Goal: Task Accomplishment & Management: Use online tool/utility

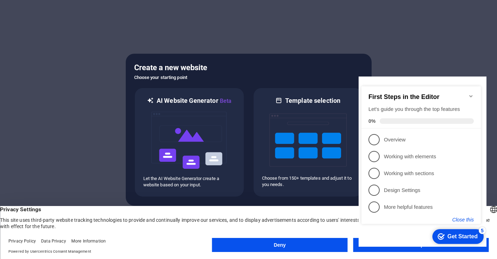
click at [466, 221] on button "Close this" at bounding box center [463, 220] width 21 height 6
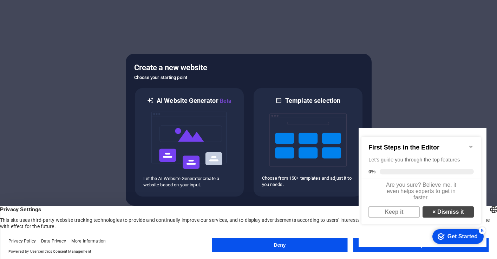
click at [440, 215] on link "× Dismiss it" at bounding box center [448, 212] width 51 height 11
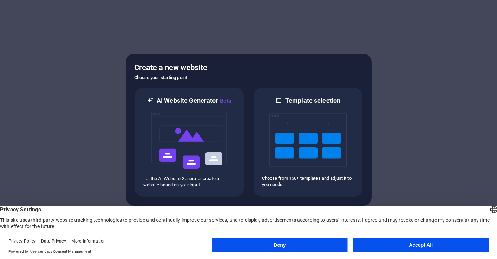
click at [389, 251] on button "Accept All" at bounding box center [421, 245] width 136 height 14
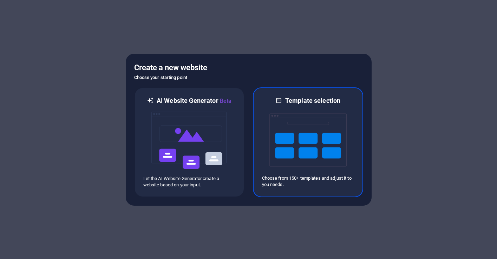
click at [332, 160] on img at bounding box center [307, 140] width 77 height 70
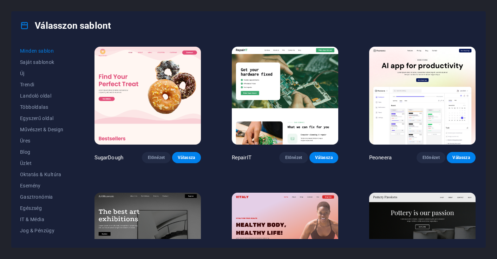
drag, startPoint x: 383, startPoint y: 3, endPoint x: 292, endPoint y: 34, distance: 96.6
click at [293, 34] on div "Válasszon sablont" at bounding box center [249, 26] width 474 height 28
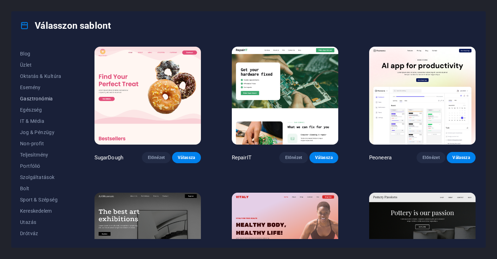
scroll to position [98, 0]
click at [39, 201] on span "Sport & Szépség" at bounding box center [42, 200] width 44 height 6
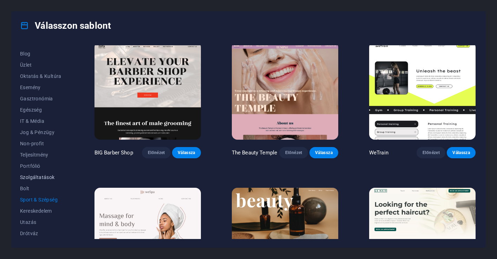
scroll to position [99, 0]
click at [33, 178] on span "Szolgáltatások" at bounding box center [42, 178] width 44 height 6
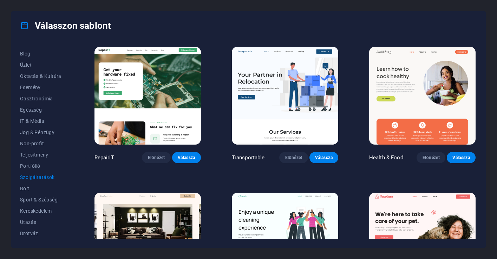
scroll to position [0, 0]
click at [44, 111] on span "Egészség" at bounding box center [42, 110] width 44 height 6
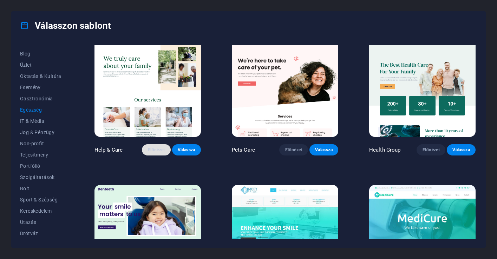
click at [158, 148] on span "Előnézet" at bounding box center [157, 150] width 18 height 6
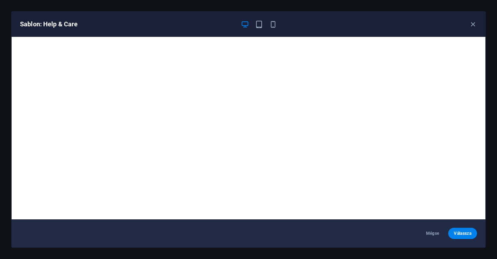
scroll to position [8, 0]
click at [273, 25] on icon "button" at bounding box center [273, 24] width 8 height 8
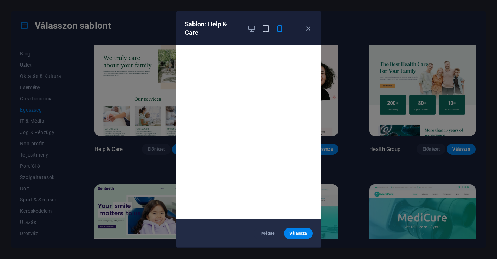
click at [264, 32] on icon "button" at bounding box center [266, 29] width 8 height 8
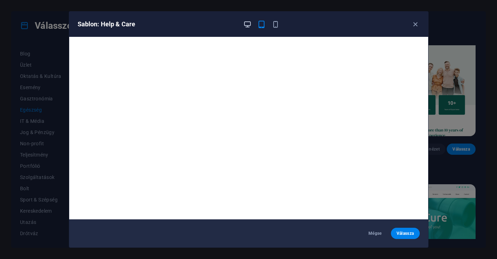
click at [251, 28] on icon "button" at bounding box center [247, 24] width 8 height 8
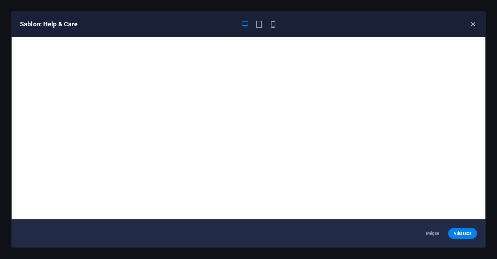
click at [471, 25] on icon "button" at bounding box center [473, 24] width 8 height 8
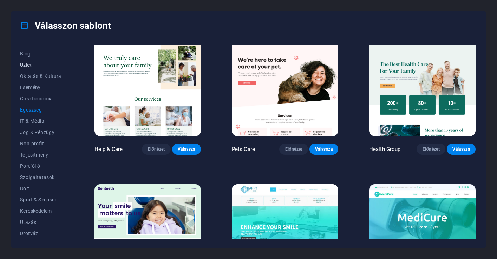
click at [29, 65] on span "Üzlet" at bounding box center [42, 65] width 44 height 6
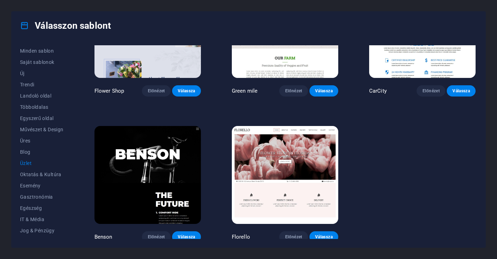
scroll to position [0, 0]
click at [42, 132] on span "Művészet & Design" at bounding box center [42, 130] width 44 height 6
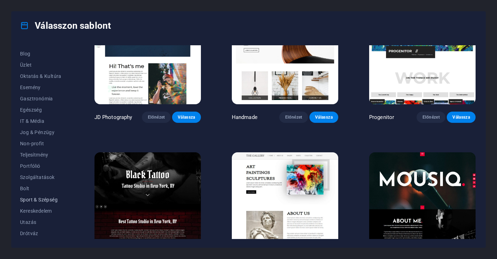
scroll to position [98, 0]
click at [34, 200] on span "Sport & Szépség" at bounding box center [42, 200] width 44 height 6
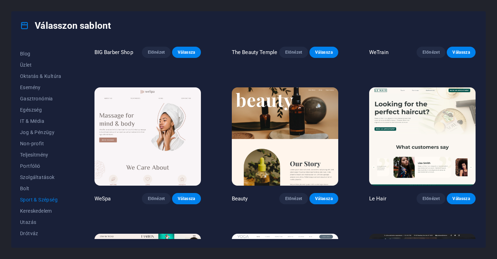
scroll to position [107, 0]
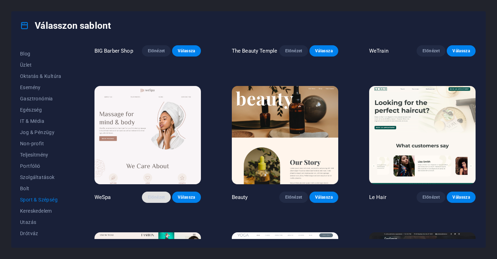
click at [148, 197] on span "Előnézet" at bounding box center [157, 198] width 18 height 6
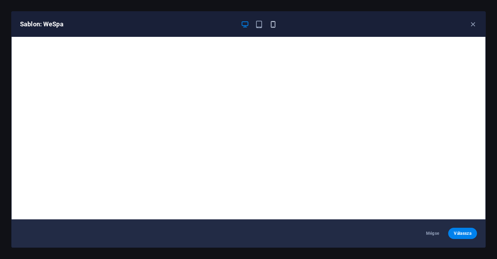
click at [273, 24] on icon "button" at bounding box center [273, 24] width 8 height 8
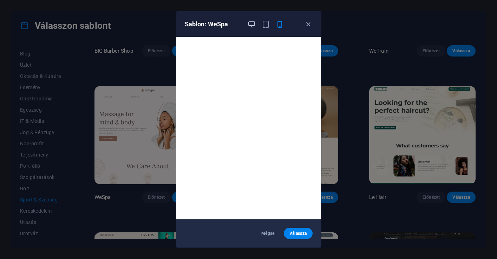
click at [254, 27] on icon "button" at bounding box center [252, 24] width 8 height 8
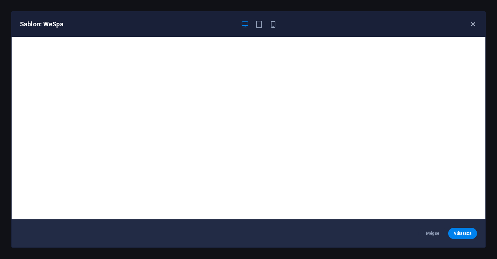
click at [476, 25] on icon "button" at bounding box center [473, 24] width 8 height 8
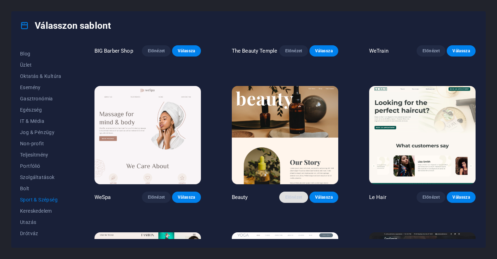
click at [285, 195] on span "Előnézet" at bounding box center [294, 198] width 18 height 6
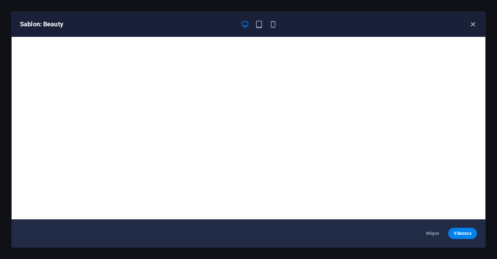
click at [473, 24] on icon "button" at bounding box center [473, 24] width 8 height 8
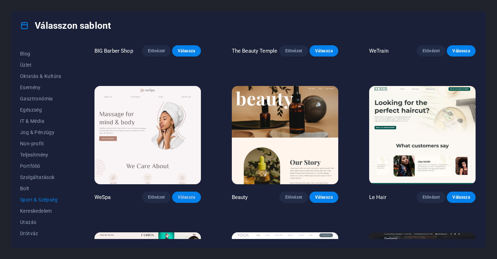
click at [187, 197] on span "Válassza" at bounding box center [187, 198] width 18 height 6
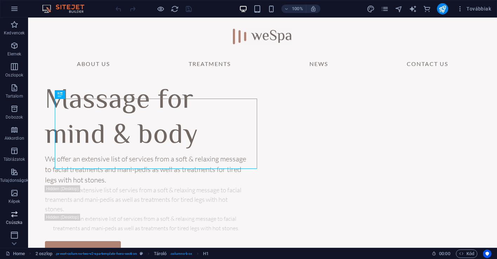
click at [8, 214] on span "Csúszka" at bounding box center [14, 218] width 28 height 17
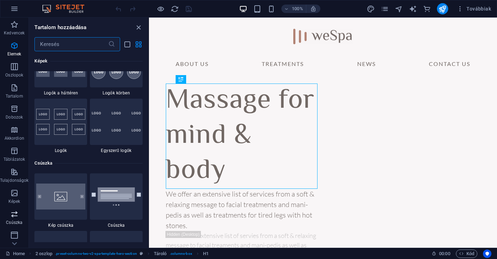
scroll to position [3983, 0]
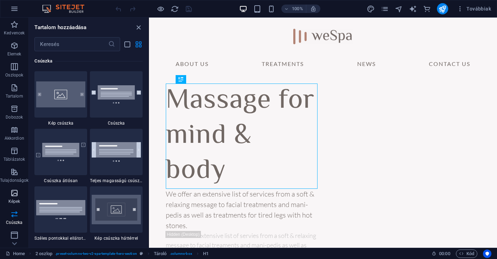
click at [11, 190] on icon "button" at bounding box center [14, 193] width 8 height 8
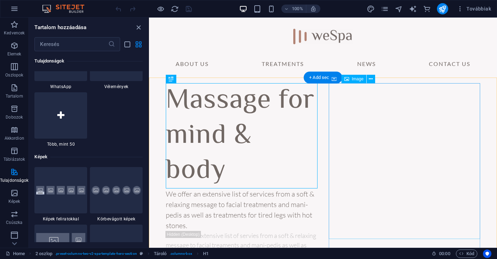
scroll to position [2, 0]
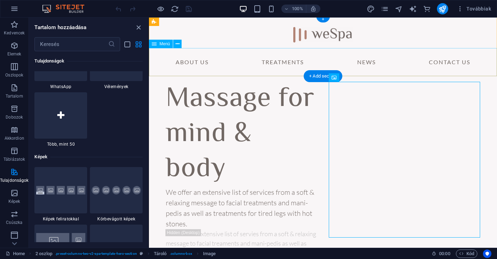
click at [209, 62] on nav "About Us Treatments News Contact Us" at bounding box center [323, 62] width 348 height 28
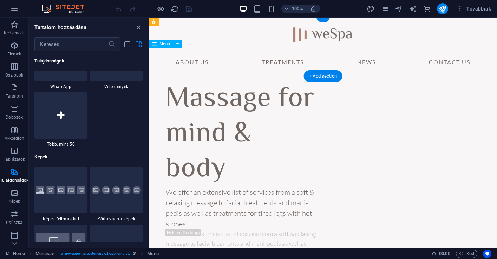
click at [162, 45] on span "Menü" at bounding box center [165, 44] width 11 height 4
click at [155, 45] on icon at bounding box center [154, 44] width 5 height 8
click at [181, 44] on button at bounding box center [177, 44] width 8 height 8
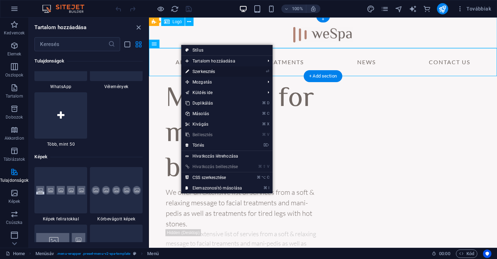
click at [221, 71] on link "⏎ Szerkesztés" at bounding box center [213, 71] width 65 height 11
select select "1"
select select
select select "2"
select select
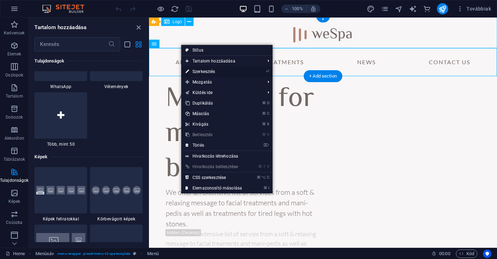
select select "3"
select select
select select "4"
select select
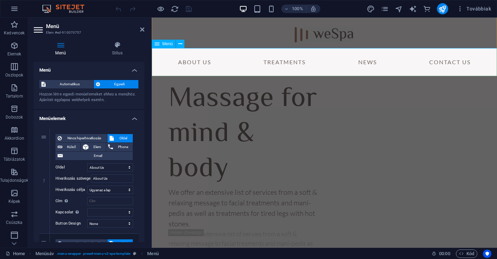
click at [226, 67] on nav "About Us Treatments News Contact Us" at bounding box center [324, 62] width 345 height 28
click at [199, 64] on nav "About Us Treatments News Contact Us" at bounding box center [324, 62] width 345 height 28
click at [200, 63] on nav "About Us Treatments News Contact Us" at bounding box center [324, 62] width 345 height 28
click at [163, 43] on span "Menü" at bounding box center [167, 44] width 11 height 4
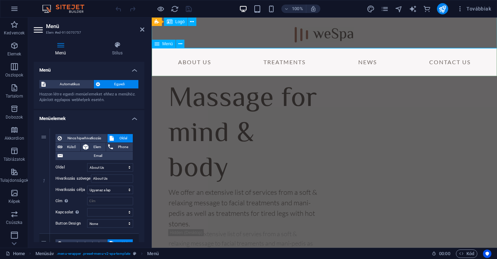
click at [158, 44] on icon at bounding box center [157, 44] width 5 height 8
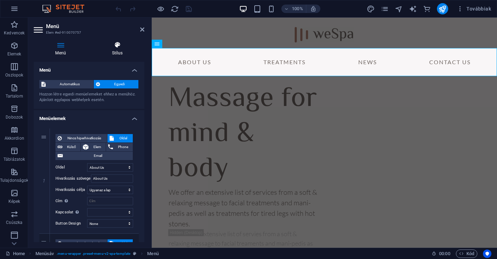
click at [116, 51] on h4 "Stílus" at bounding box center [117, 48] width 54 height 15
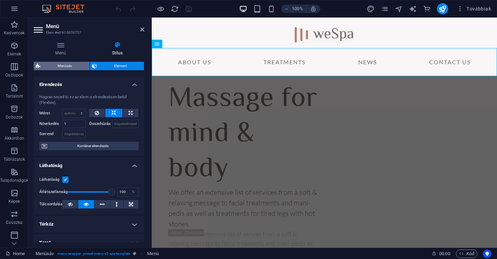
click at [73, 66] on span "Menüsáv" at bounding box center [65, 66] width 45 height 8
select select "rem"
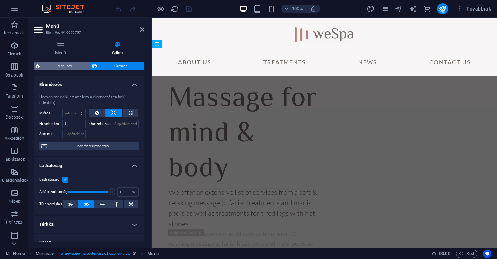
select select "rem"
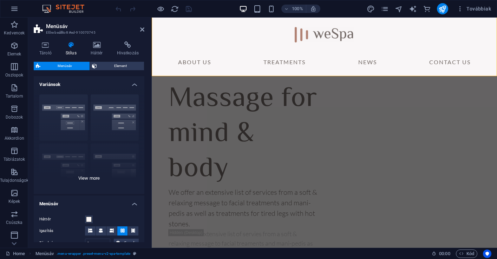
click at [112, 108] on div "Keret Középre igazított Alapértelmezett Rögzített Loki Trigger Széles XXL" at bounding box center [89, 141] width 111 height 105
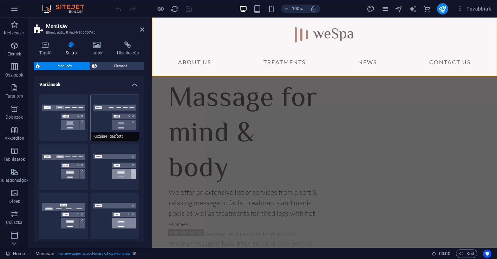
click at [98, 112] on button "Középre igazított" at bounding box center [115, 118] width 48 height 46
click at [74, 112] on button "Keret" at bounding box center [63, 118] width 48 height 46
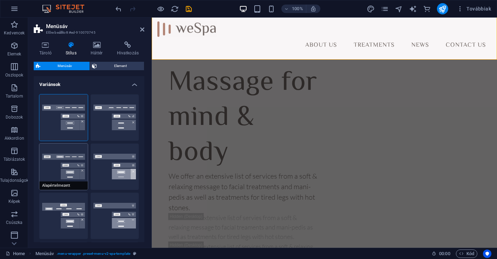
click at [84, 169] on button "Alapértelmezett" at bounding box center [63, 167] width 48 height 46
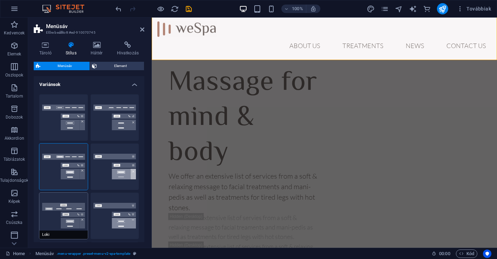
click at [61, 203] on button "Loki" at bounding box center [63, 216] width 48 height 46
type input "0"
select select "DISABLED_OPTION_VALUE"
type input "2"
type input "1"
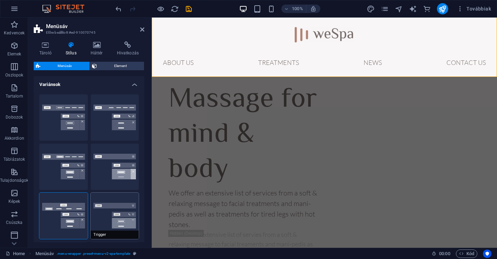
click at [109, 216] on button "Trigger" at bounding box center [115, 216] width 48 height 46
type input "1"
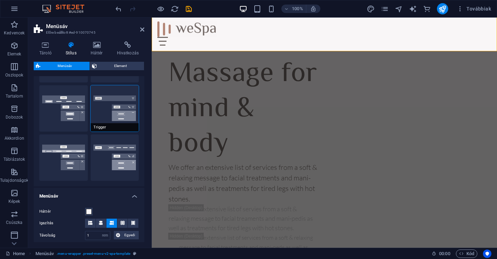
scroll to position [108, 0]
click at [109, 172] on button "XXL" at bounding box center [115, 157] width 48 height 46
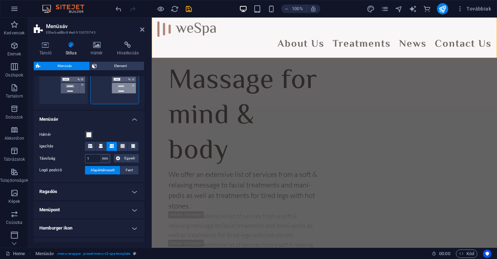
scroll to position [188, 0]
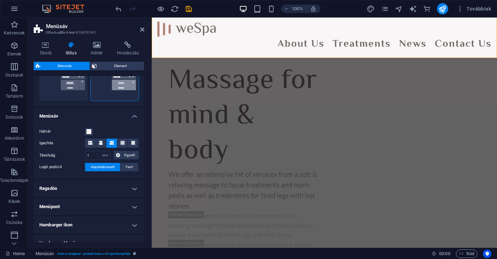
click at [114, 169] on span "Alapértelmezett" at bounding box center [103, 167] width 24 height 8
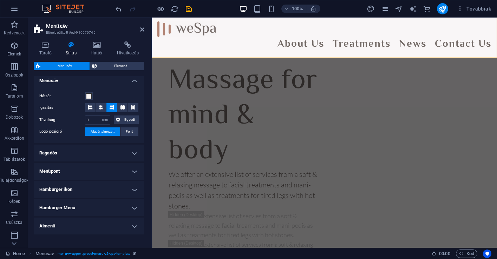
scroll to position [223, 0]
click at [133, 173] on h4 "Menüpont" at bounding box center [89, 171] width 111 height 17
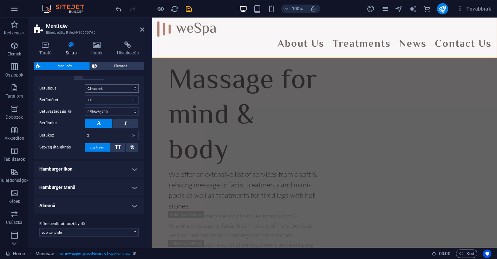
scroll to position [451, 0]
click at [133, 173] on h4 "Hamburger ikon" at bounding box center [89, 169] width 111 height 17
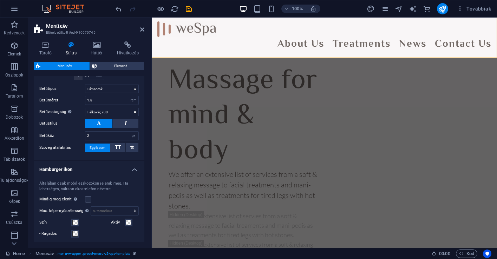
click at [133, 173] on h4 "Hamburger ikon" at bounding box center [89, 167] width 111 height 13
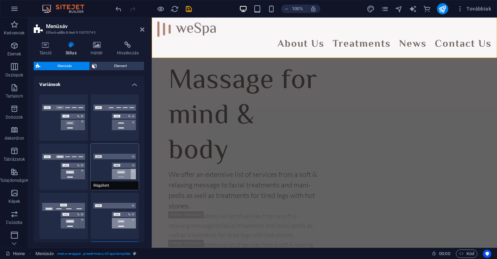
scroll to position [0, 0]
click at [103, 50] on h4 "Háttér" at bounding box center [98, 48] width 26 height 15
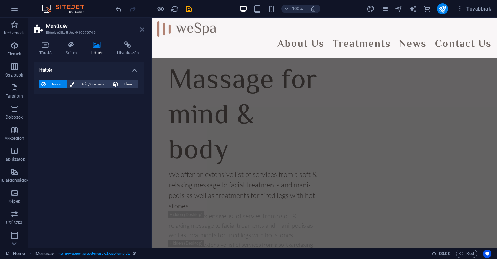
click at [141, 32] on icon at bounding box center [142, 30] width 4 height 6
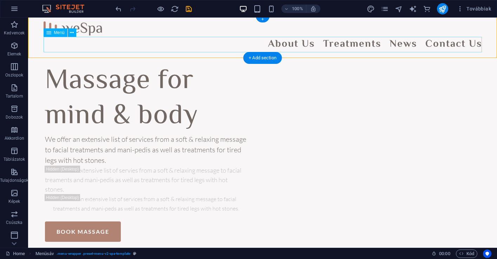
scroll to position [2, 0]
click at [74, 34] on button at bounding box center [72, 32] width 8 height 8
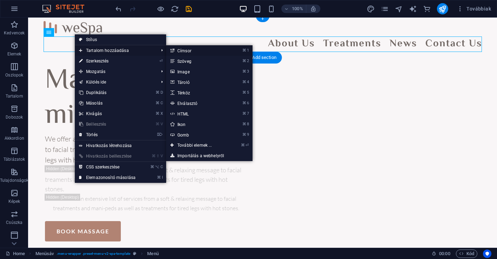
click at [194, 53] on link "⌘ 1 Címsor" at bounding box center [196, 50] width 60 height 11
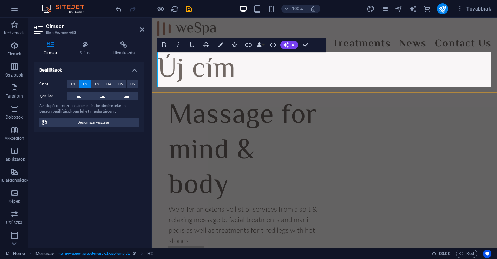
click at [221, 69] on h2 "Új cím" at bounding box center [324, 69] width 334 height 35
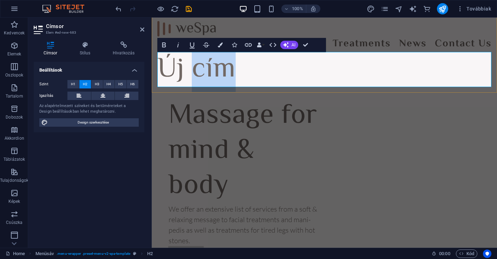
click at [221, 69] on h2 "Új cím" at bounding box center [324, 69] width 334 height 35
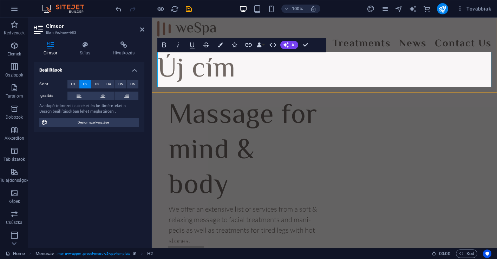
click at [221, 69] on h2 "Új cím" at bounding box center [324, 69] width 334 height 35
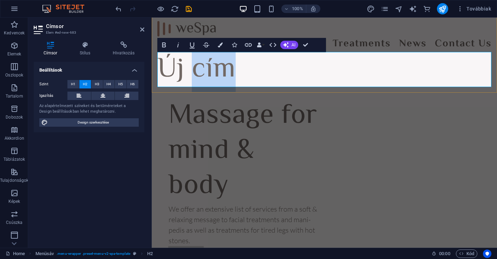
click at [221, 69] on h2 "Új cím" at bounding box center [324, 69] width 334 height 35
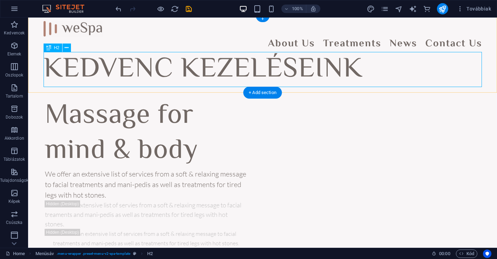
click at [309, 67] on div "KEDVENC KEZELÉSEINK" at bounding box center [263, 69] width 439 height 35
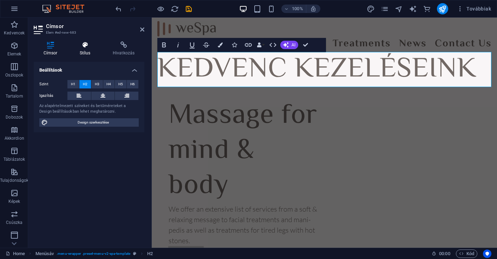
click at [85, 51] on h4 "Stílus" at bounding box center [86, 48] width 33 height 15
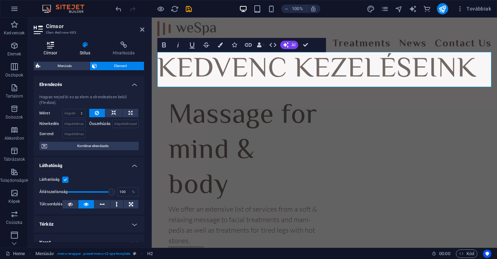
click at [57, 51] on h4 "Címsor" at bounding box center [52, 48] width 36 height 15
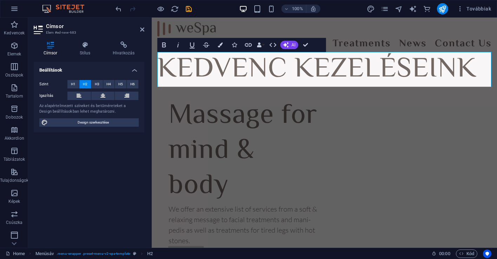
click at [92, 123] on span "Design szerkesztése" at bounding box center [93, 122] width 87 height 8
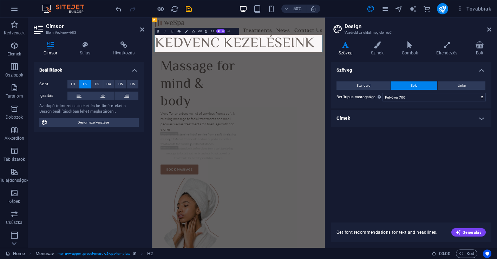
click at [380, 72] on h2 "KEDVENC KEZELÉSEINK" at bounding box center [324, 69] width 335 height 35
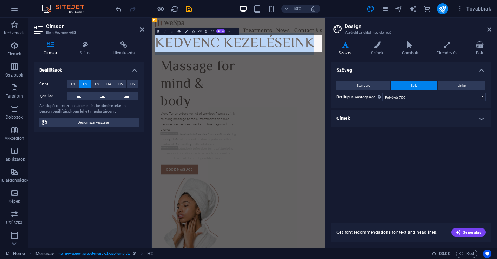
drag, startPoint x: 474, startPoint y: 69, endPoint x: 164, endPoint y: 64, distance: 310.6
click at [164, 64] on h2 "KEDVENC KEZELÉSEINK" at bounding box center [324, 69] width 335 height 35
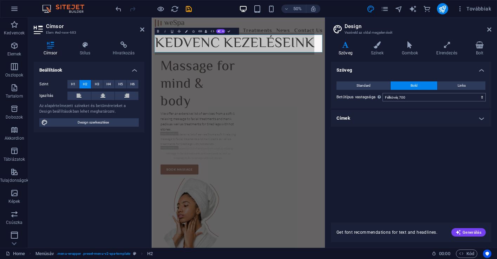
select select "600"
click at [86, 96] on button at bounding box center [79, 96] width 24 height 8
click at [107, 97] on button at bounding box center [103, 96] width 24 height 8
click at [82, 96] on icon at bounding box center [79, 96] width 5 height 8
click at [92, 51] on h4 "Stílus" at bounding box center [86, 48] width 33 height 15
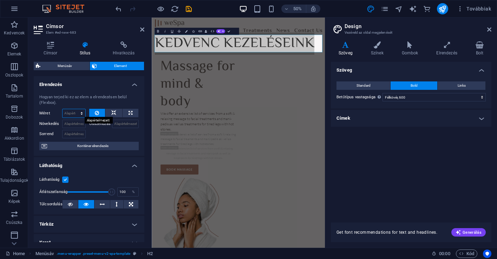
select select "1/1"
type input "100"
select select "%"
click at [116, 115] on button at bounding box center [113, 113] width 17 height 8
select select "DISABLED_OPTION_VALUE"
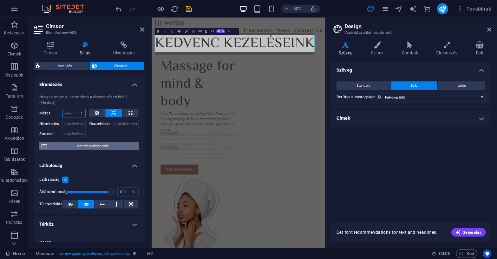
scroll to position [0, 0]
click at [105, 71] on div "Menüsáv Element Elrendezés Hogyan terjed ki ez az elem a elrendezésen belül (Fl…" at bounding box center [89, 152] width 111 height 181
click at [108, 67] on span "Element" at bounding box center [120, 66] width 43 height 8
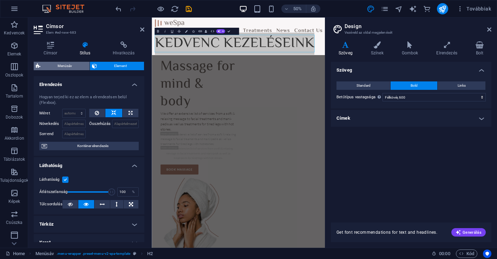
click at [70, 67] on span "Menüsáv" at bounding box center [65, 66] width 45 height 8
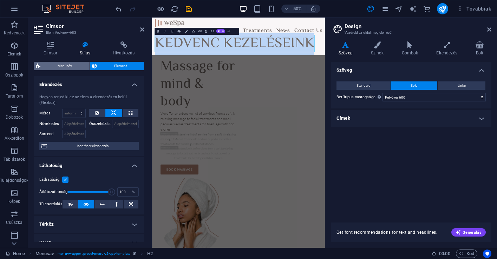
select select "rem"
select select "hover_border_vertical"
select select "px"
select select "rem"
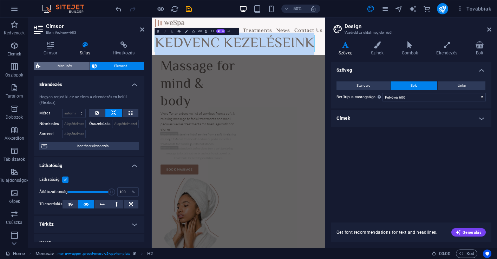
select select "rem"
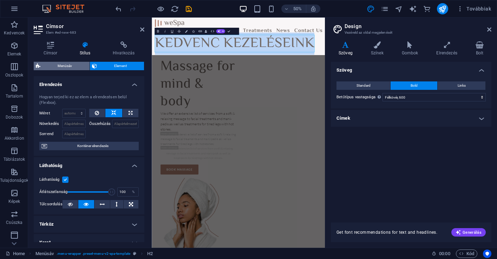
select select "link-special-font"
select select "rem"
select select "700"
select select "px"
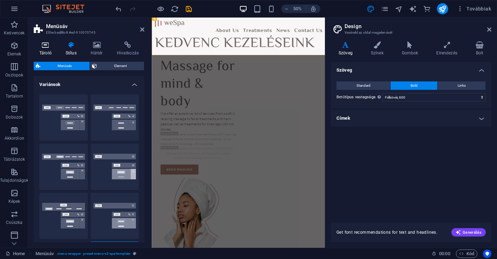
click at [52, 46] on icon at bounding box center [46, 44] width 24 height 7
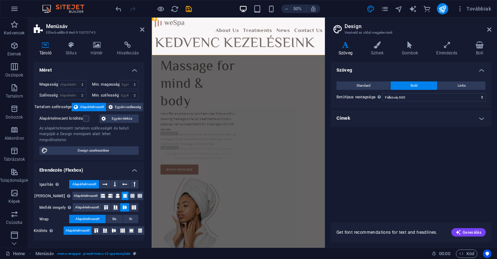
click at [146, 32] on aside "Menüsáv Előre beállított #ed-910070745 Tároló Stílus Háttér Hivatkozás Méret Ma…" at bounding box center [90, 133] width 124 height 230
click at [142, 32] on icon at bounding box center [142, 30] width 4 height 6
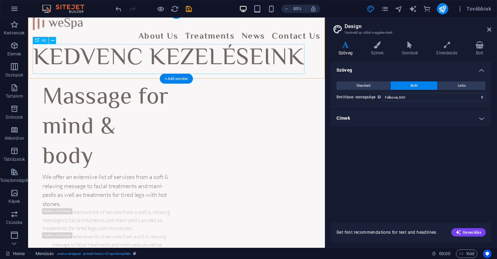
click at [169, 61] on div "KEDVENC KEZELÉSEINK" at bounding box center [203, 65] width 338 height 35
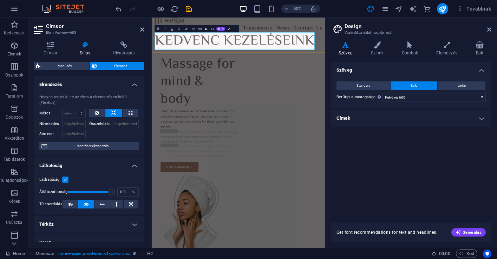
click at [228, 68] on h2 "KEDVENC KEZELÉSEINK" at bounding box center [324, 64] width 335 height 35
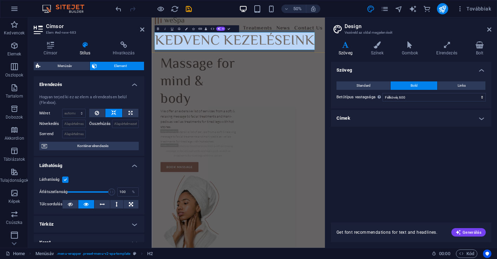
click at [228, 68] on h2 "KEDVENC KEZELÉSEINK" at bounding box center [324, 64] width 335 height 35
click at [427, 77] on h2 "KEDVENC KEZELÉSEINK" at bounding box center [324, 64] width 335 height 35
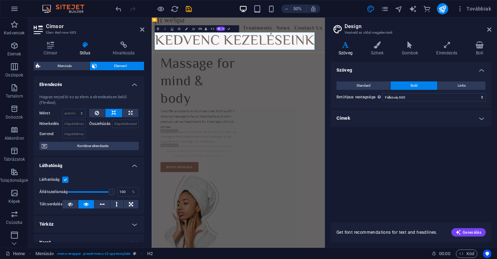
click at [427, 73] on h2 "KEDVENC KEZELÉSEINK" at bounding box center [324, 64] width 335 height 35
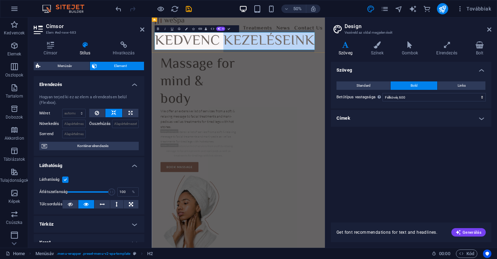
click at [427, 73] on h2 "KEDVENC KEZELÉSEINK" at bounding box center [324, 64] width 335 height 35
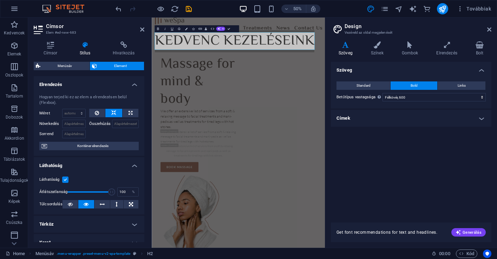
drag, startPoint x: 296, startPoint y: 63, endPoint x: 338, endPoint y: 13, distance: 65.0
click at [490, 31] on icon at bounding box center [489, 30] width 4 height 6
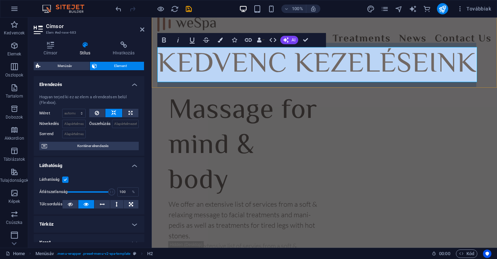
click at [431, 67] on h2 "KEDVENC KEZELÉSEINK" at bounding box center [324, 64] width 334 height 35
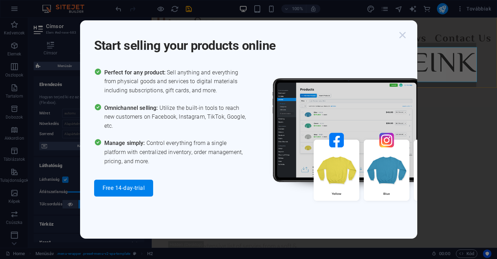
click at [399, 38] on icon "button" at bounding box center [402, 35] width 13 height 13
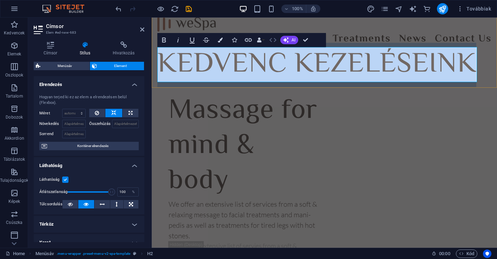
click at [274, 40] on icon "button" at bounding box center [273, 40] width 8 height 8
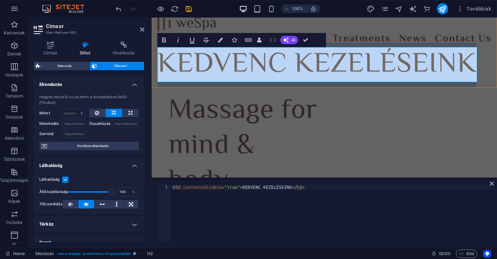
click at [274, 40] on icon "button" at bounding box center [273, 40] width 8 height 8
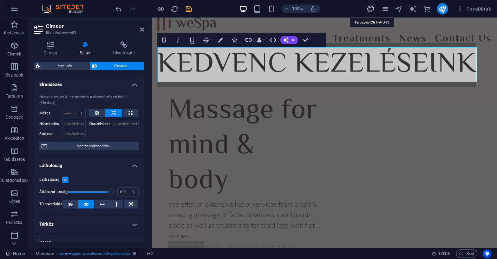
select select "600"
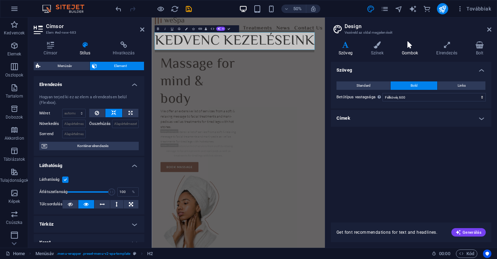
click at [405, 54] on h4 "Gombok" at bounding box center [411, 48] width 35 height 15
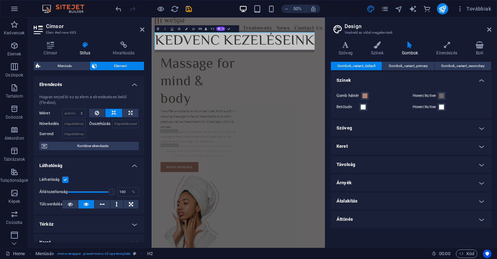
click at [468, 123] on h4 "Szöveg" at bounding box center [411, 128] width 161 height 17
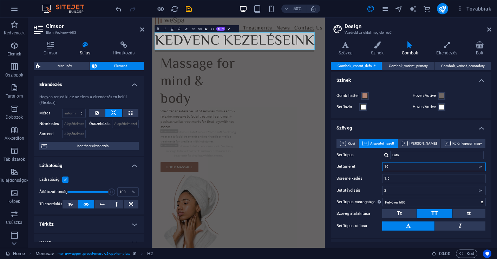
click at [464, 167] on input "16" at bounding box center [434, 167] width 103 height 8
type input "1"
type input "9"
click at [370, 167] on label "Betűméret" at bounding box center [360, 167] width 46 height 4
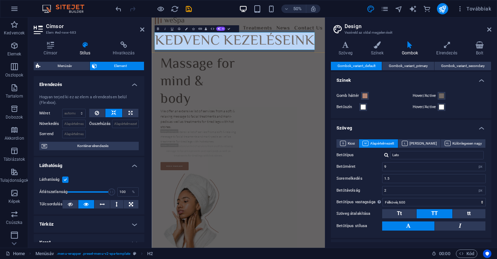
click at [291, 62] on h2 "KEDVENC KEZELÉSEINK" at bounding box center [324, 64] width 335 height 35
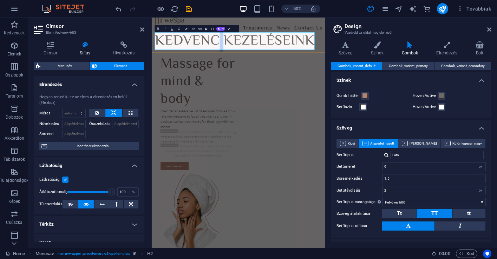
click at [291, 62] on h2 "KEDVENC KEZELÉSEINK" at bounding box center [324, 64] width 335 height 35
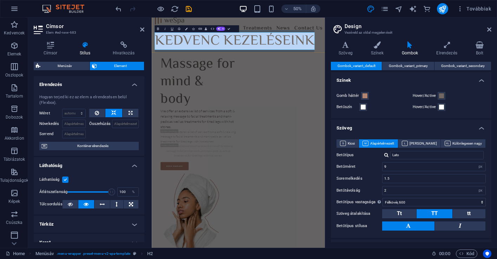
click at [291, 62] on h2 "KEDVENC KEZELÉSEINK" at bounding box center [324, 64] width 335 height 35
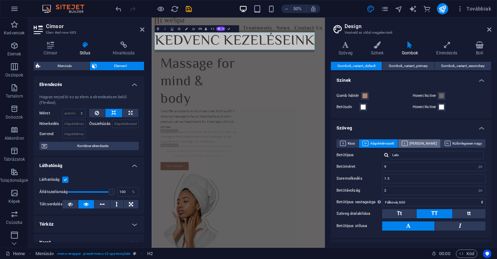
click at [424, 142] on span "Nagy" at bounding box center [419, 143] width 35 height 8
click at [394, 140] on span "Alapértelmezett" at bounding box center [379, 143] width 32 height 8
click at [359, 141] on button "Kicsi" at bounding box center [348, 143] width 22 height 8
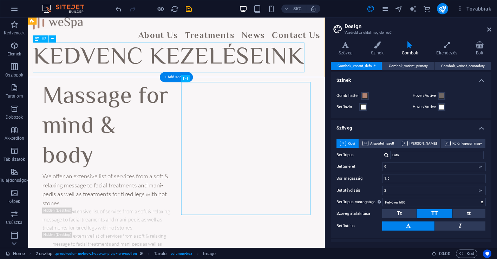
click at [267, 71] on div "KEDVENC KEZELÉSEINK" at bounding box center [203, 64] width 338 height 35
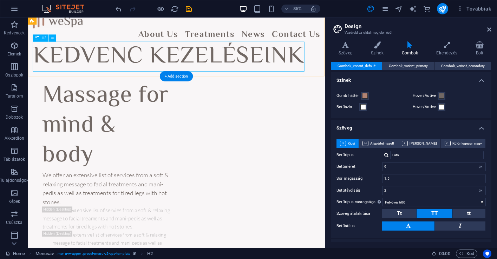
scroll to position [7, 0]
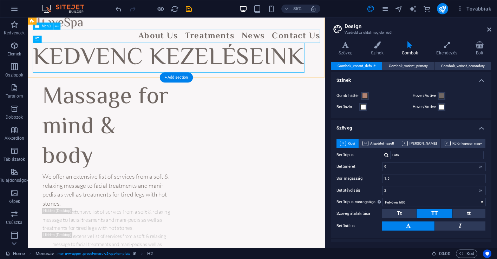
click at [194, 40] on nav "About Us Treatments News Contact Us" at bounding box center [203, 40] width 338 height 16
click at [198, 40] on nav "About Us Treatments News Contact Us" at bounding box center [203, 40] width 338 height 16
click at [197, 40] on nav "About Us Treatments News Contact Us" at bounding box center [203, 40] width 338 height 16
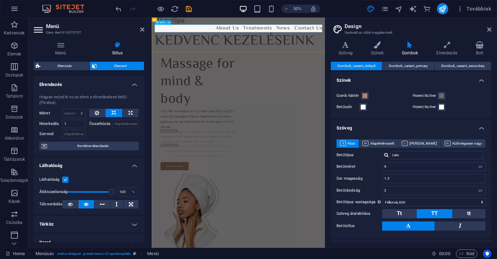
click at [334, 37] on nav "About Us Treatments News Contact Us" at bounding box center [324, 40] width 335 height 16
click at [320, 37] on nav "About Us Treatments News Contact Us" at bounding box center [324, 40] width 335 height 16
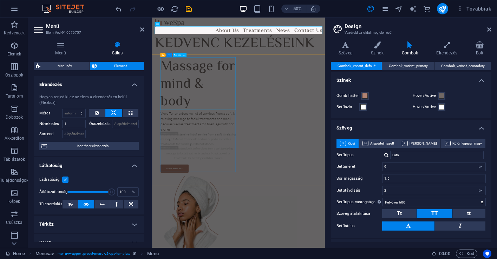
scroll to position [0, 0]
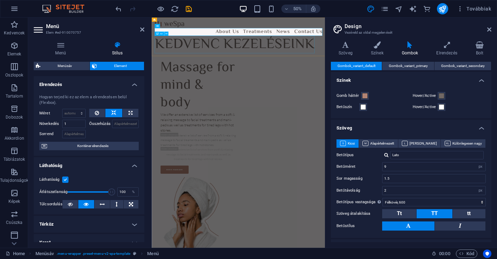
click at [221, 86] on div "KEDVENC KEZELÉSEINK" at bounding box center [324, 71] width 335 height 35
click at [339, 52] on nav "About Us Treatments News Contact Us" at bounding box center [324, 47] width 335 height 16
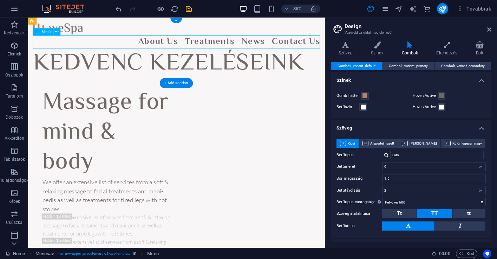
click at [216, 52] on nav "About Us Treatments News Contact Us" at bounding box center [203, 47] width 338 height 16
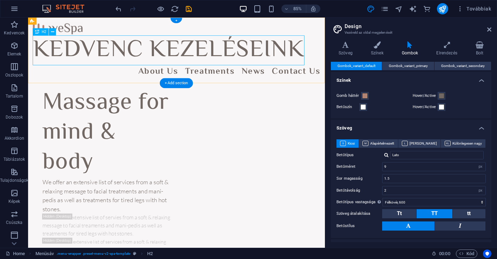
click at [195, 58] on div "KEDVENC KEZELÉSEINK" at bounding box center [203, 56] width 338 height 35
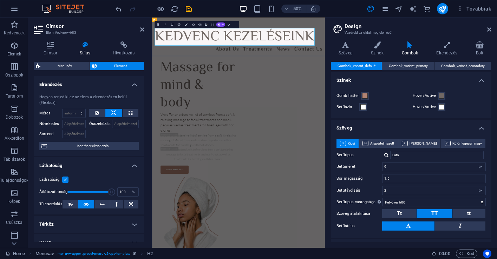
click at [216, 65] on h2 "KEDVENC KEZELÉSEINK" at bounding box center [324, 56] width 335 height 35
click at [282, 66] on h2 "KEDVENC KEZELÉSEINK" at bounding box center [324, 56] width 335 height 35
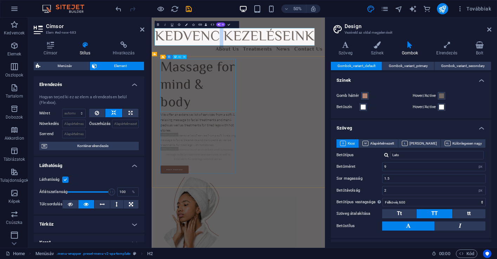
click at [266, 106] on div "Massage for mind & body" at bounding box center [244, 153] width 151 height 105
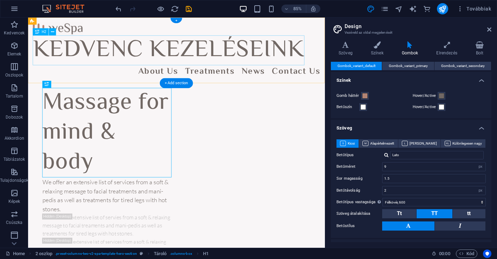
click at [214, 55] on div "KEDVENC KEZELÉSEINK" at bounding box center [203, 56] width 338 height 35
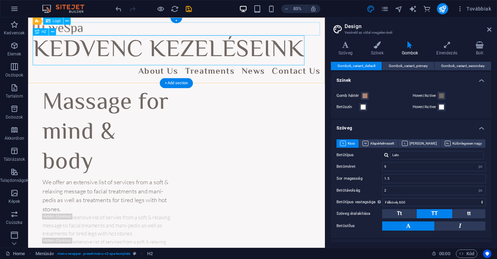
click at [40, 33] on div "H2" at bounding box center [41, 31] width 16 height 7
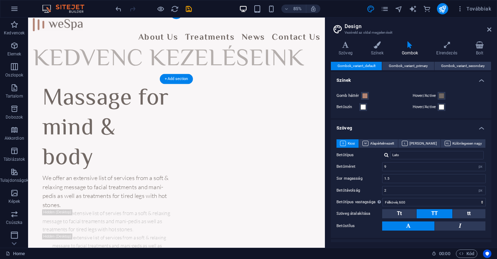
drag, startPoint x: 66, startPoint y: 51, endPoint x: 53, endPoint y: 76, distance: 28.3
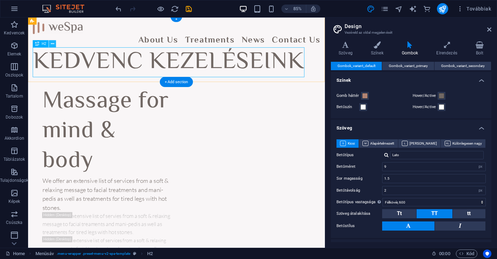
scroll to position [1, 0]
click at [56, 48] on nav "About Us Treatments News Contact Us" at bounding box center [203, 46] width 338 height 16
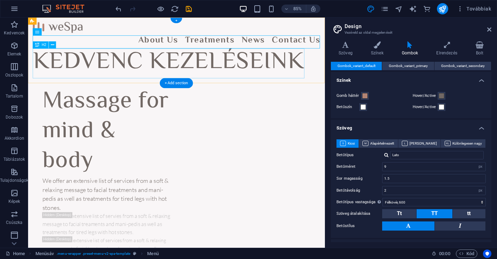
scroll to position [2, 0]
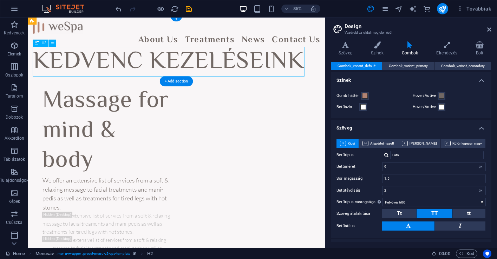
click at [65, 72] on div "KEDVENC KEZELÉSEINK" at bounding box center [203, 69] width 338 height 35
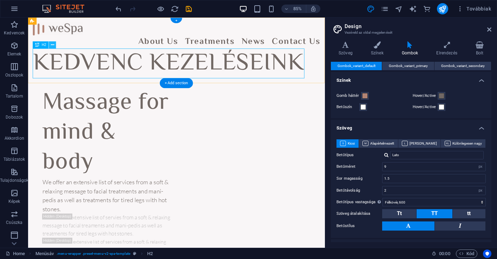
click at [55, 47] on button at bounding box center [52, 44] width 7 height 7
click at [53, 46] on icon at bounding box center [52, 45] width 3 height 6
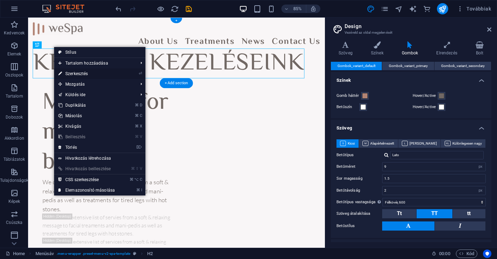
click at [92, 76] on link "⏎ Szerkesztés" at bounding box center [86, 74] width 65 height 11
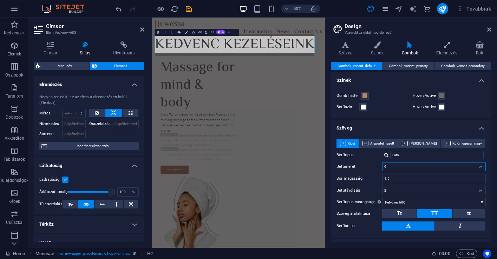
click at [417, 170] on input "9" at bounding box center [434, 167] width 103 height 8
click at [409, 212] on button "Tt" at bounding box center [399, 213] width 34 height 9
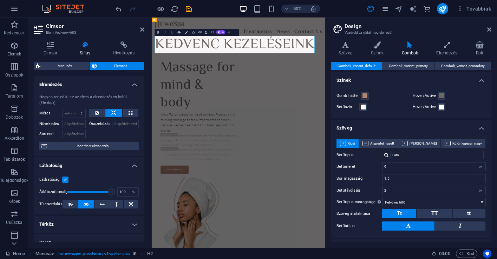
click at [403, 74] on h2 "KEDVENC KEZELÉSEINK" at bounding box center [324, 71] width 335 height 35
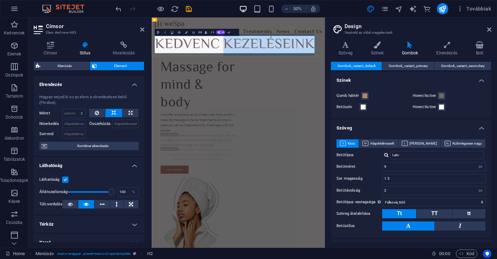
click at [403, 74] on h2 "KEDVENC KEZELÉSEINK" at bounding box center [324, 71] width 335 height 35
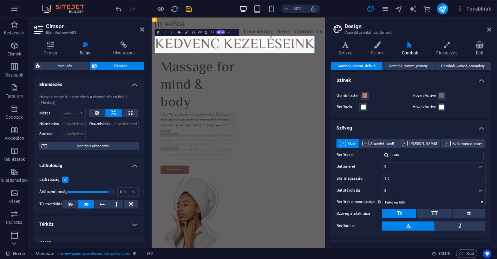
click at [403, 74] on h2 "KEDVENC KEZELÉSEINK" at bounding box center [324, 71] width 335 height 35
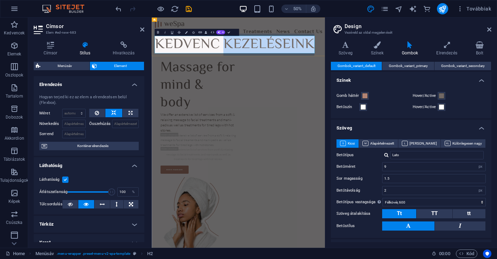
click at [403, 74] on h2 "KEDVENC KEZELÉSEINK" at bounding box center [324, 71] width 335 height 35
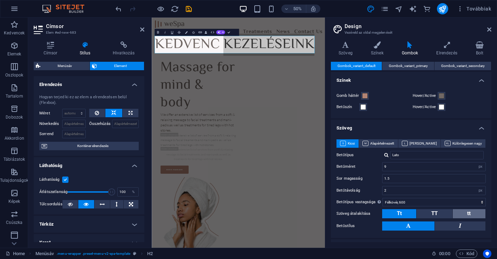
click at [460, 211] on button "tt" at bounding box center [469, 213] width 33 height 9
drag, startPoint x: 447, startPoint y: 212, endPoint x: 443, endPoint y: 211, distance: 4.3
click at [447, 212] on button "TT" at bounding box center [434, 213] width 35 height 9
click at [407, 212] on button "Tt" at bounding box center [399, 213] width 34 height 9
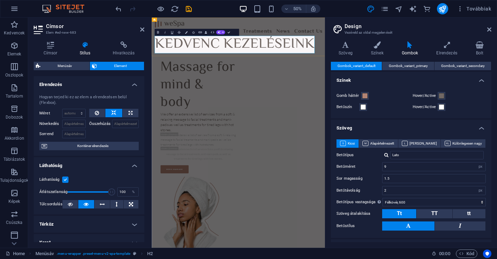
click at [276, 65] on h2 "KEDVENC KEZELÉSEINK" at bounding box center [324, 71] width 335 height 35
drag, startPoint x: 276, startPoint y: 65, endPoint x: 400, endPoint y: 70, distance: 123.8
click at [400, 70] on h2 "KEDVENC KEZELÉSEINK" at bounding box center [324, 71] width 335 height 35
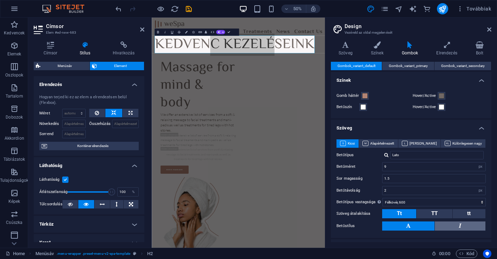
click at [441, 226] on button at bounding box center [460, 226] width 51 height 9
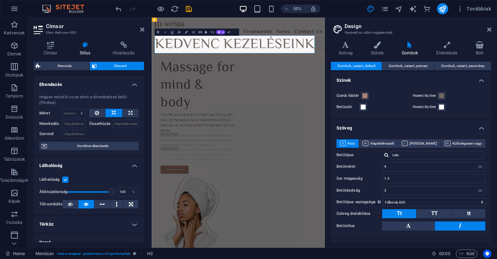
click at [436, 72] on h2 "KEDVENC KEZELÉSEINK" at bounding box center [324, 71] width 335 height 35
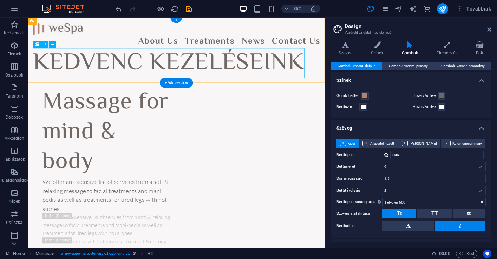
click at [136, 66] on div "KEDVENC KEZELÉSEINK" at bounding box center [203, 71] width 338 height 35
click at [43, 71] on div "KEDVENC KEZELÉSEINK" at bounding box center [203, 71] width 338 height 35
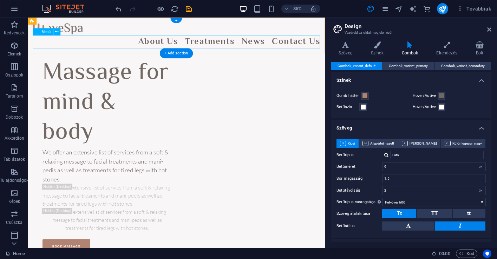
click at [209, 44] on nav "About Us Treatments News Contact Us" at bounding box center [203, 47] width 338 height 16
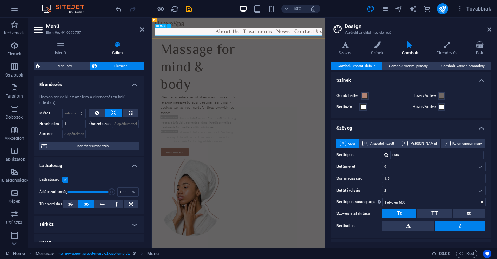
click at [280, 45] on nav "About Us Treatments News Contact Us" at bounding box center [324, 47] width 335 height 16
click at [161, 27] on span "Menü" at bounding box center [162, 26] width 5 height 2
click at [67, 53] on h4 "Menü" at bounding box center [62, 48] width 57 height 15
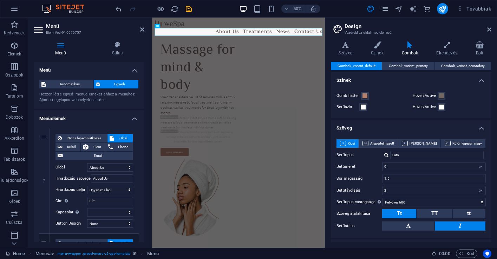
click at [42, 30] on icon at bounding box center [39, 29] width 11 height 11
click at [38, 32] on icon at bounding box center [39, 29] width 11 height 11
click at [57, 31] on h3 "Elem #ed-910070757" at bounding box center [88, 33] width 84 height 6
click at [63, 31] on h3 "Elem #ed-910070757" at bounding box center [88, 33] width 84 height 6
click at [140, 32] on icon at bounding box center [142, 30] width 4 height 6
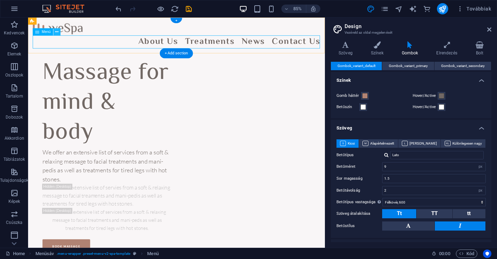
click at [58, 30] on icon at bounding box center [57, 32] width 3 height 6
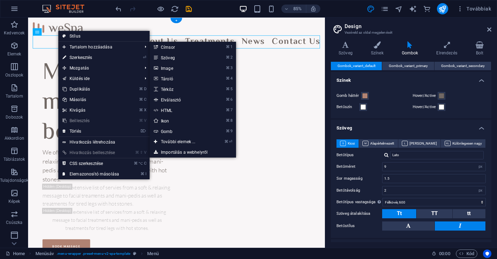
click at [49, 49] on nav "About Us Treatments News Contact Us" at bounding box center [203, 47] width 338 height 16
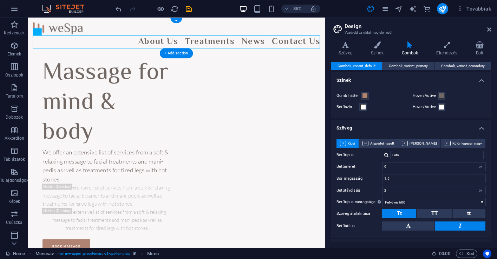
click at [50, 49] on nav "About Us Treatments News Contact Us" at bounding box center [203, 47] width 338 height 16
select select "1"
select select
select select "2"
select select
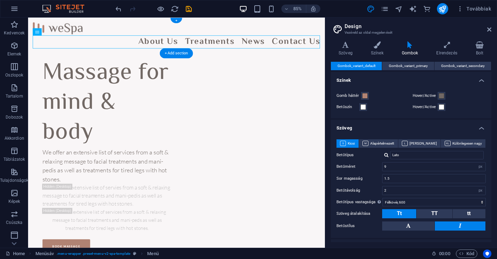
select select "3"
select select
select select "4"
select select
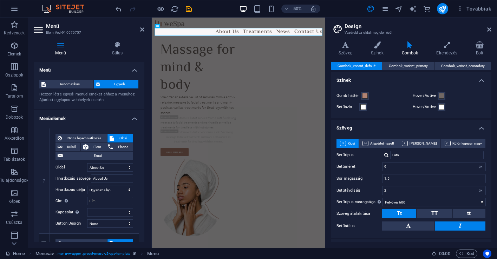
click at [46, 44] on icon at bounding box center [61, 44] width 54 height 7
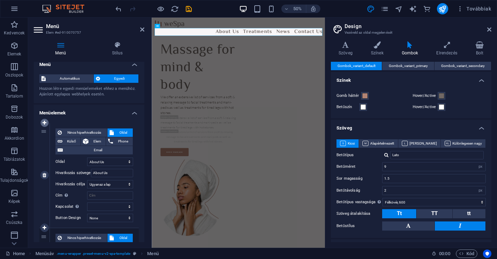
scroll to position [4, 0]
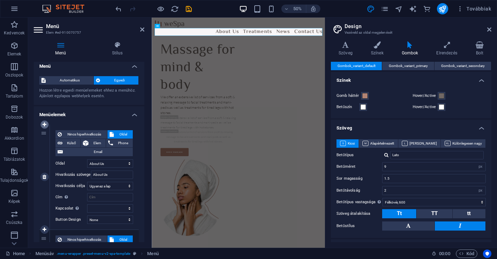
click at [44, 125] on icon at bounding box center [45, 124] width 4 height 5
select select
select select "1"
type input "About Us"
select select
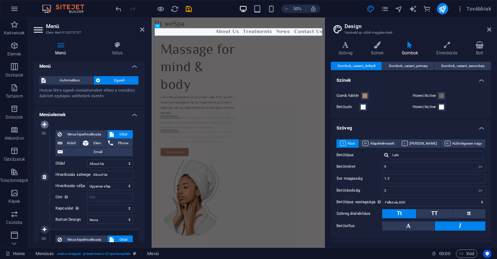
select select "2"
type input "Treatments"
select select
select select "3"
type input "News"
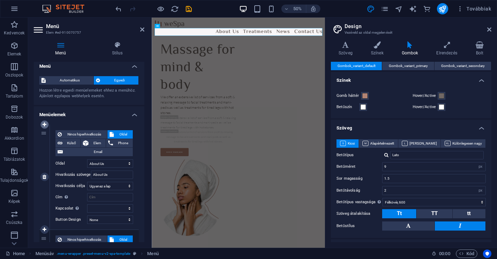
select select
select select "4"
select select
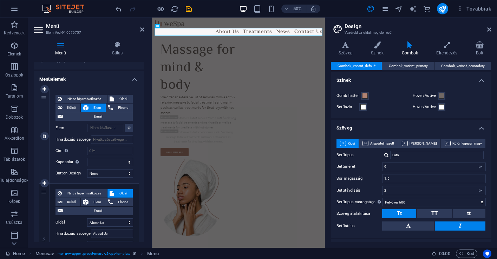
scroll to position [39, 0]
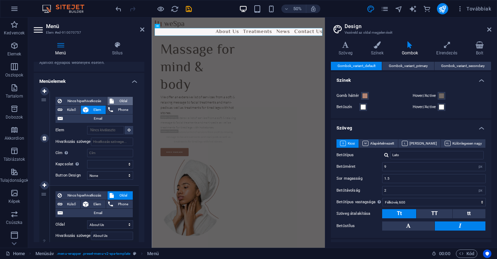
click at [120, 99] on span "Oldal" at bounding box center [123, 101] width 15 height 8
select select
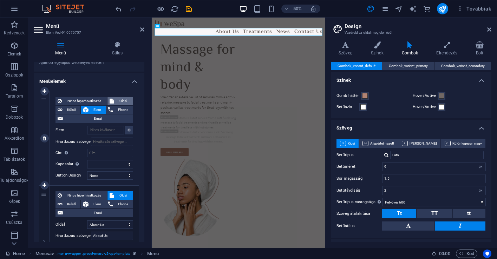
select select
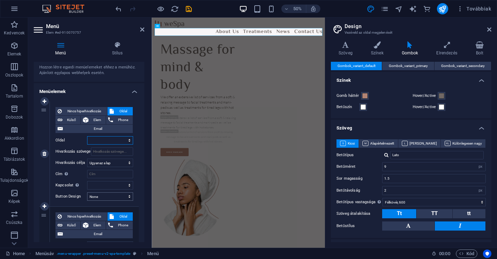
scroll to position [26, 0]
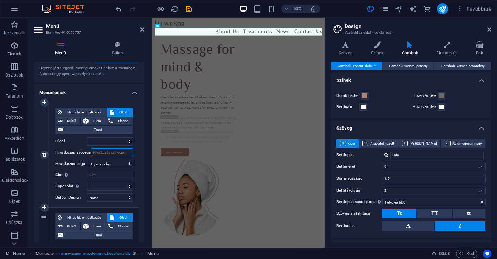
click at [116, 154] on input "Hivatkozás szövege" at bounding box center [112, 153] width 42 height 8
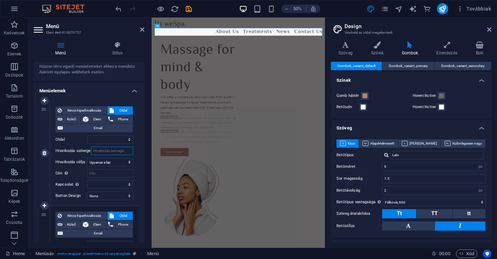
type input "K"
select select
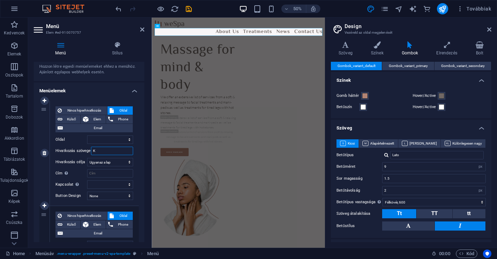
select select
type input "KEDVENC"
select select
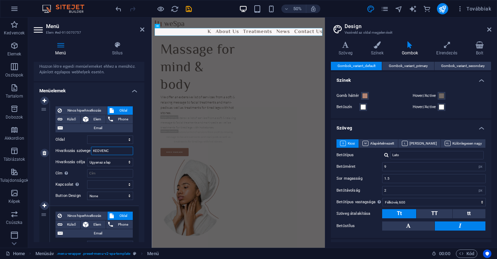
select select
type input "KEDVENC"
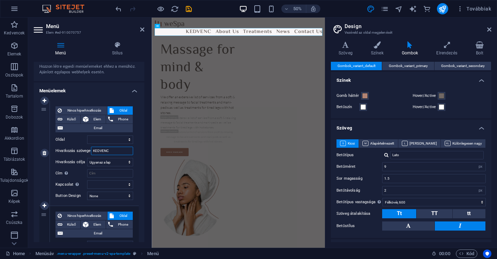
select select
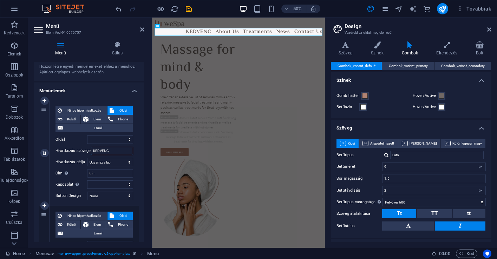
select select
type input "KEDVENC KE"
select select
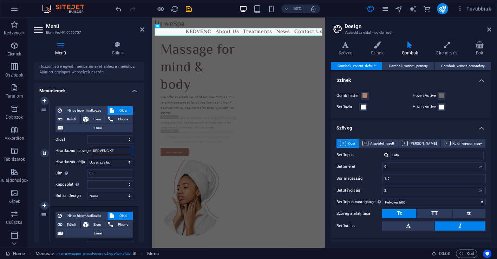
select select
type input "KEDVENC KEZELÉSEINK"
select select
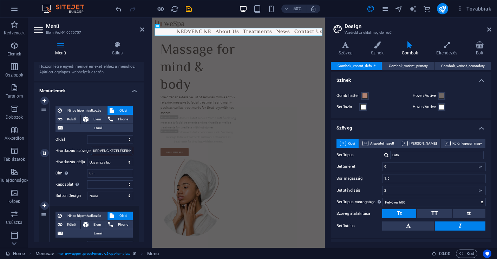
select select
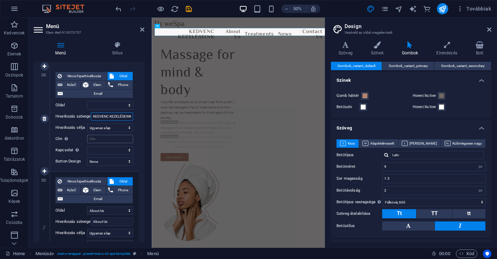
scroll to position [60, 0]
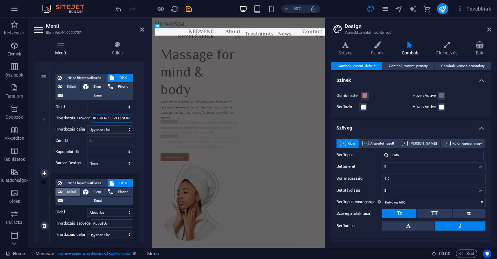
type input "KEDVENC KEZELÉSEINK"
click at [73, 193] on span "Külső" at bounding box center [72, 192] width 14 height 8
select select
select select "blank"
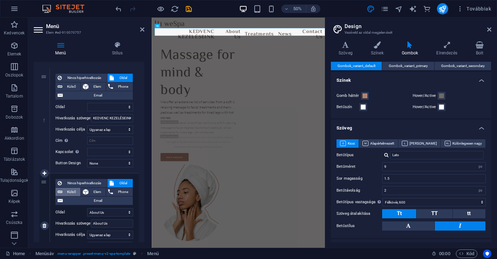
select select
click at [69, 87] on span "Külső" at bounding box center [72, 87] width 14 height 8
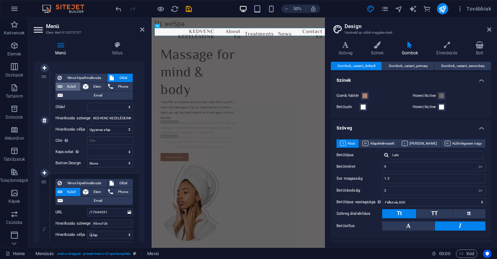
select select "blank"
select select
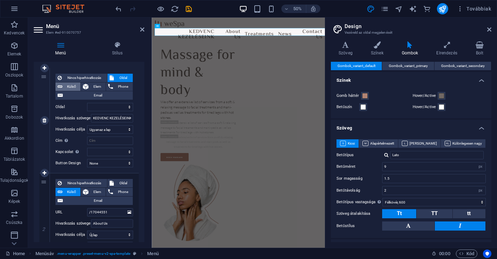
select select
click at [69, 87] on span "Külső" at bounding box center [72, 87] width 14 height 8
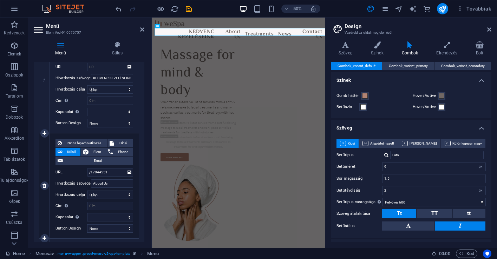
scroll to position [102, 0]
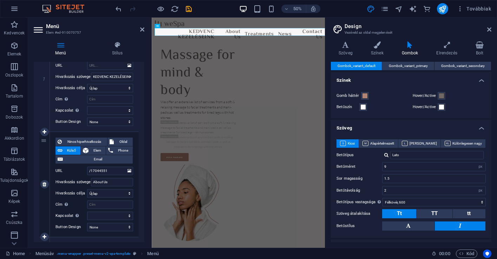
click at [67, 185] on label "Hivatkozás szövege" at bounding box center [73, 182] width 35 height 8
click at [91, 185] on input "About Us" at bounding box center [112, 182] width 42 height 8
click at [73, 178] on label "Hivatkozás szövege" at bounding box center [73, 182] width 35 height 8
click at [91, 178] on input "About Us" at bounding box center [112, 182] width 42 height 8
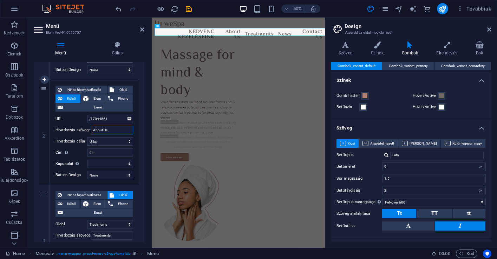
scroll to position [155, 0]
type input "A"
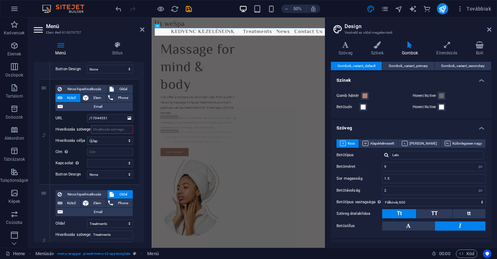
select select
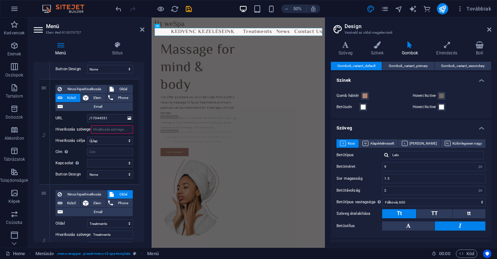
type input "R"
select select
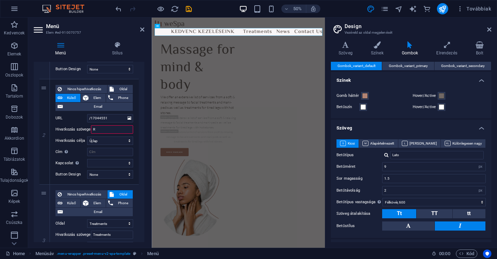
select select
type input "RÓLUNK"
select select
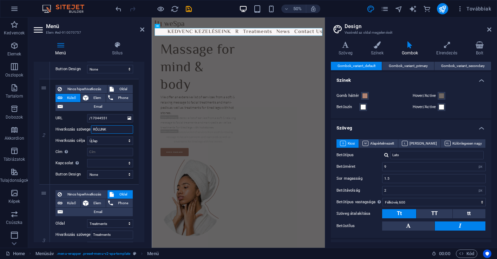
select select
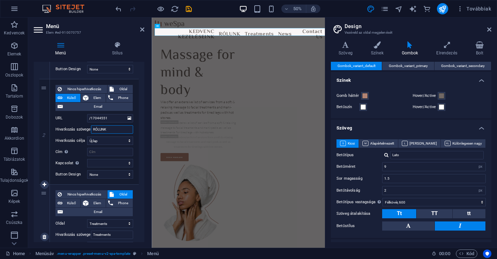
type input "RÓLUNK"
click at [117, 195] on span "Oldal" at bounding box center [123, 194] width 15 height 8
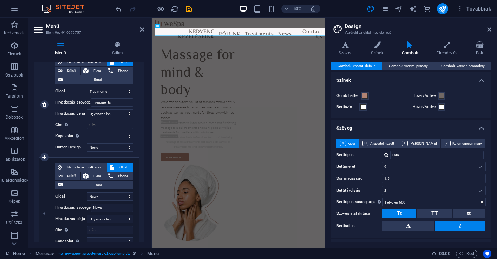
scroll to position [286, 0]
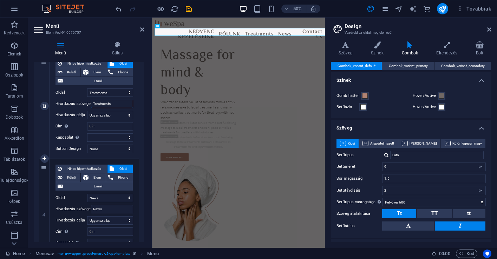
click at [116, 103] on input "Treatments" at bounding box center [112, 104] width 42 height 8
type input "T"
select select
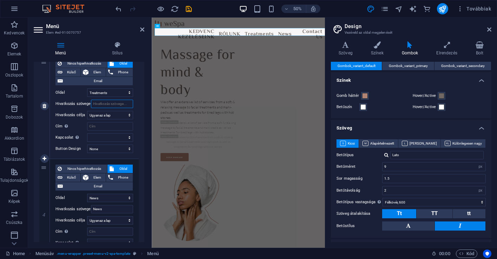
select select
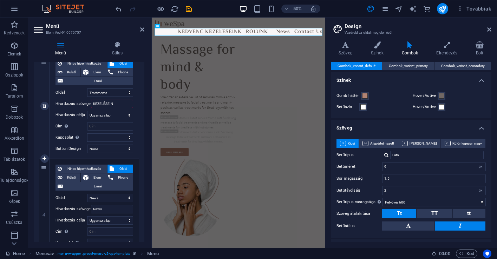
type input "KEZELÉSEINK"
select select
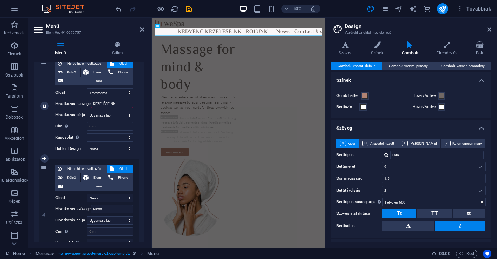
select select
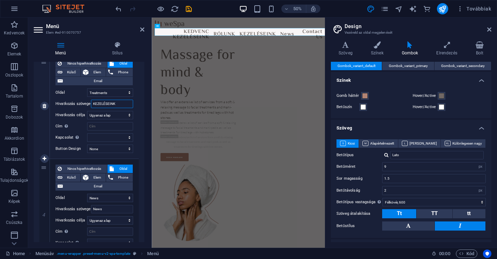
type input "KEZELÉSEINK"
click at [82, 113] on label "Hivatkozás célja" at bounding box center [72, 115] width 32 height 8
click at [87, 113] on select "Új lap Ugyanaz a lap Átfedés" at bounding box center [110, 115] width 46 height 8
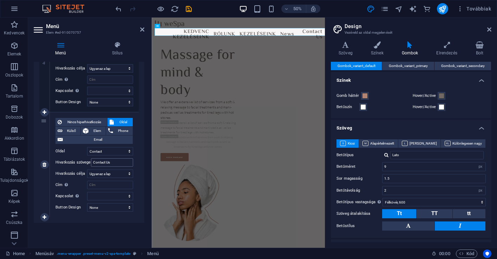
scroll to position [438, 0]
drag, startPoint x: 119, startPoint y: 163, endPoint x: 83, endPoint y: 162, distance: 36.5
click at [83, 162] on div "Hivatkozás szövege Contact Us" at bounding box center [95, 162] width 78 height 8
type input "KAPC"
select select
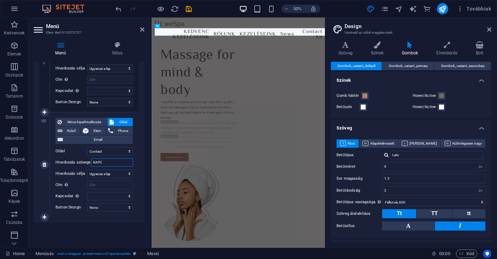
select select
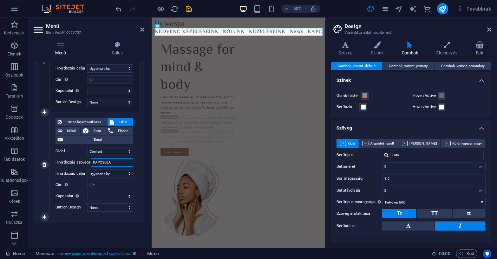
type input "KAPCSOLAT"
select select
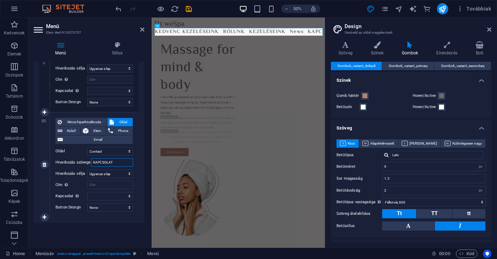
select select
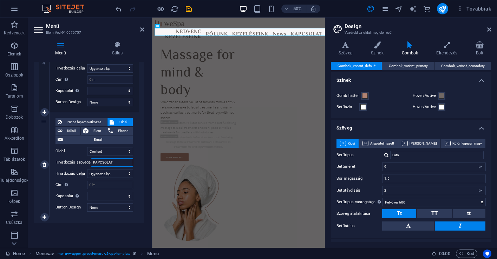
type input "KAPCSOLAT"
click at [78, 184] on label "Cím További hivatkozás leírás, ne legyen azonos a hivatkozás szövegével. A címe…" at bounding box center [72, 185] width 32 height 8
click at [87, 184] on input "Cím További hivatkozás leírás, ne legyen azonos a hivatkozás szövegével. A címe…" at bounding box center [110, 185] width 46 height 8
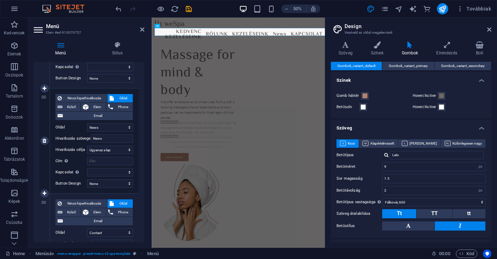
scroll to position [355, 0]
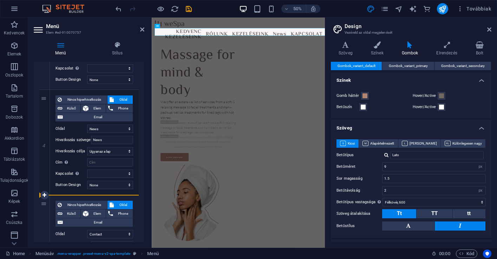
drag, startPoint x: 44, startPoint y: 99, endPoint x: 45, endPoint y: 214, distance: 114.9
click at [45, 214] on div "1 Nincs hiperhivatkozás Oldal Külső Elem Phone Email Oldal Home About Us Treatm…" at bounding box center [88, 37] width 99 height 527
select select
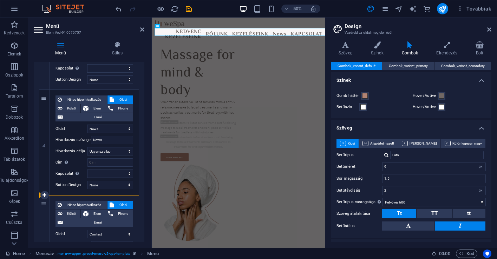
select select
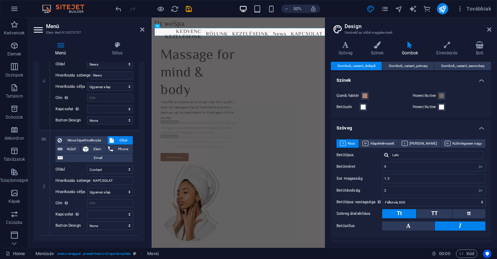
scroll to position [438, 0]
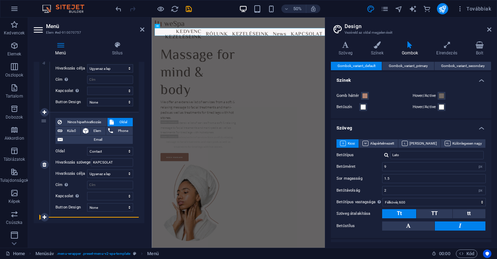
drag, startPoint x: 46, startPoint y: 115, endPoint x: 45, endPoint y: 210, distance: 95.2
select select
select select "2"
type input "KEZELÉSEINK"
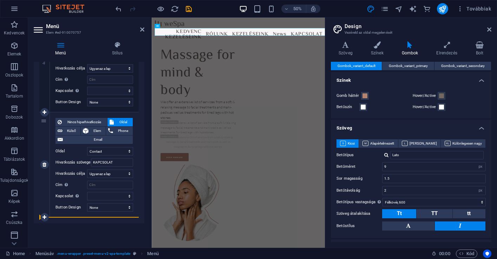
select select
select select "3"
type input "News"
select select
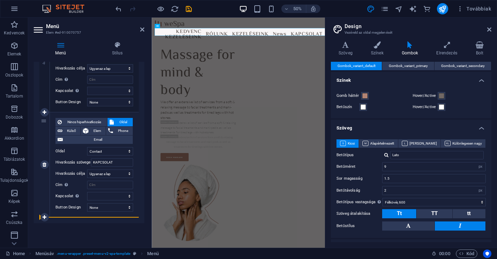
select select "4"
type input "KAPCSOLAT"
select select
type input "/17044551"
type input "RÓLUNK"
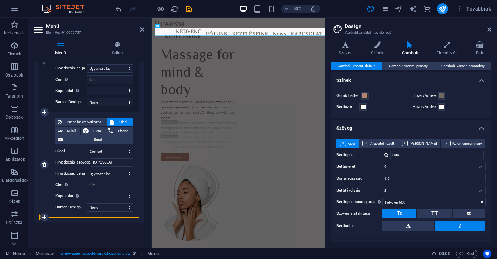
select select "blank"
select select
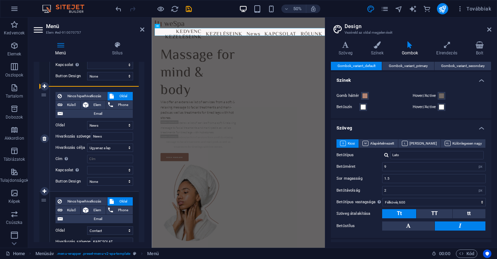
scroll to position [254, 0]
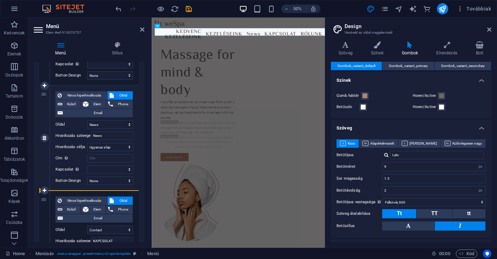
drag, startPoint x: 47, startPoint y: 73, endPoint x: 41, endPoint y: 144, distance: 70.5
click at [41, 144] on div "1 Nincs hiperhivatkozás Oldal Külső Elem Phone Email Oldal Home About Us Treatm…" at bounding box center [88, 138] width 99 height 527
select select
select select "3"
type input "News"
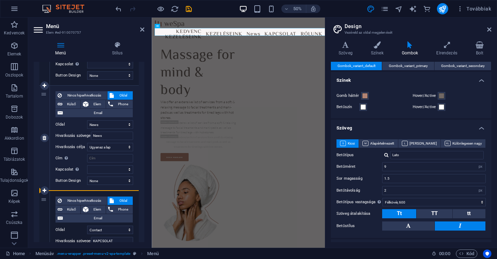
select select
select select "2"
type input "KEZELÉSEINK"
select select
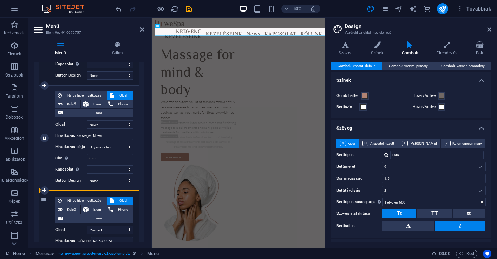
select select
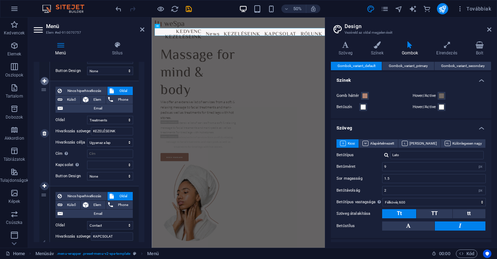
scroll to position [258, 0]
click at [47, 78] on link at bounding box center [44, 82] width 8 height 8
select select
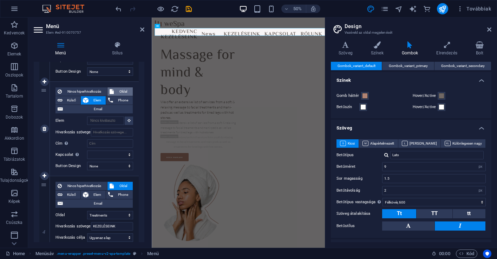
click at [121, 92] on span "Oldal" at bounding box center [123, 91] width 15 height 8
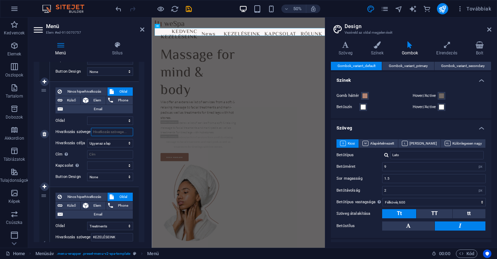
click at [113, 131] on input "Hivatkozás szövege" at bounding box center [112, 132] width 42 height 8
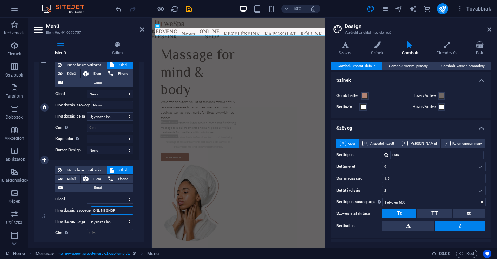
scroll to position [175, 0]
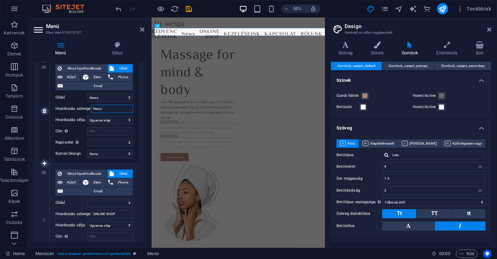
drag, startPoint x: 108, startPoint y: 110, endPoint x: 75, endPoint y: 107, distance: 33.1
click at [75, 107] on div "Hivatkozás szövege News" at bounding box center [95, 109] width 78 height 8
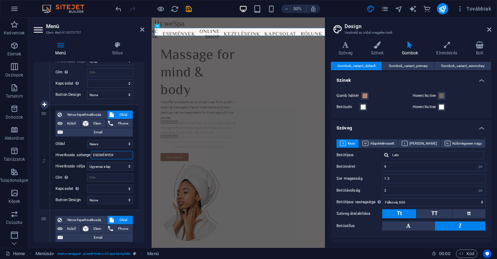
scroll to position [130, 0]
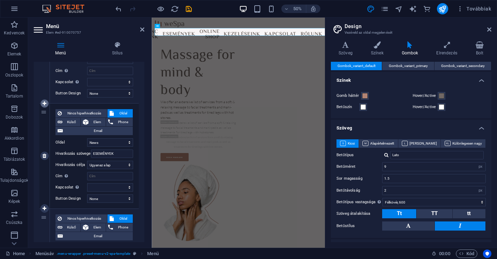
click at [47, 104] on link at bounding box center [44, 103] width 8 height 8
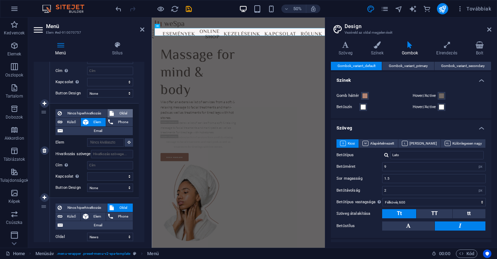
click at [122, 113] on span "Oldal" at bounding box center [123, 113] width 15 height 8
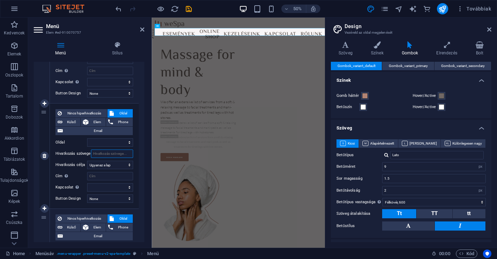
click at [106, 152] on input "Hivatkozás szövege" at bounding box center [112, 154] width 42 height 8
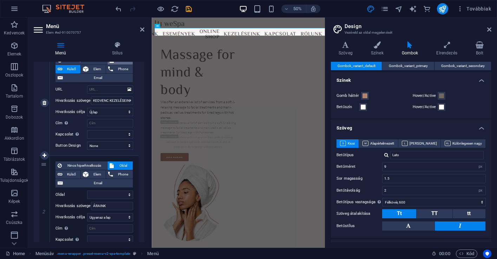
scroll to position [74, 0]
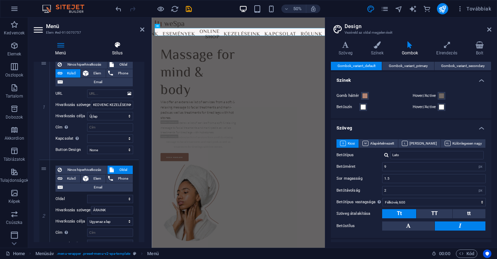
click at [113, 51] on h4 "Stílus" at bounding box center [117, 48] width 54 height 15
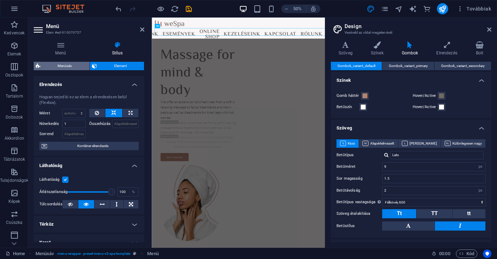
click at [77, 69] on span "Menüsáv" at bounding box center [65, 66] width 45 height 8
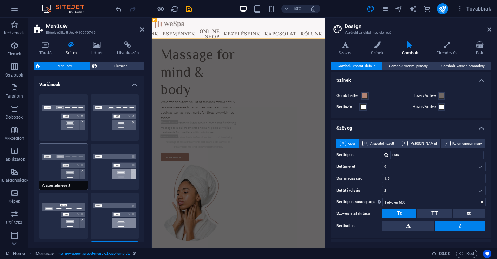
click at [77, 162] on button "Alapértelmezett" at bounding box center [63, 167] width 48 height 46
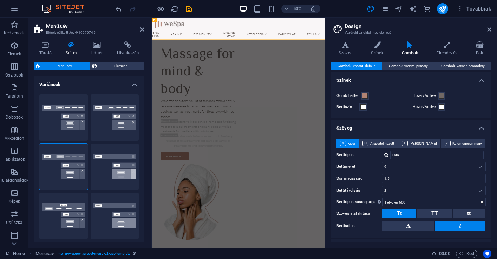
click at [117, 70] on div "Menüsáv Element" at bounding box center [89, 66] width 111 height 9
click at [117, 68] on span "Element" at bounding box center [120, 66] width 43 height 8
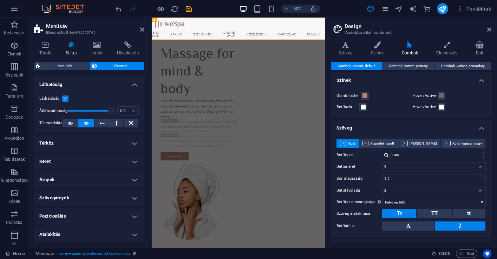
click at [129, 143] on h4 "Térköz" at bounding box center [89, 143] width 111 height 17
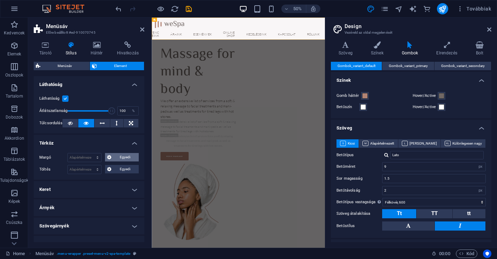
click at [115, 157] on span "Egyedi" at bounding box center [124, 157] width 23 height 8
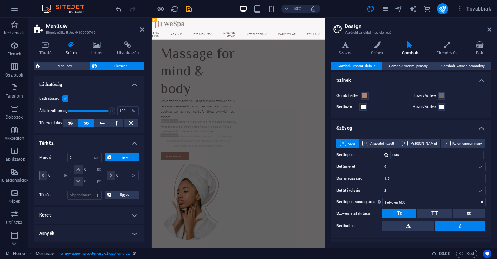
click at [43, 176] on icon at bounding box center [43, 176] width 3 height 4
click at [112, 178] on span at bounding box center [111, 175] width 7 height 8
click at [111, 177] on icon at bounding box center [111, 176] width 3 height 4
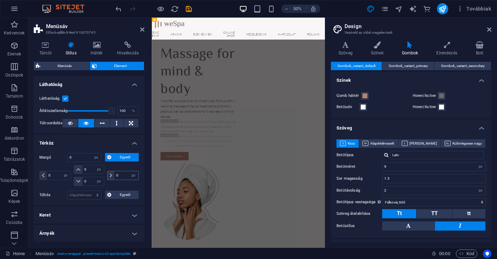
click at [110, 176] on icon at bounding box center [111, 176] width 3 height 4
click at [111, 161] on button "Egyedi" at bounding box center [122, 157] width 34 height 8
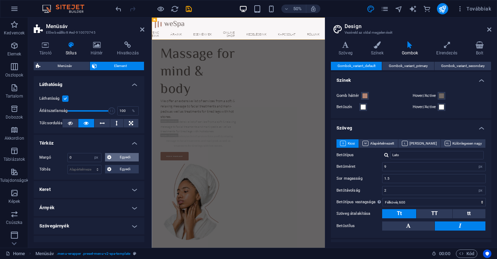
click at [107, 158] on icon at bounding box center [109, 157] width 4 height 8
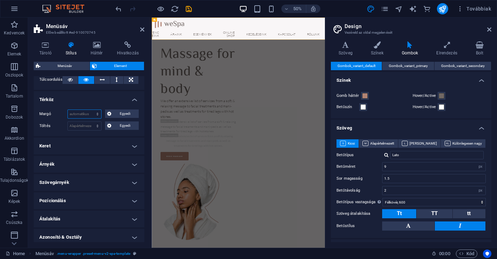
scroll to position [44, 0]
click at [101, 145] on h4 "Keret" at bounding box center [89, 145] width 111 height 17
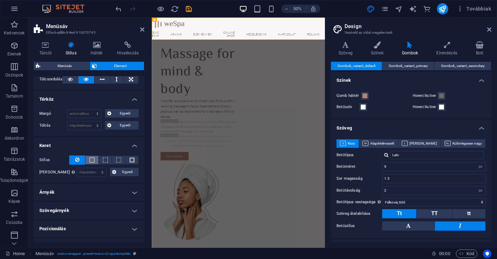
click at [92, 162] on span at bounding box center [91, 160] width 1 height 8
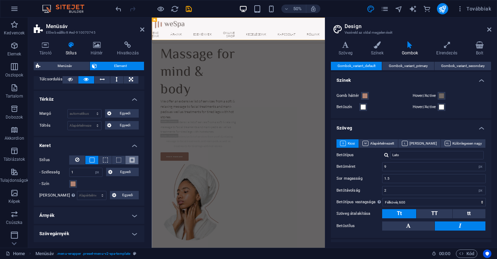
click at [133, 161] on button at bounding box center [131, 160] width 13 height 8
click at [75, 160] on icon at bounding box center [77, 160] width 4 height 8
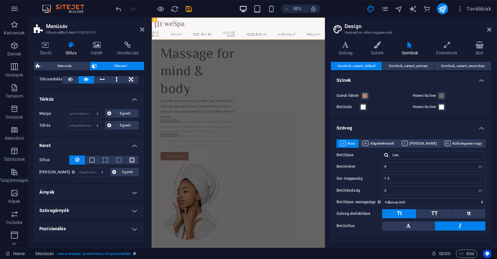
click at [99, 188] on h4 "Árnyék" at bounding box center [89, 192] width 111 height 17
click at [106, 206] on span "Külső" at bounding box center [107, 206] width 9 height 8
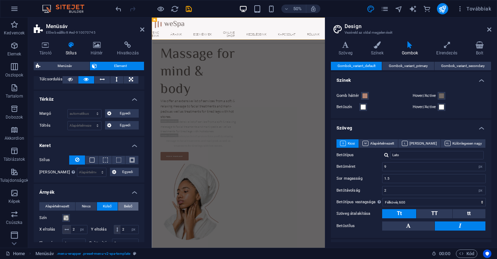
click at [124, 207] on span "Belső" at bounding box center [128, 206] width 8 height 8
click at [66, 216] on span at bounding box center [66, 218] width 6 height 6
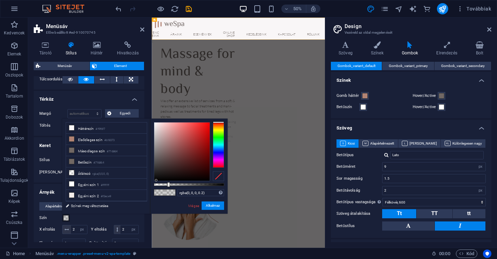
click at [156, 181] on div at bounding box center [182, 152] width 56 height 58
drag, startPoint x: 168, startPoint y: 183, endPoint x: 228, endPoint y: 186, distance: 59.8
click at [228, 186] on body "55737.cp5.rhweb.hu Home Kedvencek Elemek Oszlopok Tartalom Dobozok Akkordion Tá…" at bounding box center [248, 129] width 497 height 259
click at [220, 204] on button "Alkalmaz" at bounding box center [213, 206] width 22 height 8
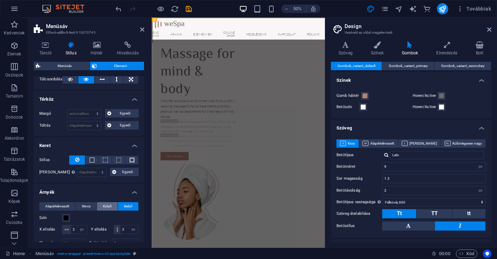
click at [111, 203] on span "Külső" at bounding box center [107, 206] width 9 height 8
click at [126, 205] on span "Belső" at bounding box center [128, 206] width 8 height 8
click at [87, 207] on span "Nincs" at bounding box center [86, 206] width 9 height 8
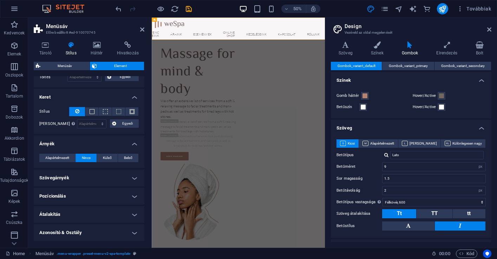
scroll to position [93, 0]
click at [129, 180] on h4 "Szövegárnyék" at bounding box center [89, 177] width 111 height 17
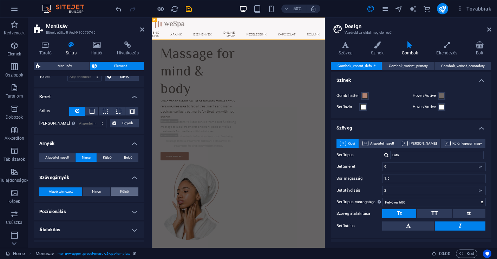
click at [125, 191] on span "Külső" at bounding box center [124, 192] width 9 height 8
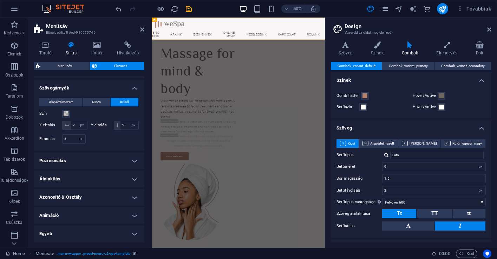
scroll to position [182, 0]
click at [118, 162] on h4 "Pozícionálás" at bounding box center [89, 161] width 111 height 17
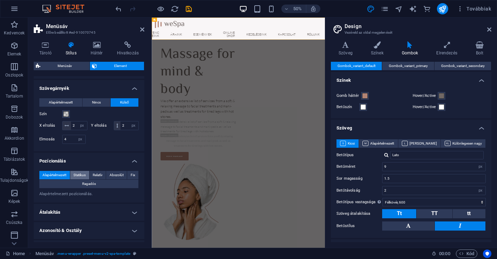
click at [84, 173] on span "Statikus" at bounding box center [79, 175] width 12 height 8
click at [94, 174] on span "Relatív" at bounding box center [98, 175] width 10 height 8
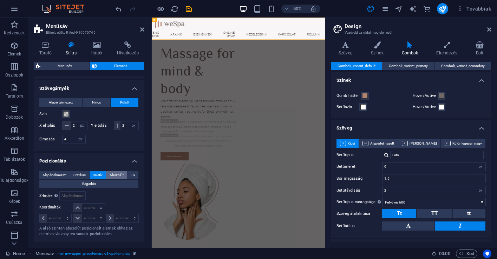
click at [110, 174] on span "Abszolút" at bounding box center [117, 175] width 14 height 8
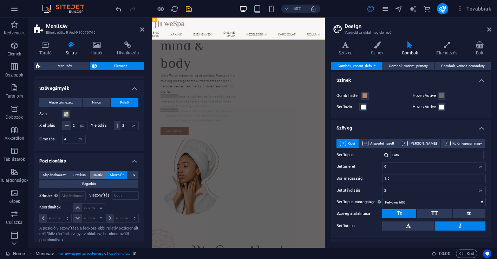
click at [99, 174] on span "Relatív" at bounding box center [98, 175] width 10 height 8
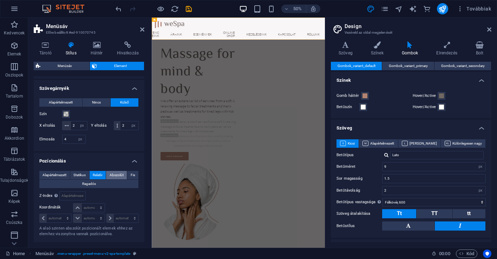
click at [112, 174] on span "Abszolút" at bounding box center [117, 175] width 14 height 8
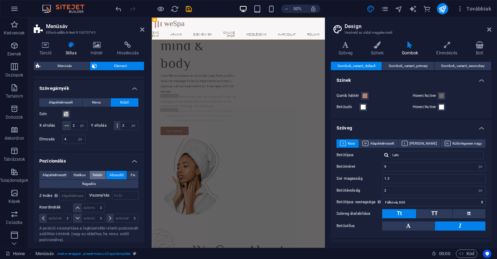
click at [105, 174] on button "Relatív" at bounding box center [98, 175] width 17 height 8
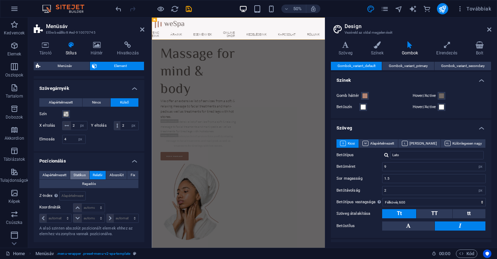
click at [85, 174] on span "Statikus" at bounding box center [79, 175] width 12 height 8
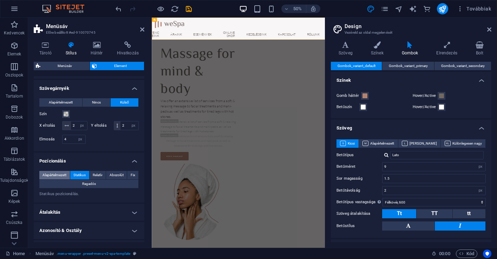
click at [64, 174] on span "Alapértelmezett" at bounding box center [55, 175] width 24 height 8
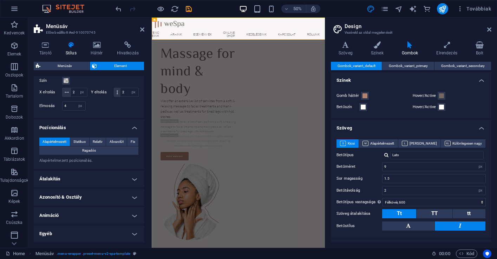
scroll to position [215, 0]
click at [125, 217] on h4 "Animáció" at bounding box center [89, 216] width 111 height 17
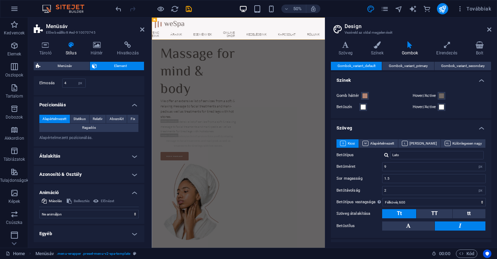
scroll to position [238, 0]
click at [106, 203] on span "Előnézet" at bounding box center [107, 201] width 13 height 8
click at [136, 235] on h4 "Egyéb" at bounding box center [89, 234] width 111 height 17
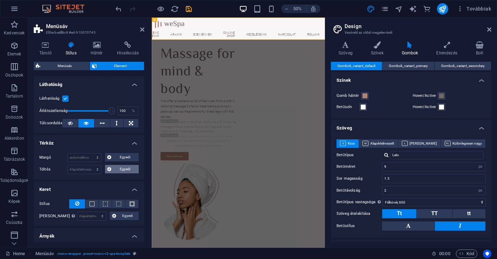
scroll to position [0, 0]
click at [355, 50] on h4 "Szöveg" at bounding box center [347, 48] width 32 height 15
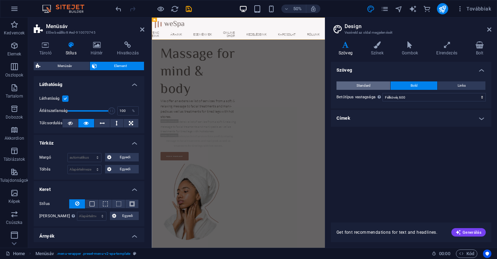
click at [374, 86] on button "Standard" at bounding box center [364, 86] width 54 height 8
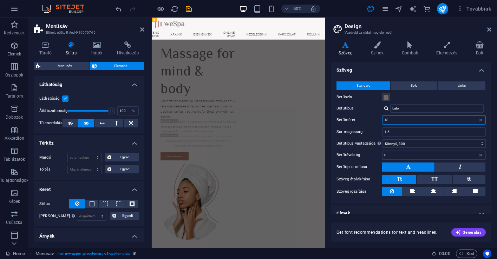
click at [417, 119] on input "18" at bounding box center [434, 120] width 103 height 8
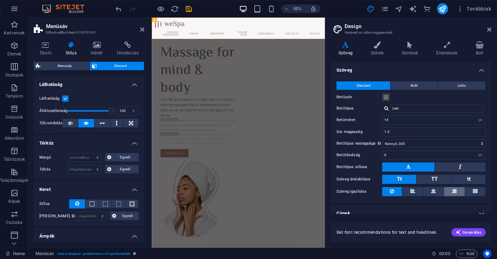
click at [450, 191] on button at bounding box center [454, 191] width 20 height 9
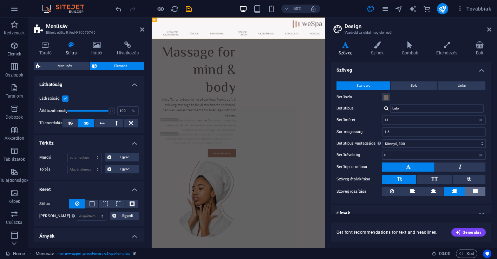
click at [468, 192] on button at bounding box center [475, 191] width 20 height 9
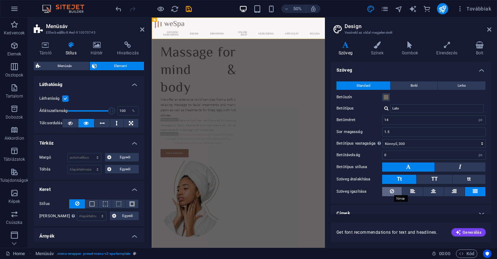
click at [392, 189] on icon at bounding box center [392, 191] width 4 height 8
click at [418, 190] on button at bounding box center [412, 191] width 20 height 9
click at [432, 192] on icon at bounding box center [433, 191] width 5 height 8
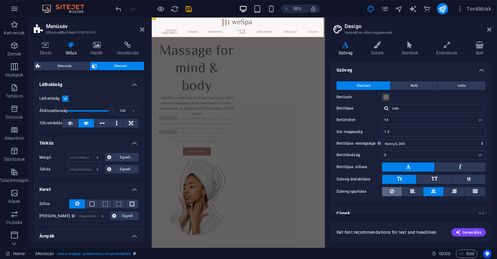
scroll to position [4, 2]
click at [398, 191] on button at bounding box center [392, 191] width 20 height 9
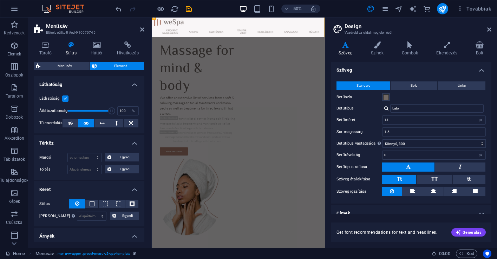
scroll to position [0, 0]
click at [487, 31] on icon at bounding box center [489, 30] width 4 height 6
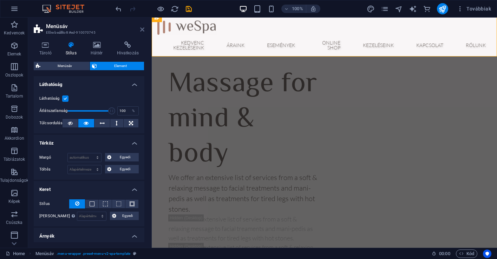
click at [144, 32] on icon at bounding box center [142, 30] width 4 height 6
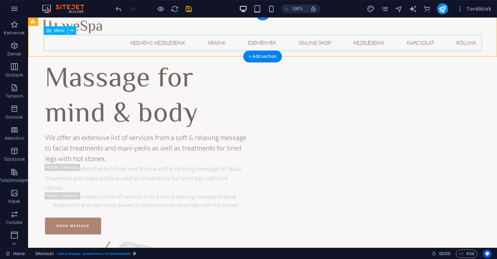
click at [316, 44] on nav "KEDVENC KEZELÉSEINK ÁRAINK ESEMÉNYEK ONLINE SHOP KEZELÉSEINK KAPCSOLAT RÓLUNK" at bounding box center [263, 43] width 439 height 16
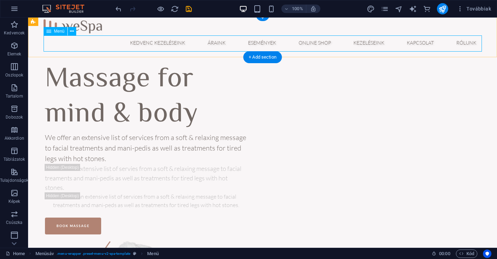
scroll to position [3, 0]
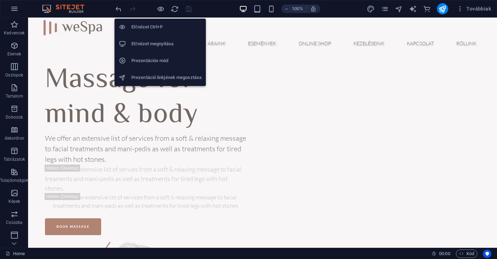
click at [153, 60] on h6 "Prezentációs mód" at bounding box center [166, 61] width 70 height 8
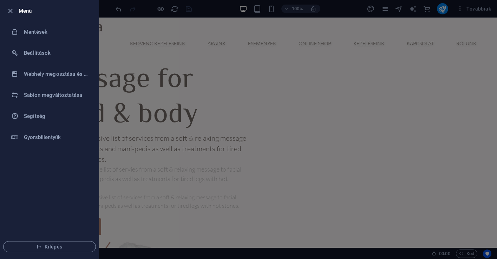
click at [20, 8] on h6 "Menü" at bounding box center [56, 11] width 74 height 8
click at [13, 11] on icon "button" at bounding box center [10, 11] width 8 height 8
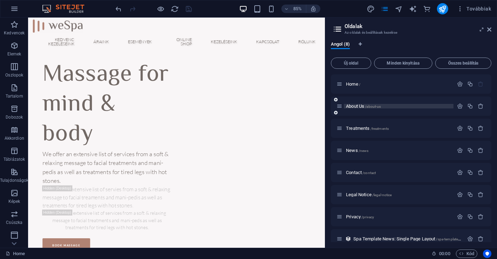
click at [385, 107] on p "About Us /about-us" at bounding box center [398, 106] width 105 height 5
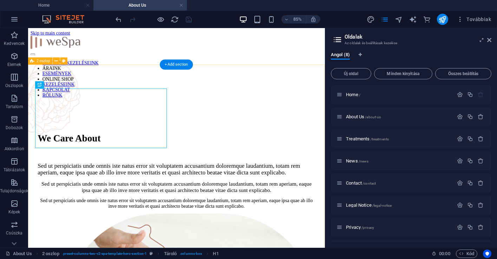
scroll to position [0, 0]
click at [148, 151] on div "We Care About" at bounding box center [202, 157] width 327 height 13
click at [144, 151] on div "We Care About" at bounding box center [202, 157] width 327 height 13
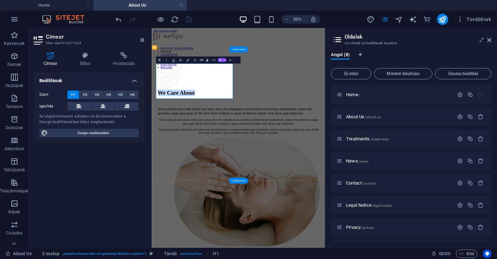
click at [126, 116] on div "Az alapértelmezett színeket és betűméreteket a Design beállításokban lehet megh…" at bounding box center [88, 120] width 99 height 12
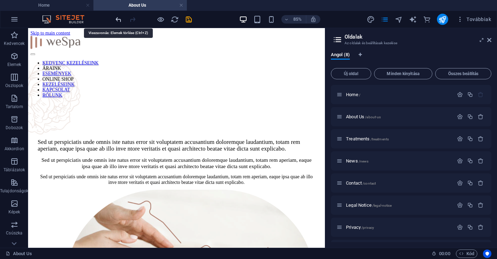
click at [122, 21] on icon "undo" at bounding box center [119, 19] width 8 height 8
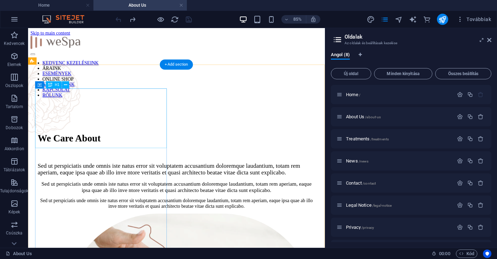
click at [114, 151] on div "We Care About" at bounding box center [202, 157] width 327 height 13
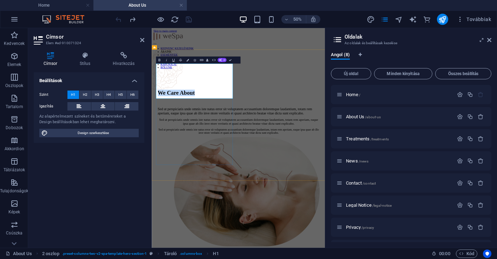
click at [242, 159] on h1 "We Care About" at bounding box center [325, 157] width 324 height 13
drag, startPoint x: 240, startPoint y: 158, endPoint x: 169, endPoint y: 119, distance: 81.2
click at [169, 151] on h1 "We Care About" at bounding box center [325, 157] width 324 height 13
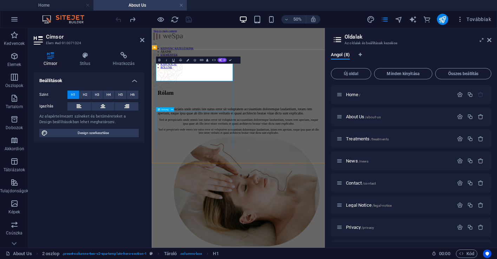
click at [301, 208] on div "Sed ut perspiciatis unde omnis iste natus error sit voluptatem accusantium dolo…" at bounding box center [325, 215] width 324 height 15
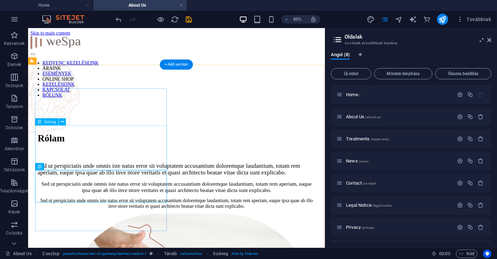
click at [107, 186] on div "Sed ut perspiciatis unde omnis iste natus error sit voluptatem accusantium dolo…" at bounding box center [202, 194] width 327 height 16
click at [88, 186] on div "Sed ut perspiciatis unde omnis iste natus error sit voluptatem accusantium dolo…" at bounding box center [202, 194] width 327 height 16
click at [87, 187] on div "Sed ut perspiciatis unde omnis iste natus error sit voluptatem accusantium dolo…" at bounding box center [202, 194] width 327 height 16
click at [84, 190] on div "Sed ut perspiciatis unde omnis iste natus error sit voluptatem accusantium dolo…" at bounding box center [202, 194] width 327 height 16
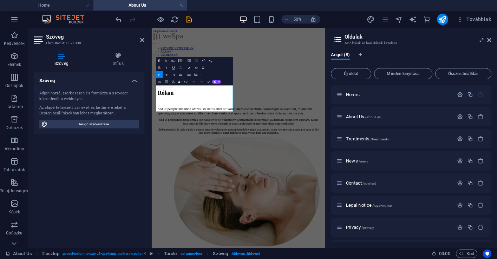
click at [212, 186] on span "Sed ut perspiciatis unde omnis iste natus error sit voluptatem accusantium dolo…" at bounding box center [317, 194] width 309 height 16
click at [207, 186] on p "Sed ut perspiciatis unde omnis iste natus error sit voluptatem accusantium dolo…" at bounding box center [325, 194] width 324 height 16
drag, startPoint x: 212, startPoint y: 186, endPoint x: 160, endPoint y: 149, distance: 64.0
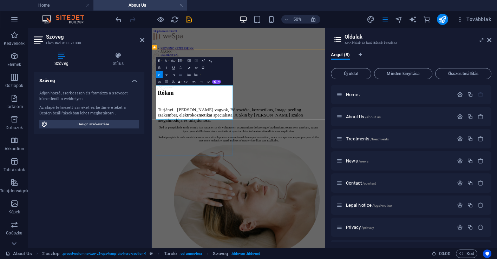
click at [180, 76] on icon "button" at bounding box center [180, 75] width 3 height 2
click at [166, 63] on button "Font Family" at bounding box center [166, 60] width 7 height 7
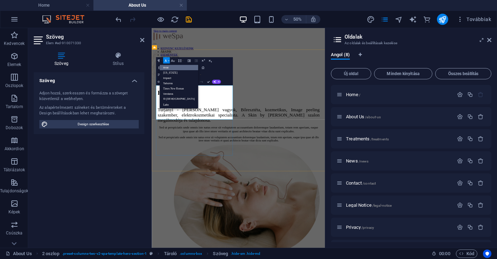
click at [167, 67] on link "Arial" at bounding box center [179, 67] width 39 height 5
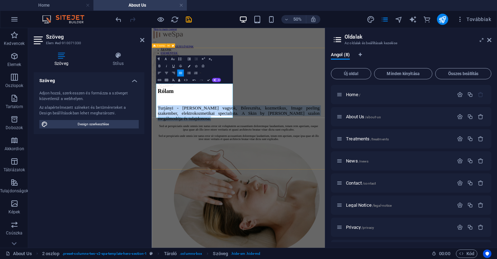
drag, startPoint x: 279, startPoint y: 205, endPoint x: 153, endPoint y: 143, distance: 140.5
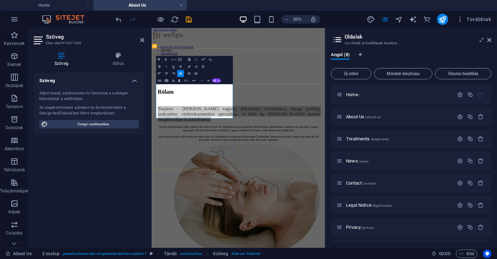
click at [175, 61] on button "Font Size" at bounding box center [173, 59] width 7 height 7
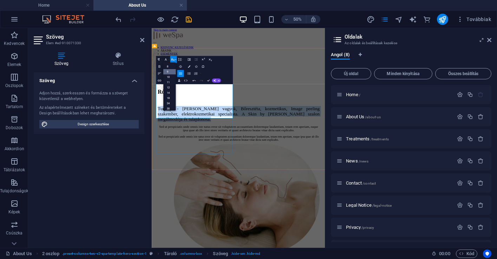
click at [169, 70] on link "9" at bounding box center [169, 71] width 13 height 5
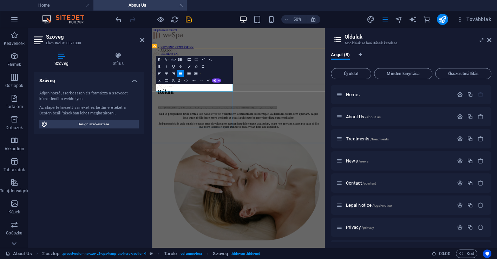
click at [174, 60] on icon "button" at bounding box center [173, 60] width 4 height 4
click at [171, 93] on link "24" at bounding box center [169, 93] width 13 height 5
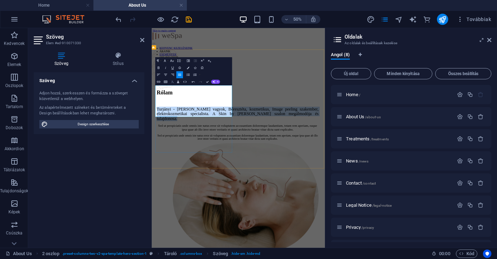
scroll to position [0, 2]
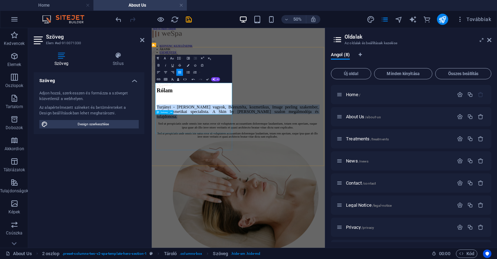
click at [230, 219] on div "Sed ut perspiciatis unde omnis iste natus error sit voluptatem accusantium dolo…" at bounding box center [323, 223] width 324 height 15
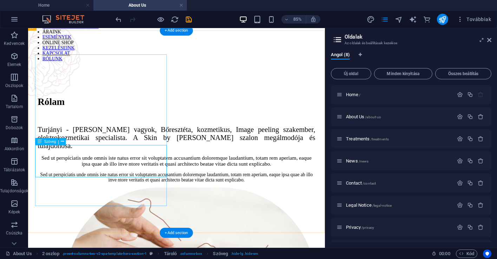
scroll to position [44, 0]
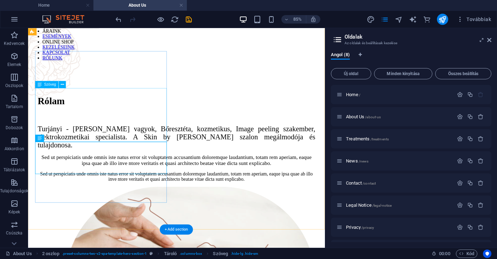
click at [180, 142] on div "Turjányi - [PERSON_NAME] vagyok, Bőresztéta, kozmetikus, Image peeling szakembe…" at bounding box center [202, 156] width 327 height 28
click at [191, 162] on div "Turjányi - [PERSON_NAME] vagyok, Bőresztéta, kozmetikus, Image peeling szakembe…" at bounding box center [202, 156] width 327 height 28
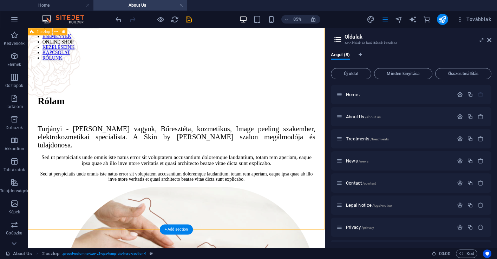
drag, startPoint x: 192, startPoint y: 153, endPoint x: 204, endPoint y: 153, distance: 11.9
click at [186, 150] on div "Turjányi - [PERSON_NAME] vagyok, Bőresztéta, kozmetikus, Image peeling szakembe…" at bounding box center [202, 156] width 327 height 28
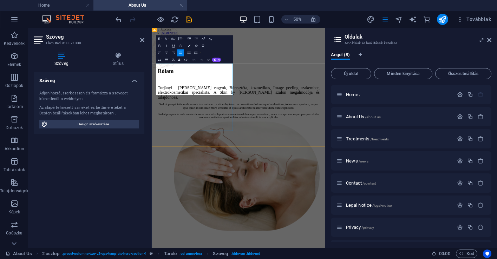
click at [313, 150] on p "Turjányi - [PERSON_NAME] vagyok, Bőresztéta, kozmetikus, Image peeling szakembe…" at bounding box center [325, 156] width 324 height 28
click at [294, 209] on div "Sed ut perspiciatis unde omnis iste natus error sit voluptatem accusantium dolo…" at bounding box center [325, 203] width 324 height 13
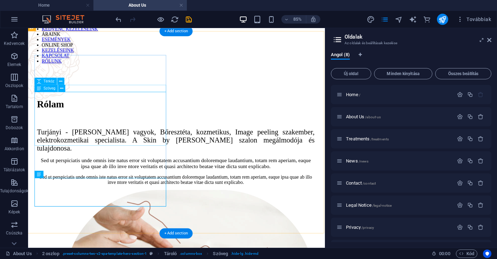
scroll to position [39, 1]
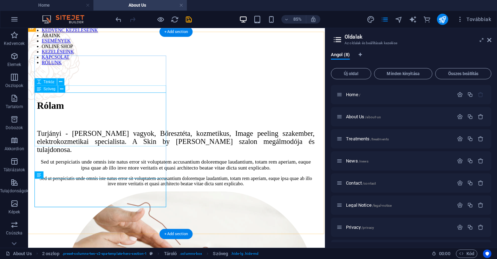
click at [51, 90] on span "Szöveg" at bounding box center [50, 89] width 12 height 4
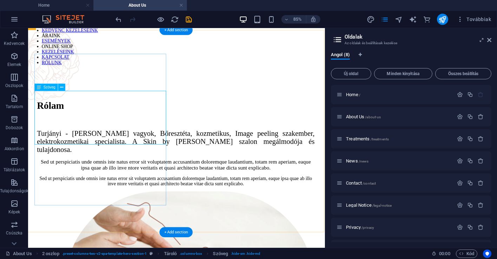
scroll to position [41, 1]
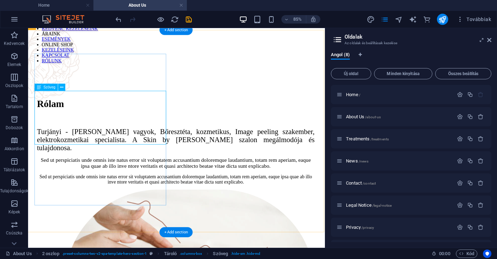
click at [54, 145] on div "Turjányi - [PERSON_NAME] vagyok, Bőresztéta, kozmetikus, Image peeling szakembe…" at bounding box center [202, 159] width 327 height 28
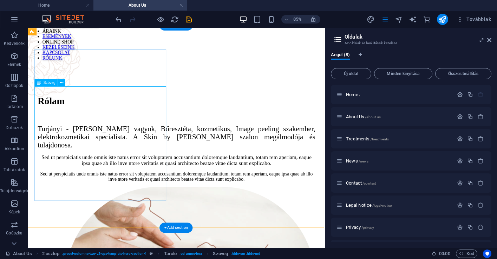
scroll to position [46, 0]
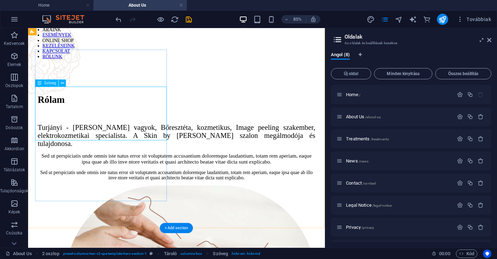
click at [112, 141] on div "Turjányi - [PERSON_NAME] vagyok, Bőresztéta, kozmetikus, Image peeling szakembe…" at bounding box center [202, 155] width 327 height 28
click at [185, 154] on div "Turjányi - [PERSON_NAME] vagyok, Bőresztéta, kozmetikus, Image peeling szakembe…" at bounding box center [202, 155] width 327 height 28
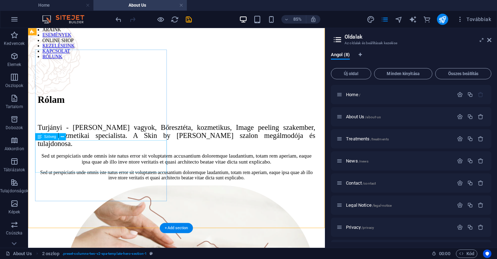
click at [151, 189] on div "Sed ut perspiciatis unde omnis iste natus error sit voluptatem accusantium dolo…" at bounding box center [202, 182] width 327 height 15
click at [142, 185] on div "Sed ut perspiciatis unde omnis iste natus error sit voluptatem accusantium dolo…" at bounding box center [202, 182] width 327 height 15
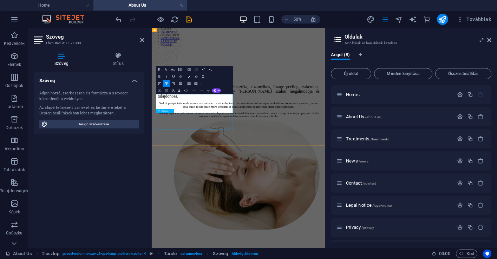
scroll to position [43, 0]
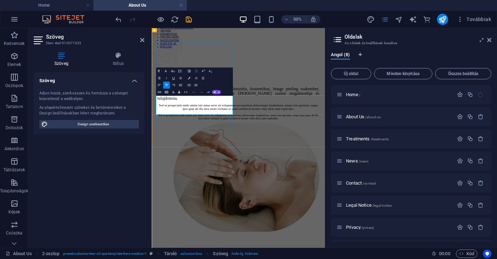
click at [199, 187] on span "Sed ut perspiciatis unde omnis iste natus error sit voluptatem accusantium dolo…" at bounding box center [325, 185] width 318 height 14
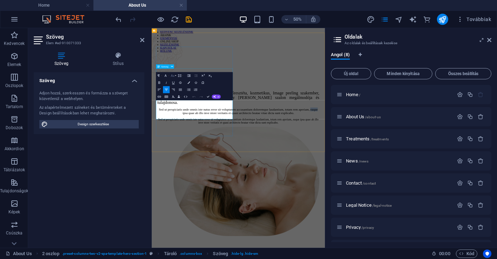
scroll to position [32, 0]
click at [175, 76] on button "Font Size" at bounding box center [173, 76] width 7 height 7
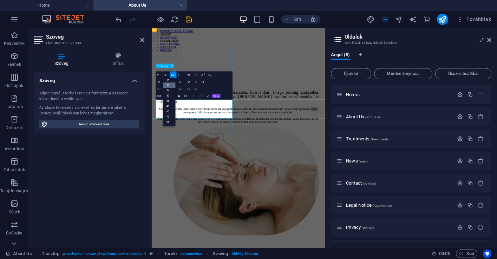
scroll to position [35, 1]
click at [219, 81] on div "Paragraph Format Normal Heading 1 Heading 2 Heading 3 Heading 4 Heading 5 Headi…" at bounding box center [194, 85] width 77 height 28
click at [166, 75] on icon "button" at bounding box center [165, 75] width 4 height 4
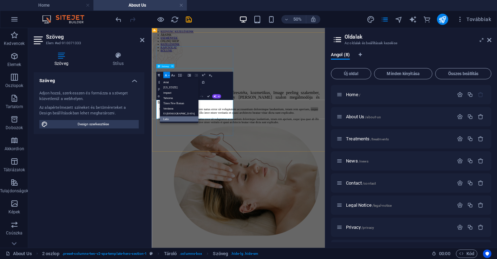
scroll to position [34, 0]
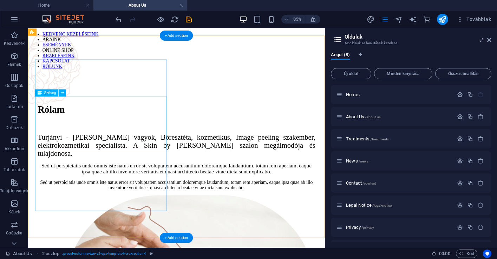
click at [166, 152] on div "Turjányi - [PERSON_NAME] vagyok, Bőresztéta, kozmetikus, Image peeling szakembe…" at bounding box center [202, 166] width 327 height 28
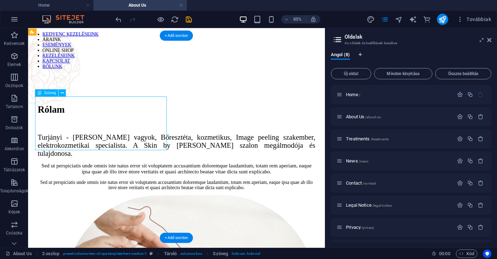
click at [166, 152] on div "Turjányi - [PERSON_NAME] vagyok, Bőresztéta, kozmetikus, Image peeling szakembe…" at bounding box center [202, 166] width 327 height 28
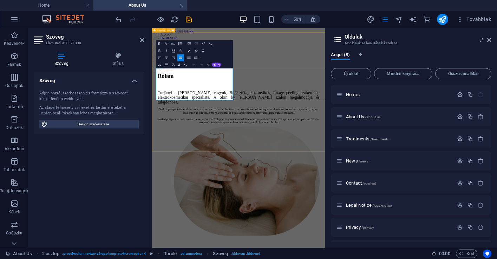
drag, startPoint x: 204, startPoint y: 167, endPoint x: 165, endPoint y: 117, distance: 63.0
click at [175, 45] on button "Font Size" at bounding box center [173, 43] width 7 height 7
click at [171, 56] on link "18" at bounding box center [169, 53] width 13 height 5
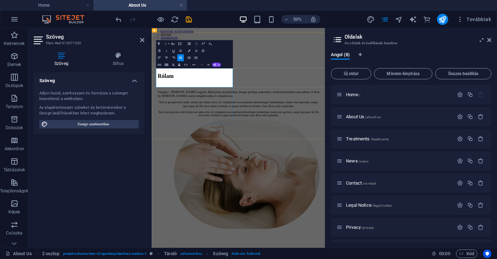
click at [167, 46] on icon "button" at bounding box center [166, 44] width 4 height 4
click at [168, 63] on link "Impact" at bounding box center [179, 61] width 39 height 5
click at [161, 51] on icon "button" at bounding box center [159, 51] width 4 height 4
click at [160, 52] on icon "button" at bounding box center [159, 51] width 4 height 4
click at [246, 180] on div "Sed ut perspiciatis unde omnis iste natus error sit voluptatem accusantium dolo…" at bounding box center [325, 180] width 324 height 15
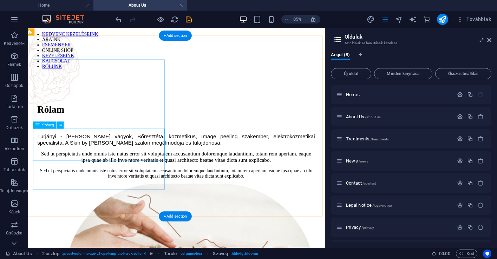
scroll to position [34, 4]
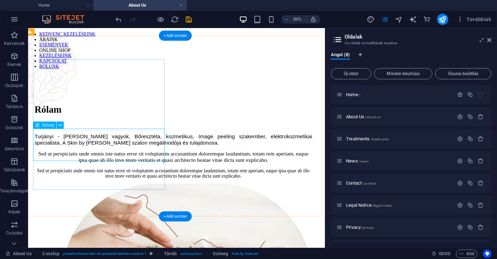
click at [146, 173] on div "Sed ut perspiciatis unde omnis iste natus error sit voluptatem accusantium dolo…" at bounding box center [199, 180] width 327 height 15
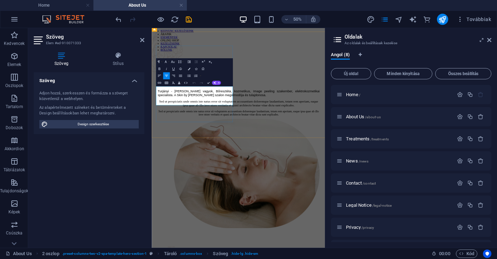
scroll to position [36, 0]
drag, startPoint x: 193, startPoint y: 170, endPoint x: 258, endPoint y: 169, distance: 64.7
click at [258, 171] on span "Sed ut perspiciatis unde omnis iste natus error sit voluptatem accusantium dolo…" at bounding box center [325, 178] width 318 height 14
click at [163, 62] on button "Font Family" at bounding box center [166, 61] width 7 height 7
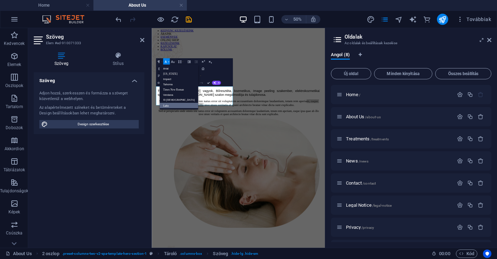
scroll to position [0, 0]
click at [158, 62] on icon "button" at bounding box center [158, 61] width 2 height 2
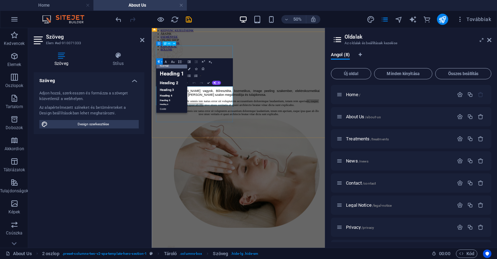
scroll to position [5, 0]
click at [168, 61] on button "Font Family" at bounding box center [166, 61] width 7 height 7
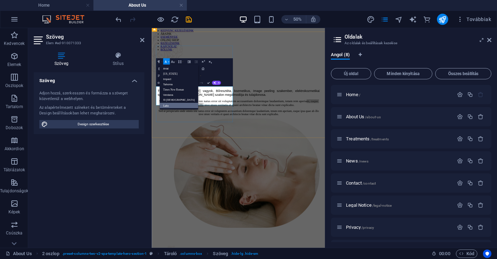
scroll to position [0, 0]
click at [174, 61] on icon "button" at bounding box center [173, 62] width 4 height 4
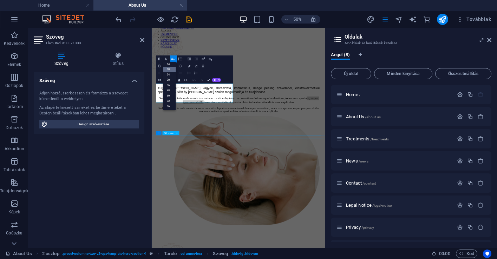
drag, startPoint x: 249, startPoint y: 242, endPoint x: 253, endPoint y: 228, distance: 14.7
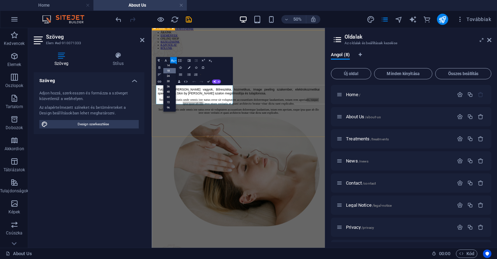
scroll to position [38, 0]
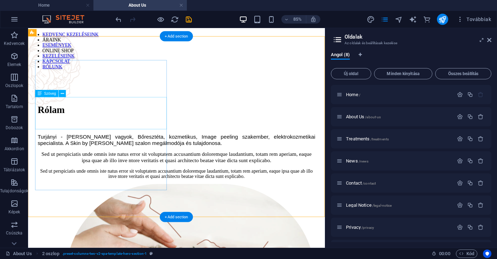
click at [153, 153] on div "Turjányi - [PERSON_NAME] vagyok, Bőresztéta, kozmetikus, Image peeling szakembe…" at bounding box center [202, 160] width 327 height 15
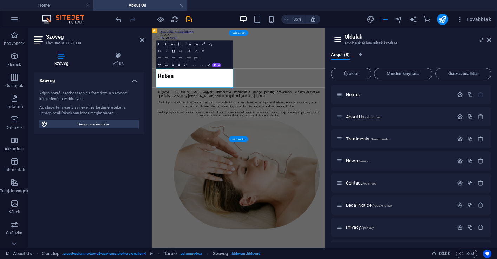
click at [134, 105] on div "Az alapértelmezett színeket és betűméreteket a Design beállításokban lehet megh…" at bounding box center [88, 111] width 99 height 12
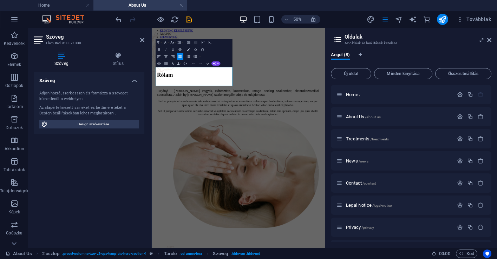
scroll to position [39, 1]
drag, startPoint x: 204, startPoint y: 146, endPoint x: 169, endPoint y: 123, distance: 42.7
click at [169, 148] on p "Turjányi - [PERSON_NAME] vagyok, Bőresztéta, kozmetikus, Image peeling szakembe…" at bounding box center [324, 155] width 324 height 15
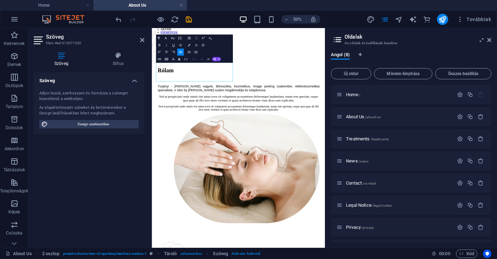
scroll to position [46, 0]
click at [121, 24] on div at bounding box center [153, 19] width 79 height 11
click at [119, 21] on icon "undo" at bounding box center [119, 19] width 8 height 8
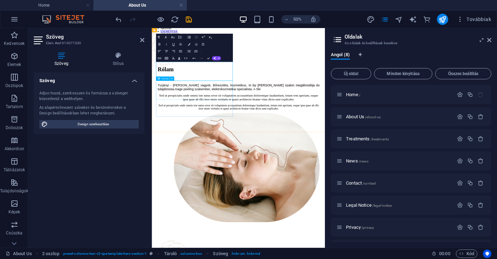
scroll to position [50, 0]
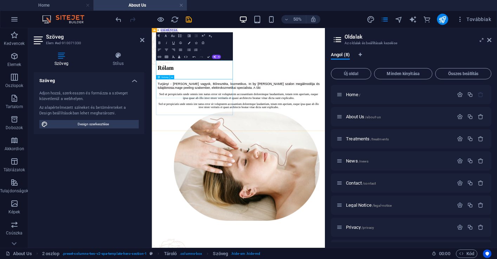
click at [221, 157] on div "Sed ut perspiciatis unde omnis iste natus error sit voluptatem accusantium dolo…" at bounding box center [325, 164] width 324 height 15
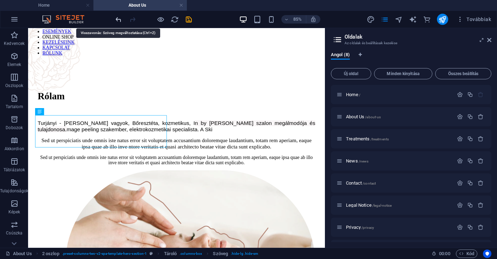
click at [118, 22] on icon "undo" at bounding box center [119, 19] width 8 height 8
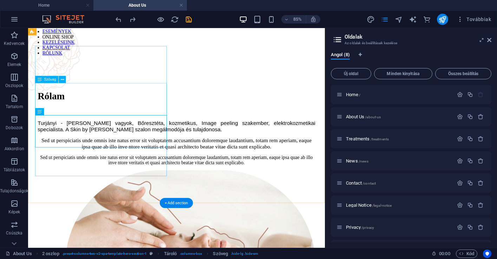
scroll to position [48, 0]
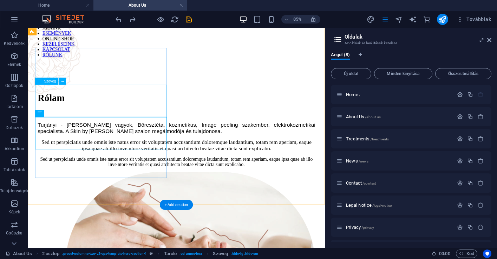
click at [106, 138] on div "Turjányi - [PERSON_NAME] vagyok, Bőresztéta, kozmetikus, Image peeling szakembe…" at bounding box center [202, 145] width 327 height 15
click at [91, 138] on div "Turjányi - [PERSON_NAME] vagyok, Bőresztéta, kozmetikus, Image peeling szakembe…" at bounding box center [202, 145] width 327 height 15
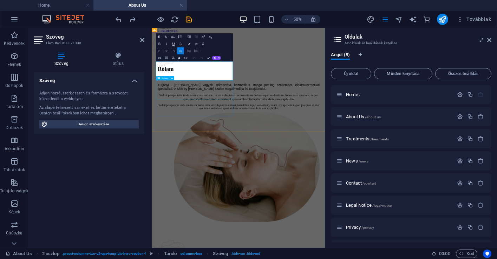
scroll to position [50, 0]
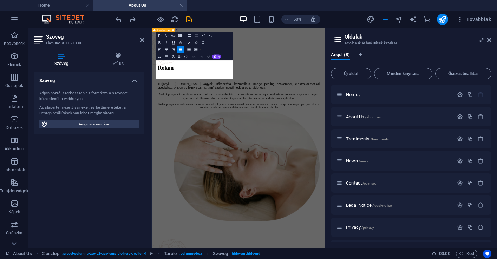
drag, startPoint x: 214, startPoint y: 124, endPoint x: 160, endPoint y: 99, distance: 59.4
click at [163, 136] on p "Turjányi - [PERSON_NAME] vagyok, Bőresztéta, kozmetikus, Image peeling szakembe…" at bounding box center [325, 143] width 324 height 15
click at [161, 37] on icon "button" at bounding box center [159, 36] width 4 height 4
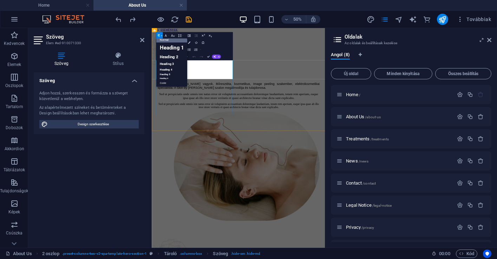
scroll to position [5, 0]
click at [164, 40] on link "Normal" at bounding box center [171, 39] width 31 height 5
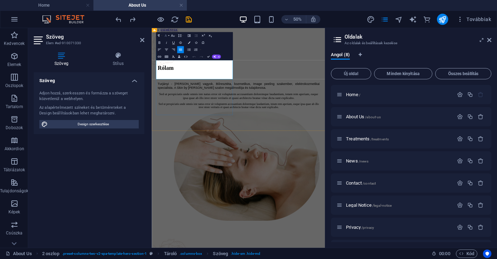
click at [166, 36] on icon "button" at bounding box center [166, 35] width 2 height 2
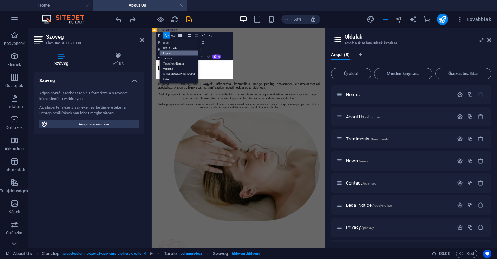
scroll to position [0, 0]
click at [168, 78] on link "Lato" at bounding box center [179, 79] width 39 height 5
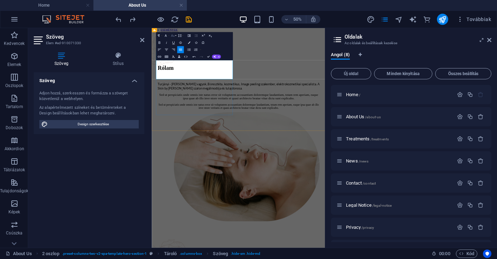
click at [176, 37] on button "Font Size" at bounding box center [173, 35] width 7 height 7
click at [220, 156] on div "Sed ut perspiciatis unde omnis iste natus error sit voluptatem accusantium dolo…" at bounding box center [325, 163] width 324 height 15
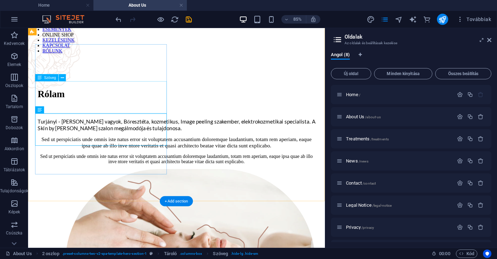
click at [182, 134] on div "Turjányi - [PERSON_NAME] vagyok, Bőresztéta, kozmetikus, Image peeling szakembe…" at bounding box center [202, 142] width 327 height 16
click at [195, 137] on div "Rólam Turjányi - Farkas Dóra vagyok, Bőresztéta, kozmetikus, Image peeling szak…" at bounding box center [203, 256] width 344 height 384
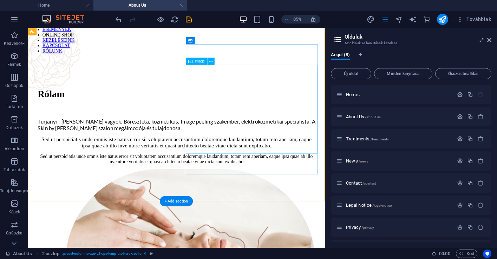
click at [199, 161] on div "Rólam Turjányi - Farkas Dóra vagyok, Bőresztéta, kozmetikus, Image peeling szak…" at bounding box center [203, 256] width 344 height 384
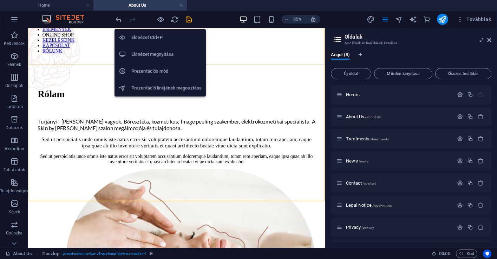
click at [155, 38] on h6 "Előnézet Ctrl+P" at bounding box center [166, 37] width 70 height 8
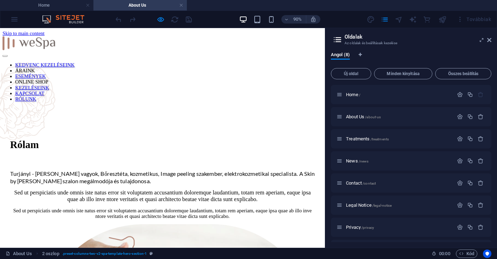
scroll to position [0, 0]
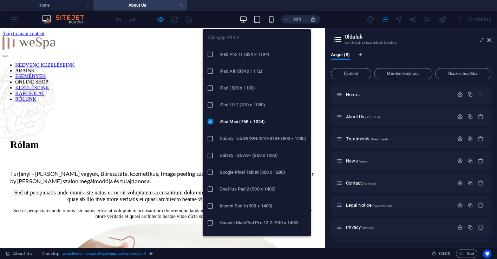
click at [260, 23] on icon "button" at bounding box center [257, 19] width 8 height 8
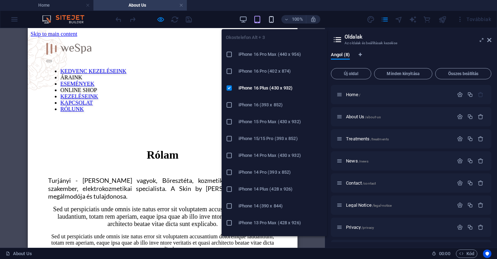
click at [275, 22] on icon "button" at bounding box center [271, 19] width 8 height 8
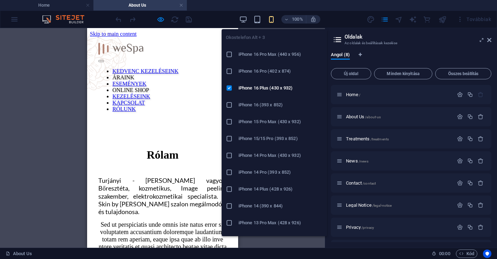
scroll to position [0, 0]
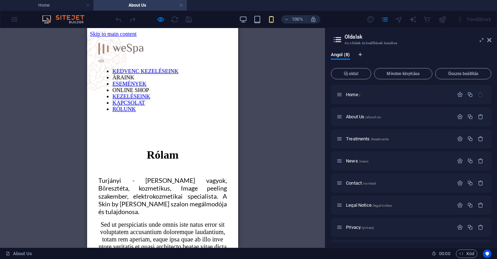
click at [180, 124] on div "Rólam Turjányi - Farkas Dóra vagyok, Bőresztéta, kozmetikus, Image peeling szak…" at bounding box center [162, 262] width 145 height 276
click at [285, 45] on div "Tároló H1 2 oszlop Tároló Image Tároló Referencia Szöveg Szöveg Szöveg Térköz T…" at bounding box center [162, 138] width 325 height 220
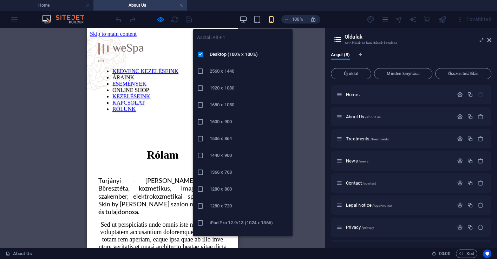
click at [246, 21] on icon "button" at bounding box center [243, 19] width 8 height 8
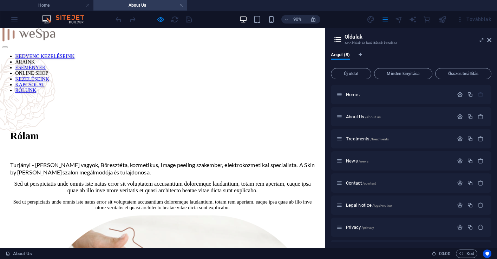
scroll to position [9, 0]
click at [136, 6] on h4 "About Us" at bounding box center [139, 5] width 93 height 8
click at [47, 5] on h4 "Home" at bounding box center [46, 5] width 93 height 8
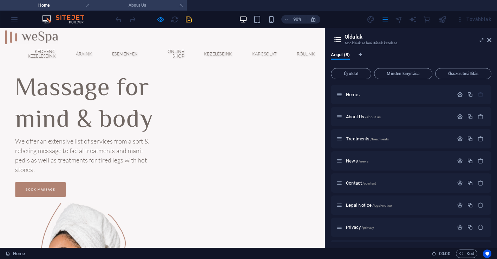
click at [131, 7] on h4 "About Us" at bounding box center [139, 5] width 93 height 8
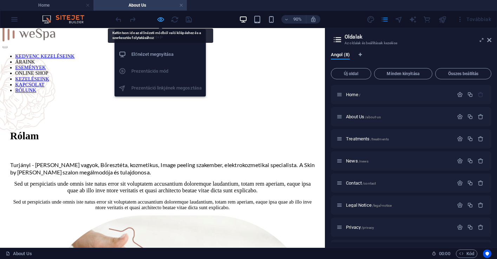
click at [161, 20] on icon "button" at bounding box center [161, 19] width 8 height 8
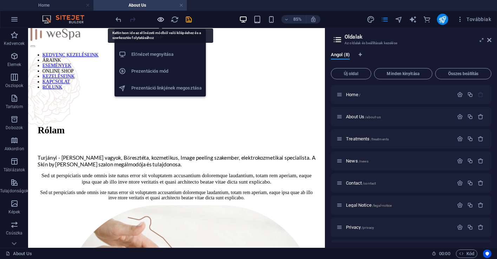
click at [161, 20] on icon "button" at bounding box center [161, 19] width 8 height 8
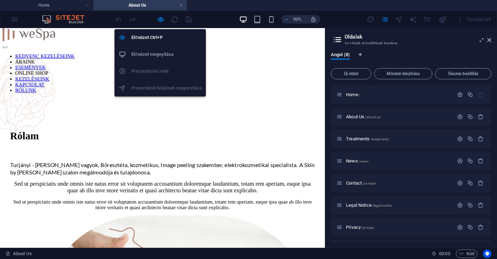
click at [151, 51] on h6 "Előnézet megnyitása" at bounding box center [166, 54] width 70 height 8
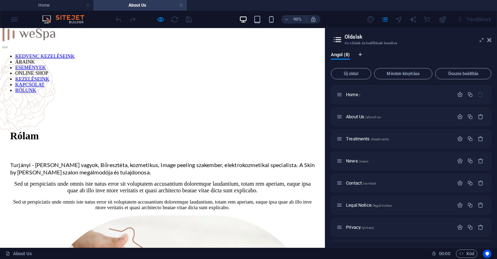
click at [144, 142] on h1 "Rólam" at bounding box center [180, 148] width 339 height 13
drag, startPoint x: 492, startPoint y: 41, endPoint x: 470, endPoint y: 56, distance: 25.9
click at [492, 41] on aside "Oldalak Az oldalak és beállításaik kezelése Angol (8) Új oldal Minden kinyitása…" at bounding box center [411, 138] width 172 height 220
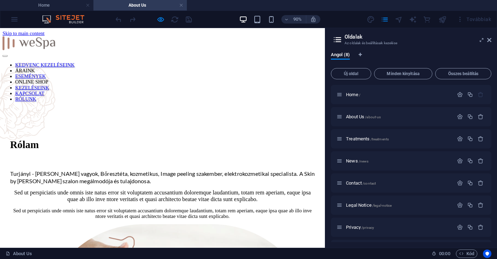
scroll to position [0, 0]
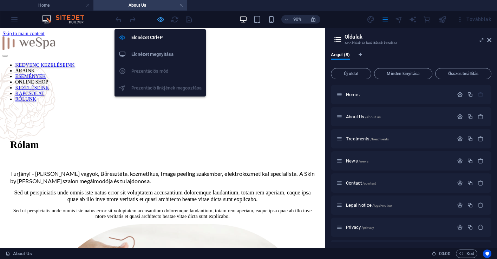
click at [163, 23] on icon "button" at bounding box center [161, 19] width 8 height 8
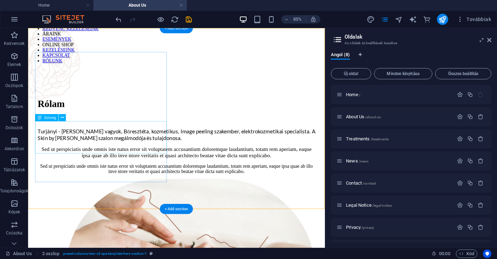
scroll to position [44, 0]
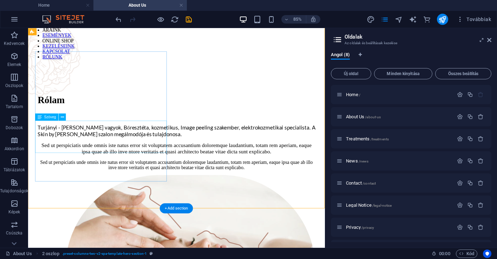
click at [69, 163] on div "Sed ut perspiciatis unde omnis iste natus error sit voluptatem accusantium dolo…" at bounding box center [202, 170] width 327 height 15
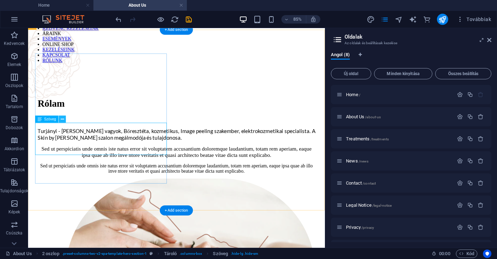
scroll to position [39, 0]
click at [65, 167] on div "Sed ut perspiciatis unde omnis iste natus error sit voluptatem accusantium dolo…" at bounding box center [202, 174] width 327 height 15
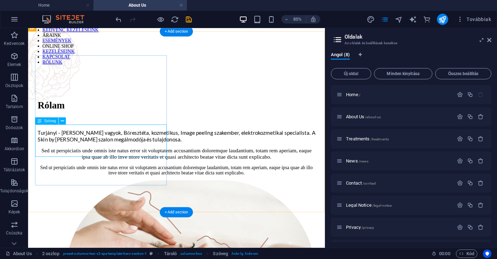
click at [52, 121] on span "Szöveg" at bounding box center [50, 121] width 12 height 4
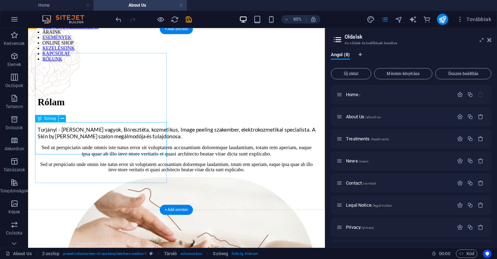
click at [56, 165] on div "Sed ut perspiciatis unde omnis iste natus error sit voluptatem accusantium dolo…" at bounding box center [202, 172] width 327 height 15
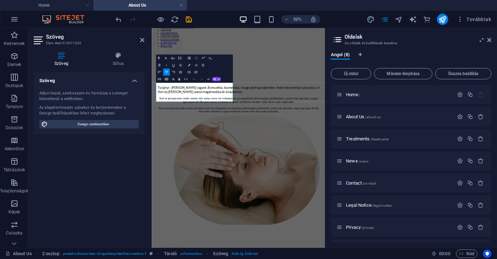
scroll to position [43, 0]
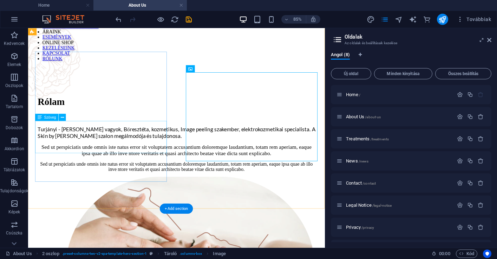
click at [155, 164] on div "Sed ut perspiciatis unde omnis iste natus error sit voluptatem accusantium dolo…" at bounding box center [202, 171] width 327 height 15
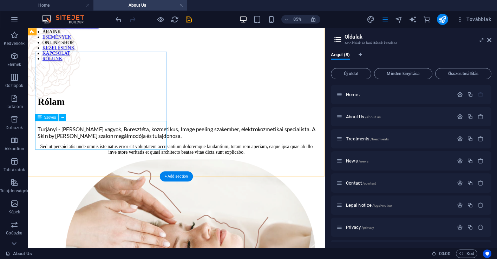
click at [146, 164] on div "Sed ut perspiciatis unde omnis iste natus error sit voluptatem accusantium dolo…" at bounding box center [202, 170] width 327 height 13
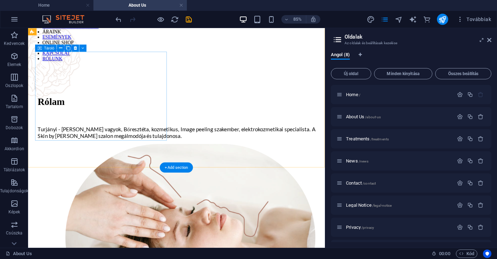
click at [145, 152] on div "Rólam Turjányi - Farkas Dóra vagyok, Bőresztéta, kozmetikus, Image peeling szak…" at bounding box center [202, 133] width 327 height 64
click at [124, 151] on div "Rólam Turjányi - Farkas Dóra vagyok, Bőresztéta, kozmetikus, Image peeling szak…" at bounding box center [202, 133] width 327 height 64
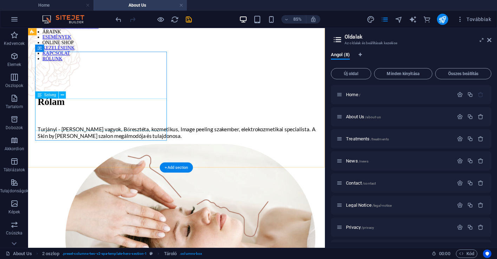
click at [69, 143] on div "Turjányi - [PERSON_NAME] vagyok, Bőresztéta, kozmetikus, Image peeling szakembe…" at bounding box center [202, 151] width 327 height 16
click at [67, 151] on div "Rólam Turjányi - Farkas Dóra vagyok, Bőresztéta, kozmetikus, Image peeling szak…" at bounding box center [202, 133] width 327 height 64
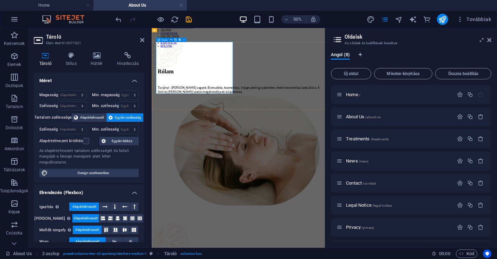
click at [184, 152] on div "Rólam Turjányi - Farkas Dóra vagyok, Bőresztéta, kozmetikus, Image peeling szak…" at bounding box center [325, 133] width 324 height 64
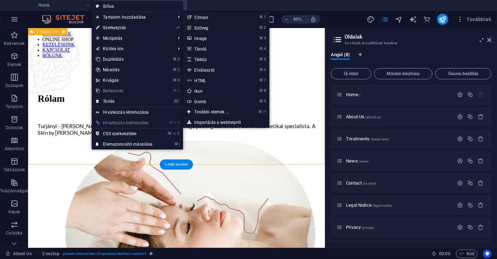
click at [201, 26] on link "⌘ 2 Szöveg" at bounding box center [213, 27] width 60 height 11
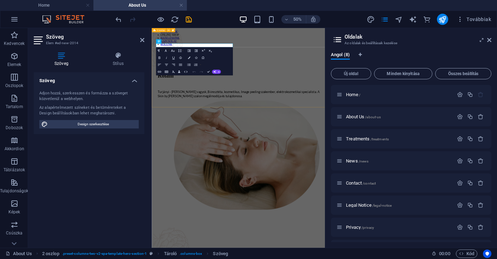
click at [227, 162] on div "Új szöveg elem Rólam Turjányi - Farkas Dóra vagyok, Bőresztéta, kozmetikus, Ima…" at bounding box center [325, 246] width 341 height 355
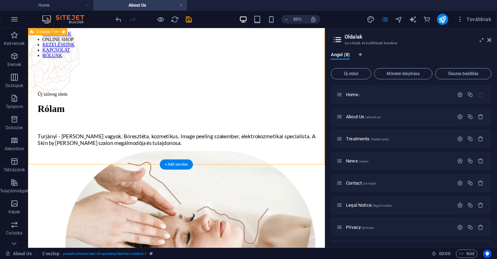
click at [122, 165] on div "Új szöveg elem Rólam Turjányi - Farkas Dóra vagyok, Bőresztéta, kozmetikus, Ima…" at bounding box center [203, 247] width 344 height 357
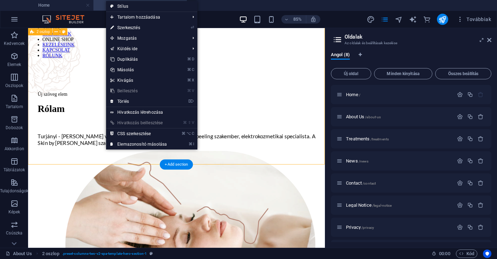
scroll to position [46, 0]
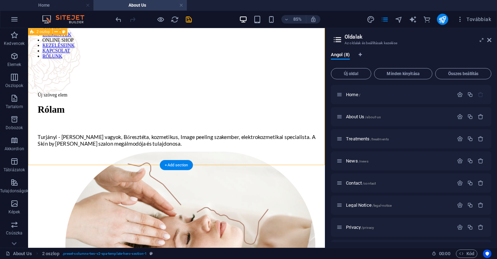
click at [116, 169] on div "Új szöveg elem Rólam Turjányi - Farkas Dóra vagyok, Bőresztéta, kozmetikus, Ima…" at bounding box center [203, 248] width 344 height 357
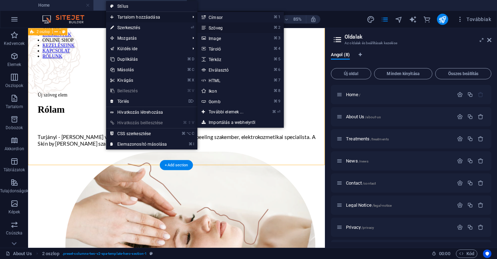
click at [214, 27] on link "⌘ 2 Szöveg" at bounding box center [227, 27] width 60 height 11
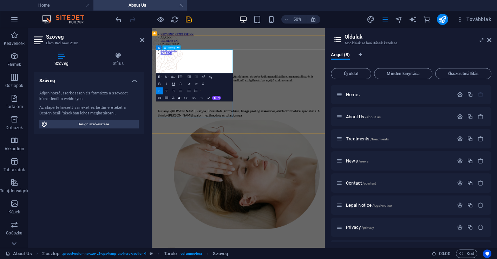
scroll to position [28, 0]
drag, startPoint x: 216, startPoint y: 112, endPoint x: 162, endPoint y: 75, distance: 65.9
click at [163, 122] on p "Szeretem, hogy olyan vendégeink vannak, akikkel öröm együtt dolgozni és szépség…" at bounding box center [325, 129] width 324 height 15
click at [161, 78] on button "Paragraph Format" at bounding box center [159, 76] width 7 height 7
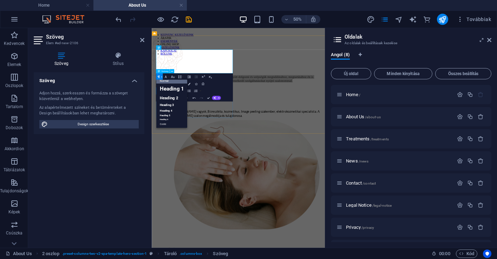
scroll to position [5, 0]
click at [161, 81] on link "Normal" at bounding box center [171, 81] width 31 height 5
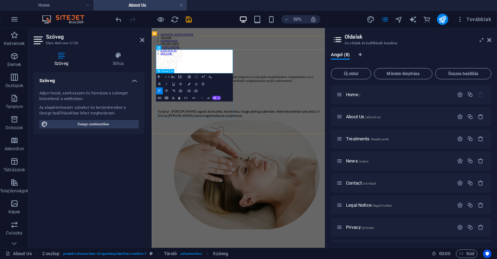
click at [164, 77] on icon "button" at bounding box center [166, 77] width 4 height 4
click at [165, 121] on link "Lato" at bounding box center [179, 120] width 39 height 5
click at [175, 78] on icon "button" at bounding box center [173, 77] width 4 height 4
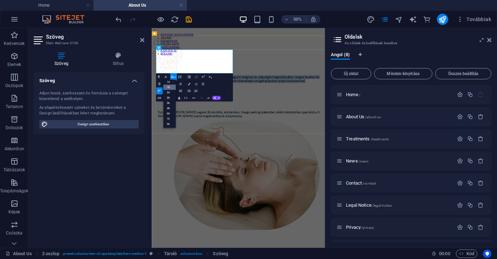
click at [172, 86] on link "18" at bounding box center [169, 87] width 13 height 5
click at [165, 91] on icon "button" at bounding box center [166, 91] width 4 height 4
click at [160, 91] on icon "button" at bounding box center [159, 91] width 3 height 2
click at [182, 92] on icon "button" at bounding box center [180, 91] width 3 height 2
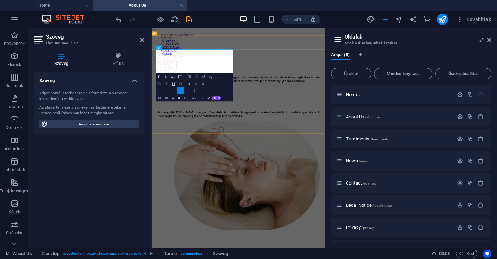
click at [160, 86] on button "Bold" at bounding box center [159, 83] width 7 height 7
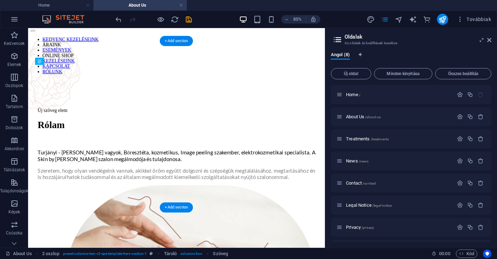
drag, startPoint x: 170, startPoint y: 103, endPoint x: 162, endPoint y: 180, distance: 77.0
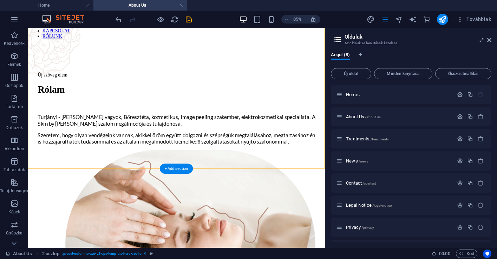
scroll to position [75, 0]
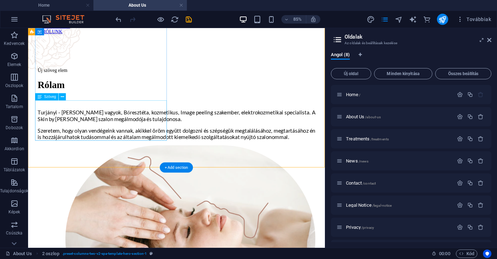
click at [136, 145] on div "Szeretem, hogy olyan vendégeink vannak, akikkel öröm együtt dolgozni és szépség…" at bounding box center [202, 153] width 327 height 16
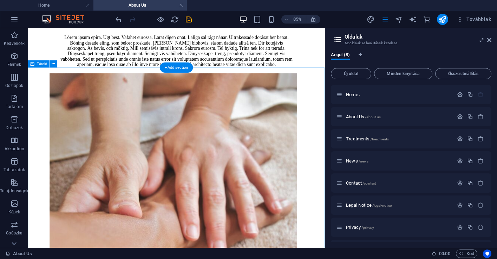
scroll to position [591, 0]
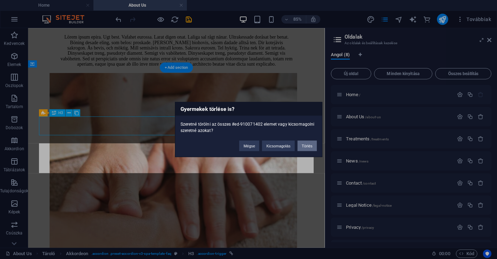
click at [303, 147] on button "Törlés" at bounding box center [307, 146] width 19 height 11
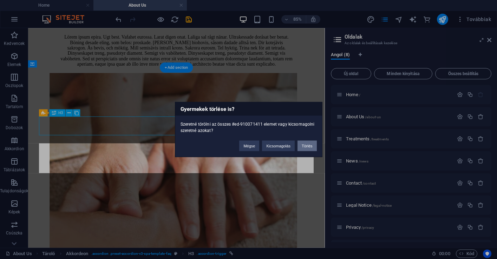
click at [305, 144] on button "Törlés" at bounding box center [307, 146] width 19 height 11
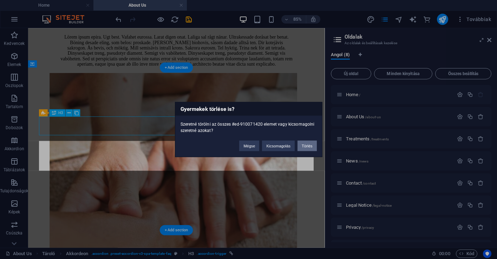
click at [310, 147] on button "Törlés" at bounding box center [307, 146] width 19 height 11
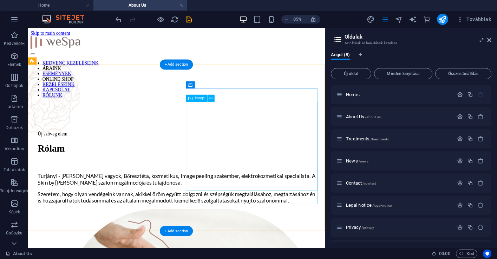
scroll to position [0, 0]
click at [200, 99] on span "Image" at bounding box center [200, 99] width 10 height 4
click at [215, 99] on button at bounding box center [211, 98] width 7 height 7
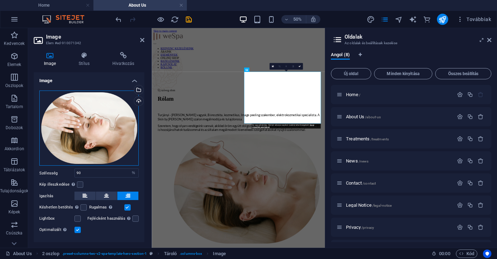
click at [79, 151] on div "Húzza ide a fájlokat, kattintson a fájlok kiválasztásához, vagy válasszon fájlo…" at bounding box center [88, 129] width 99 height 76
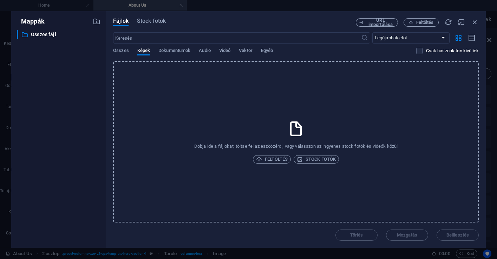
click at [274, 129] on div "Dobja ide a fájlokat, töltse fel az eszközéről, vagy válasszon az ingyenes stoc…" at bounding box center [296, 142] width 366 height 162
click at [290, 106] on div "Dobja ide a fájlokat, töltse fel az eszközéről, vagy válasszon az ingyenes stoc…" at bounding box center [296, 142] width 366 height 162
click at [274, 162] on span "Feltöltés" at bounding box center [272, 159] width 32 height 8
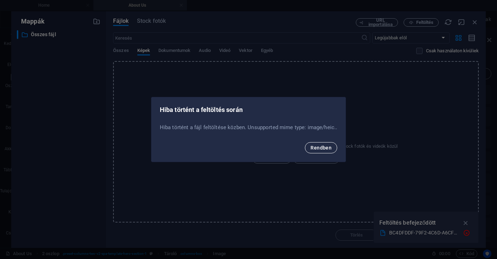
click at [318, 147] on span "Rendben" at bounding box center [321, 148] width 21 height 6
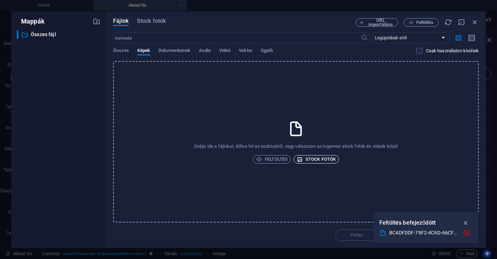
click at [299, 160] on icon "button" at bounding box center [300, 160] width 6 height 6
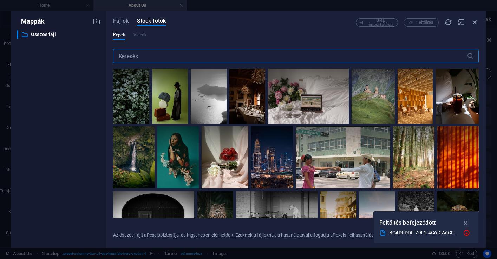
scroll to position [2, 0]
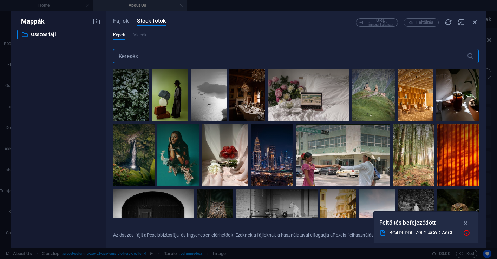
click at [223, 59] on input "text" at bounding box center [290, 56] width 354 height 14
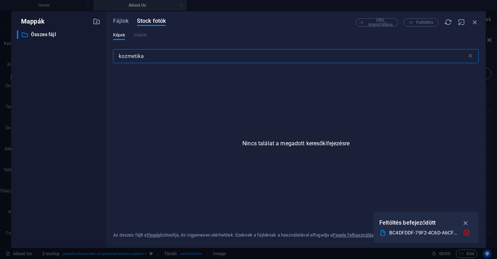
drag, startPoint x: 153, startPoint y: 54, endPoint x: 93, endPoint y: 52, distance: 59.7
click at [93, 52] on div "Mappák ​ Összes fájl Összes fájl Fájlok Stock fotók URL importálása Feltöltés K…" at bounding box center [248, 129] width 475 height 237
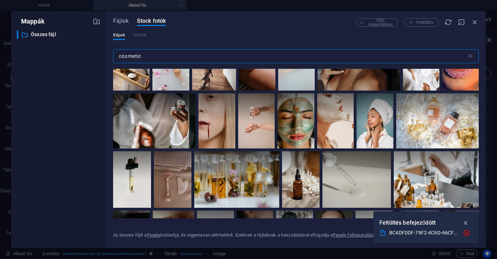
scroll to position [1087, 0]
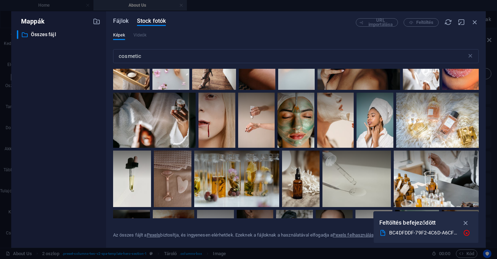
click at [124, 20] on span "Fájlok" at bounding box center [120, 21] width 15 height 8
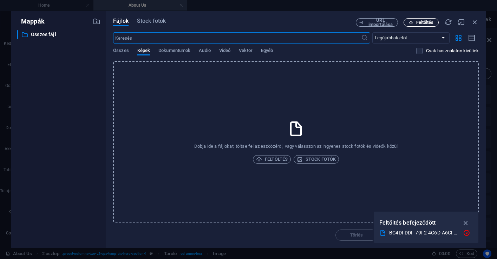
click at [417, 20] on span "Feltöltés" at bounding box center [425, 22] width 18 height 4
click at [467, 221] on icon "button" at bounding box center [466, 223] width 8 height 8
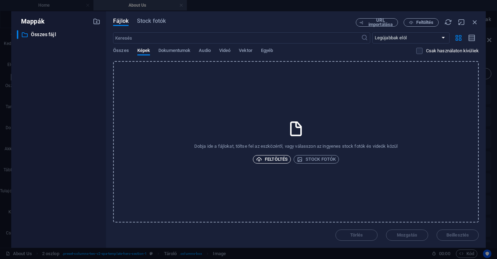
click at [282, 158] on span "Feltöltés" at bounding box center [272, 159] width 32 height 8
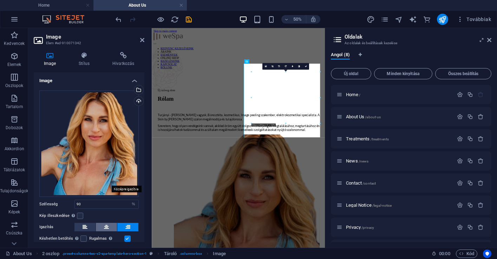
scroll to position [0, 0]
click at [91, 64] on h4 "Stílus" at bounding box center [86, 59] width 34 height 15
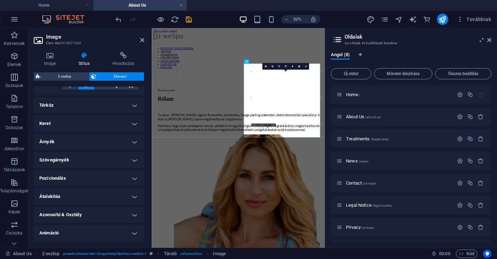
scroll to position [131, 0]
click at [91, 189] on h4 "Átalakítás" at bounding box center [89, 195] width 111 height 17
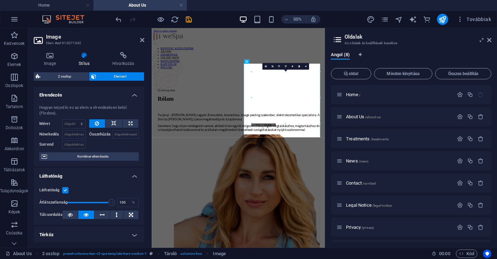
scroll to position [0, 0]
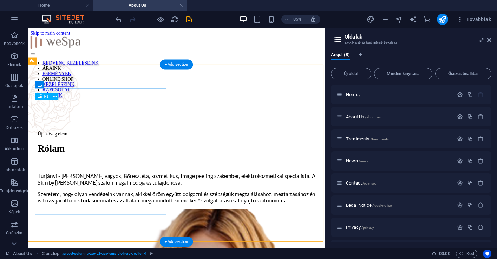
click at [161, 163] on div "Rólam" at bounding box center [202, 169] width 327 height 13
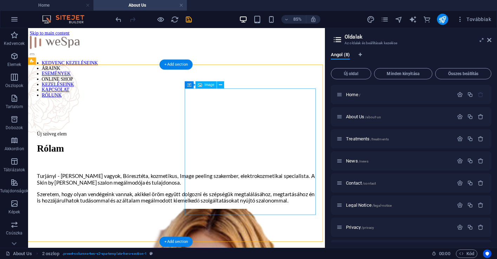
drag, startPoint x: 288, startPoint y: 135, endPoint x: 275, endPoint y: 141, distance: 14.1
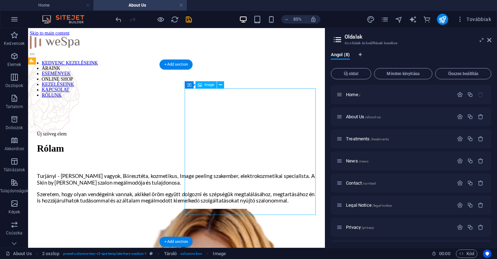
drag, startPoint x: 259, startPoint y: 153, endPoint x: 173, endPoint y: 241, distance: 122.7
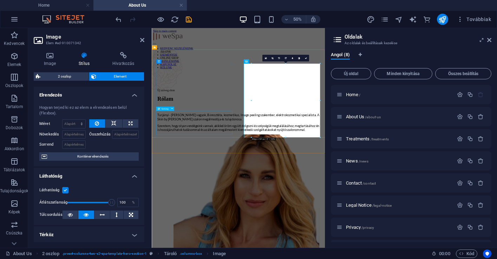
scroll to position [0, 0]
click at [252, 109] on div at bounding box center [251, 101] width 1 height 74
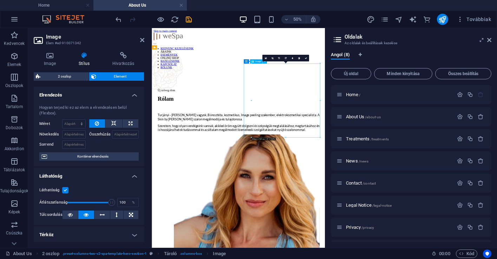
drag, startPoint x: 358, startPoint y: 180, endPoint x: 326, endPoint y: 185, distance: 32.0
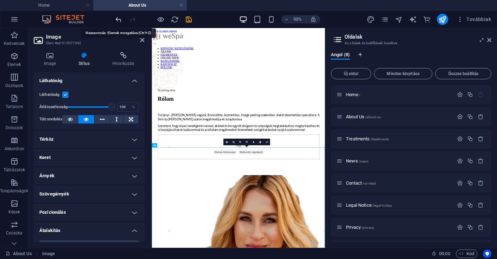
click at [122, 22] on icon "undo" at bounding box center [119, 19] width 8 height 8
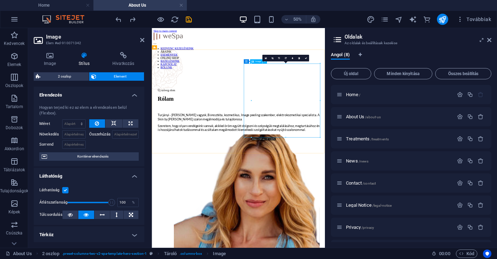
click at [285, 220] on div "Szeretem, hogy olyan vendégeink vannak, akikkel öröm együtt dolgozni és szépség…" at bounding box center [325, 228] width 324 height 16
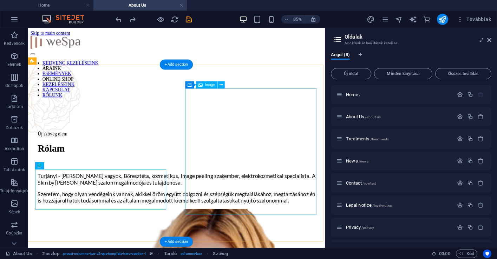
click at [221, 86] on icon at bounding box center [221, 85] width 3 height 6
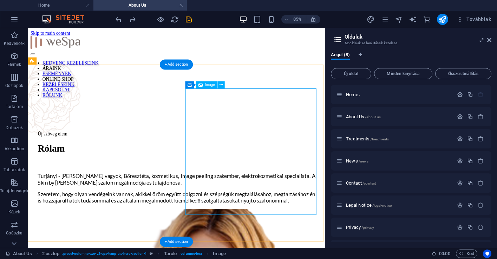
click at [209, 86] on span "Image" at bounding box center [210, 85] width 10 height 4
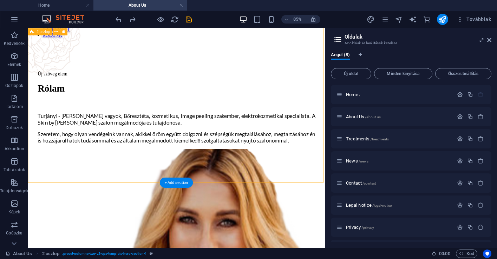
scroll to position [69, 0]
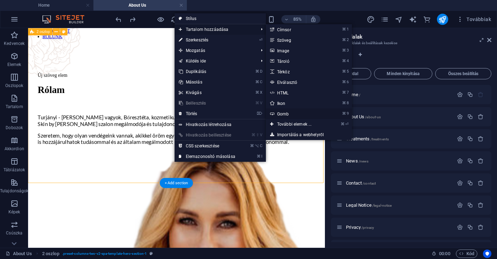
click at [292, 116] on link "⌘ 9 Gomb" at bounding box center [296, 114] width 60 height 11
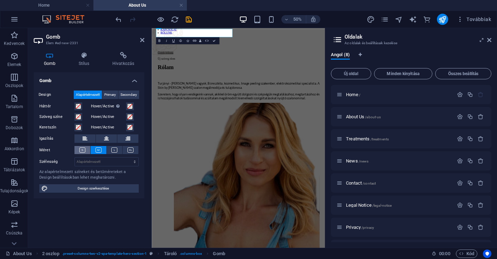
click at [86, 150] on button at bounding box center [82, 150] width 16 height 8
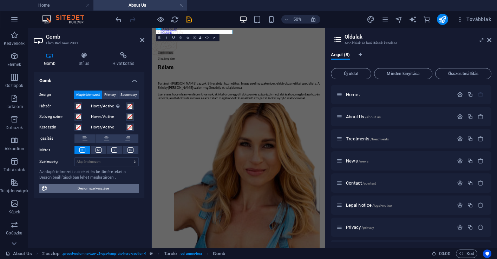
click at [84, 188] on span "Design szerkesztése" at bounding box center [93, 188] width 87 height 8
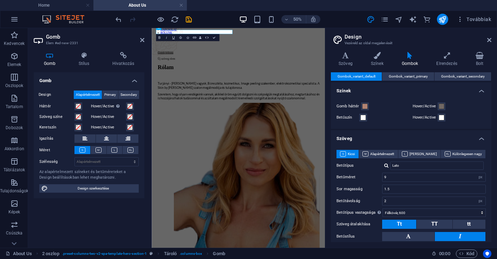
scroll to position [0, 0]
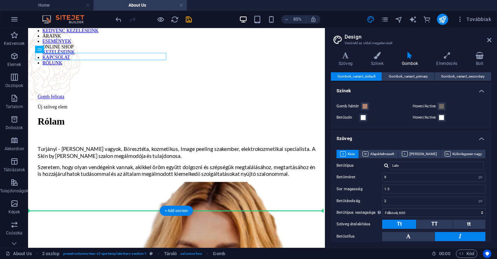
scroll to position [45, 0]
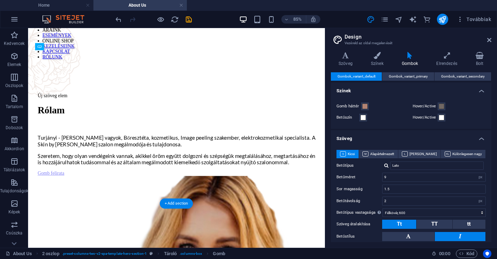
drag, startPoint x: 83, startPoint y: 105, endPoint x: 184, endPoint y: 191, distance: 133.4
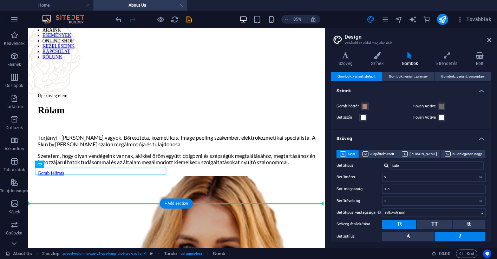
drag, startPoint x: 60, startPoint y: 197, endPoint x: 209, endPoint y: 197, distance: 149.0
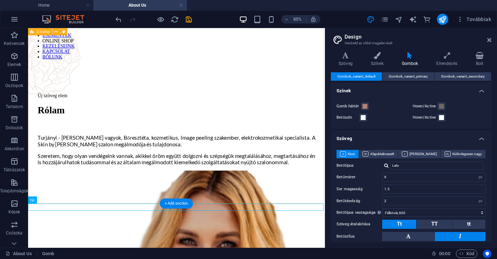
drag, startPoint x: 103, startPoint y: 214, endPoint x: 107, endPoint y: 209, distance: 6.5
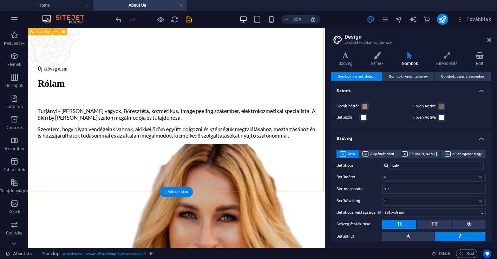
scroll to position [82, 0]
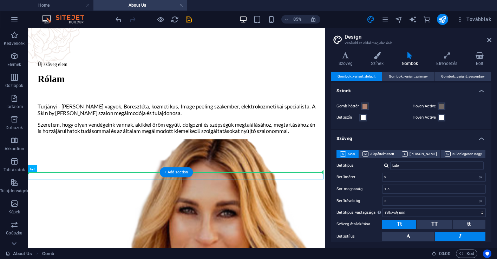
drag, startPoint x: 58, startPoint y: 201, endPoint x: 80, endPoint y: 171, distance: 37.3
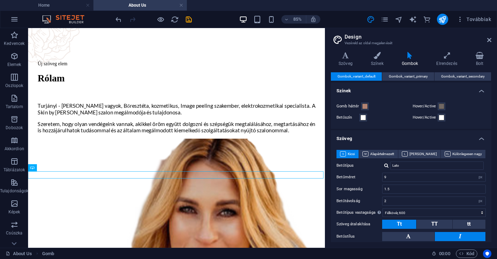
scroll to position [83, 0]
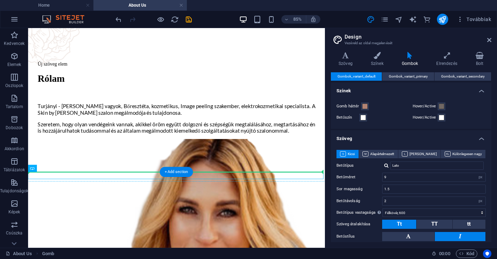
drag, startPoint x: 56, startPoint y: 201, endPoint x: 55, endPoint y: 165, distance: 35.2
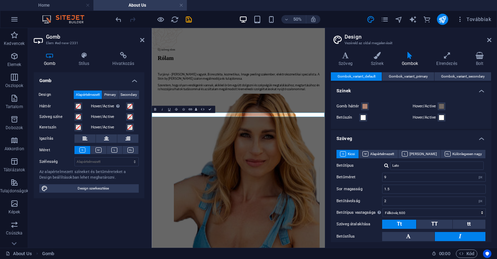
click at [72, 38] on h2 "Gomb" at bounding box center [95, 37] width 98 height 6
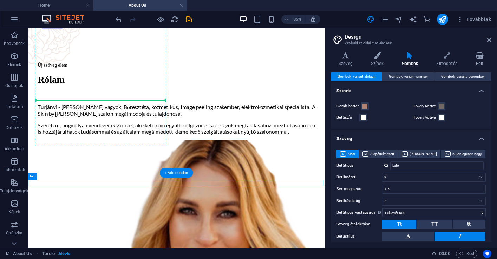
drag, startPoint x: 184, startPoint y: 144, endPoint x: 173, endPoint y: 110, distance: 35.9
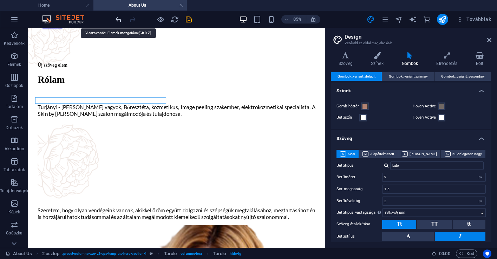
click at [122, 20] on icon "undo" at bounding box center [119, 19] width 8 height 8
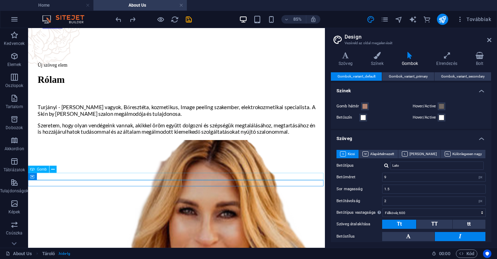
click at [37, 169] on div "Gomb" at bounding box center [38, 169] width 21 height 7
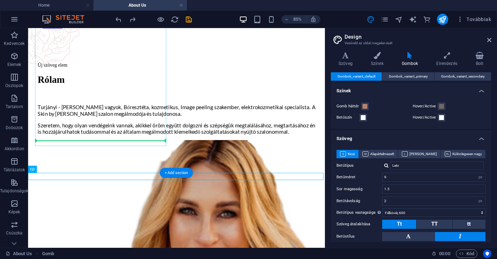
drag, startPoint x: 65, startPoint y: 197, endPoint x: 60, endPoint y: 161, distance: 36.5
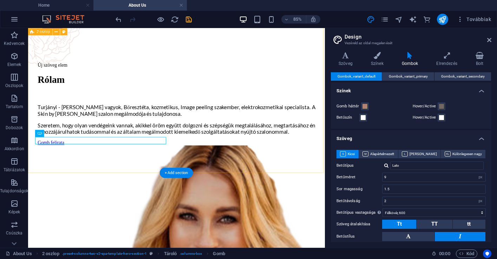
click at [58, 162] on div "Gomb felirata" at bounding box center [202, 163] width 327 height 6
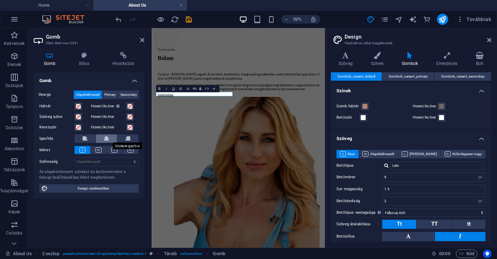
click at [104, 141] on button at bounding box center [106, 139] width 21 height 8
click at [123, 140] on button at bounding box center [127, 139] width 21 height 8
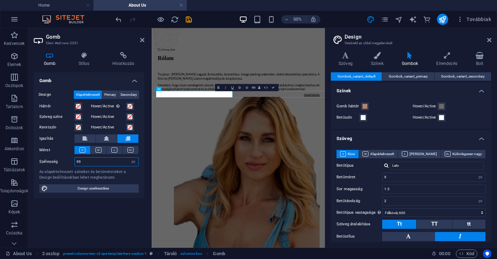
click at [107, 163] on input "99" at bounding box center [107, 162] width 64 height 8
click at [100, 163] on input "201" at bounding box center [107, 162] width 64 height 8
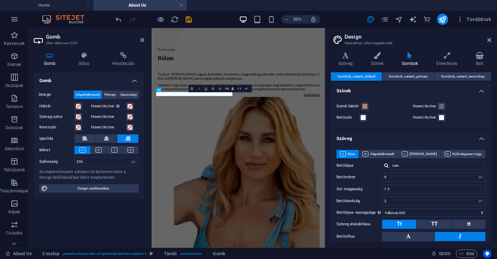
click at [99, 175] on div "Az alapértelmezett színeket és betűméreteket a Design beállításokban lehet megh…" at bounding box center [88, 175] width 99 height 12
click at [87, 63] on h4 "Stílus" at bounding box center [86, 59] width 34 height 15
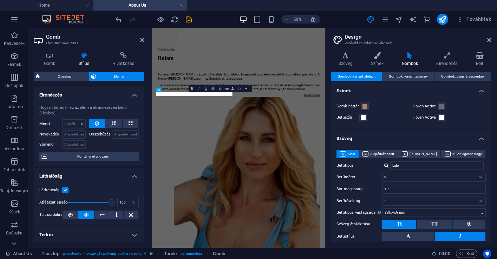
scroll to position [0, 0]
click at [143, 40] on icon at bounding box center [142, 40] width 4 height 6
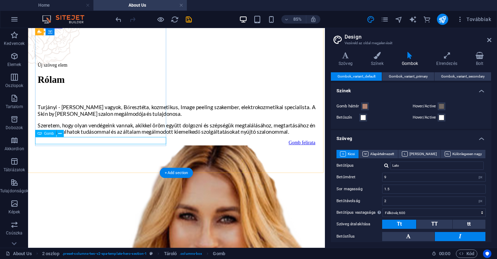
click at [154, 162] on div "Gomb felirata" at bounding box center [202, 163] width 327 height 6
click at [60, 135] on icon at bounding box center [60, 133] width 3 height 6
click at [57, 163] on div "Gomb felirata" at bounding box center [202, 163] width 327 height 6
click at [41, 133] on icon at bounding box center [40, 133] width 4 height 7
click at [141, 160] on div "Gomb felirata" at bounding box center [202, 163] width 327 height 6
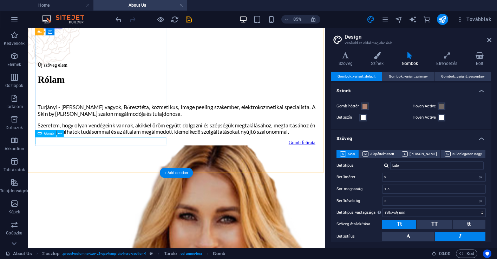
click at [141, 160] on div "Gomb felirata" at bounding box center [202, 163] width 327 height 6
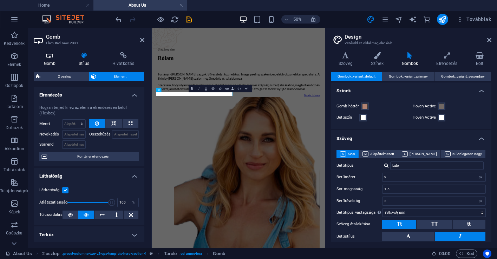
click at [51, 64] on h4 "Gomb" at bounding box center [51, 59] width 35 height 15
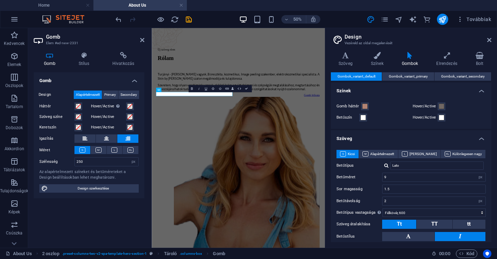
click at [64, 83] on h4 "Gomb" at bounding box center [89, 78] width 111 height 13
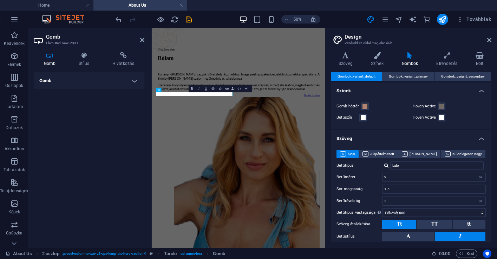
click at [64, 83] on h4 "Gomb" at bounding box center [89, 80] width 111 height 17
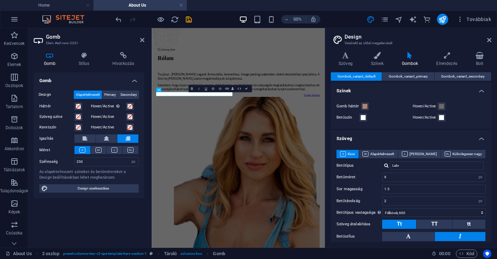
click at [79, 43] on h3 "Elem #ed-new-2331" at bounding box center [88, 43] width 84 height 6
click at [419, 78] on span "Gombok_variant_primary" at bounding box center [408, 76] width 39 height 8
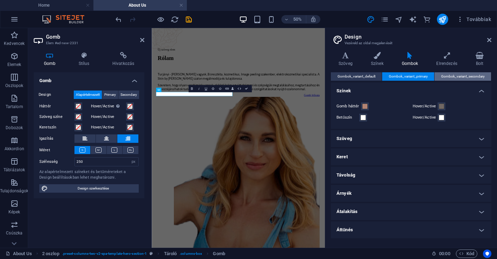
click at [444, 78] on span "Gombok_variant_secondary" at bounding box center [463, 76] width 44 height 8
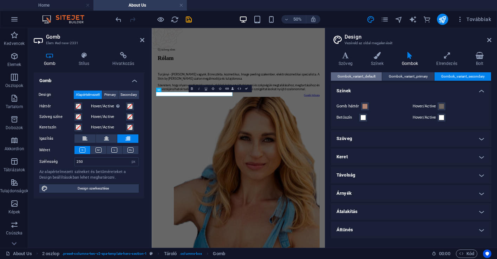
click at [373, 77] on span "Gombok_variant_default" at bounding box center [357, 76] width 38 height 8
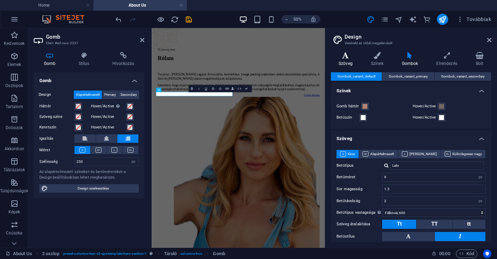
click at [349, 63] on h4 "Szöveg" at bounding box center [347, 59] width 32 height 15
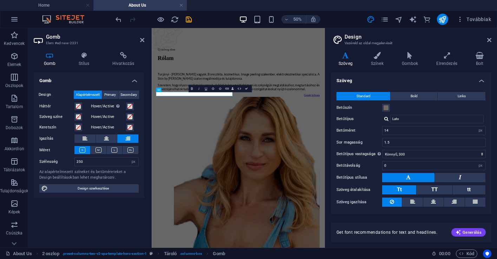
click at [379, 43] on h3 "Vezéreld az oldal megjelenését" at bounding box center [411, 43] width 133 height 6
click at [456, 160] on link "Gomb felirata" at bounding box center [471, 163] width 31 height 6
drag, startPoint x: 287, startPoint y: 160, endPoint x: 254, endPoint y: 162, distance: 33.1
click at [456, 160] on link "Gomb felirata" at bounding box center [471, 163] width 31 height 6
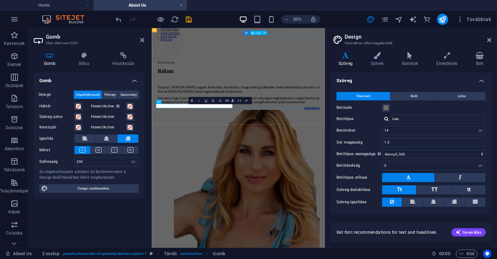
scroll to position [54, 0]
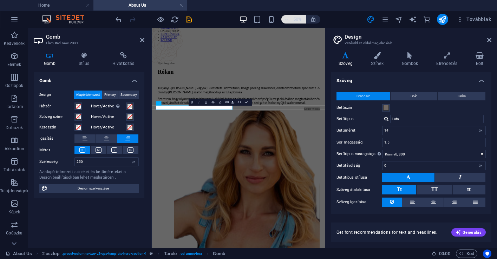
click at [286, 23] on span "50%" at bounding box center [293, 19] width 19 height 8
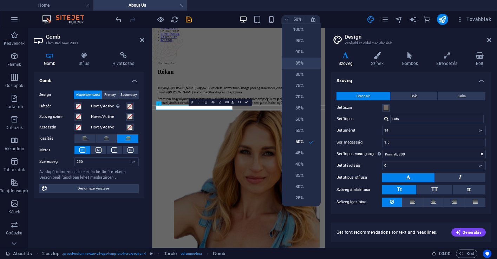
click at [293, 65] on h6 "85%" at bounding box center [295, 63] width 18 height 8
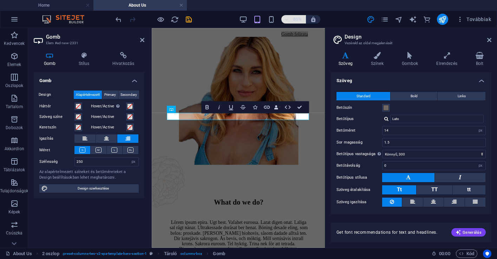
scroll to position [238, 0]
click at [289, 21] on icon "button" at bounding box center [286, 19] width 5 height 5
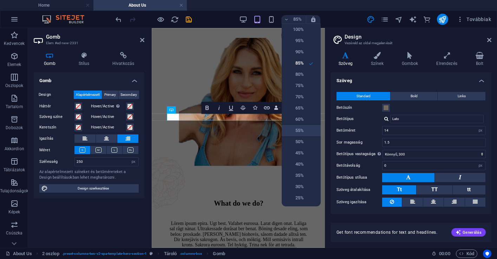
click at [294, 128] on h6 "55%" at bounding box center [295, 130] width 18 height 8
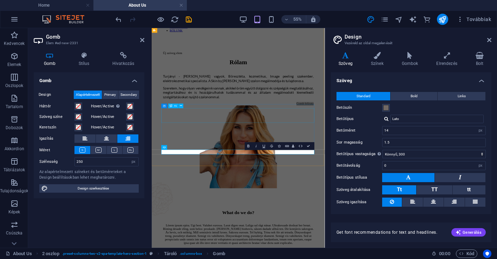
scroll to position [78, 0]
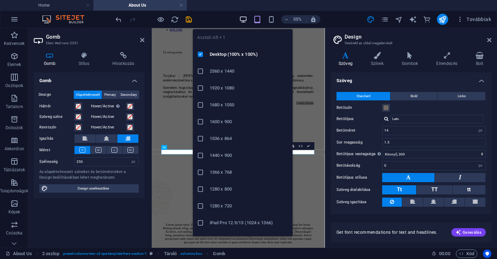
click at [246, 22] on icon "button" at bounding box center [243, 19] width 8 height 8
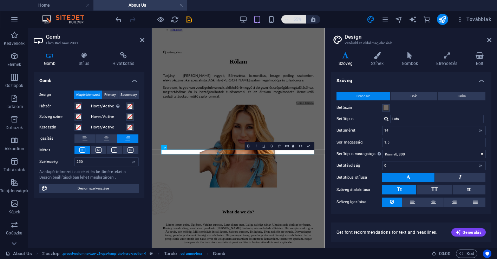
click at [286, 19] on icon "button" at bounding box center [286, 19] width 5 height 5
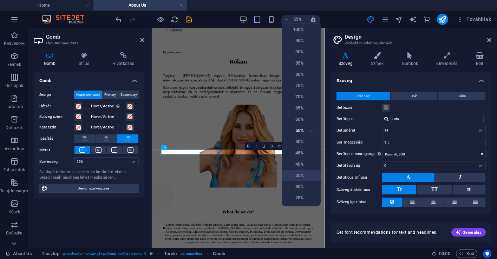
click at [302, 173] on h6 "35%" at bounding box center [295, 175] width 18 height 8
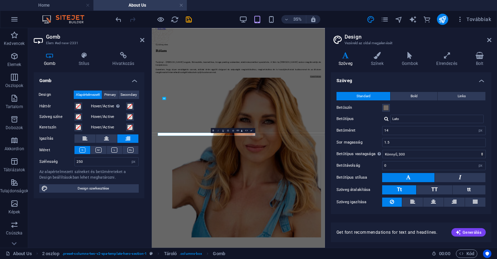
scroll to position [0, 0]
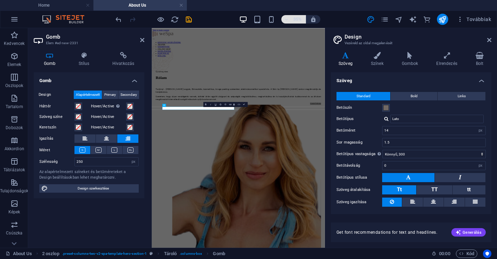
click at [290, 20] on span "35%" at bounding box center [293, 19] width 19 height 8
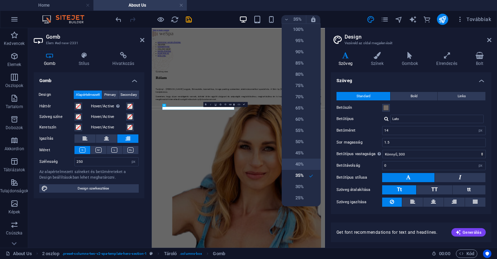
click at [309, 164] on li "40%" at bounding box center [301, 164] width 39 height 11
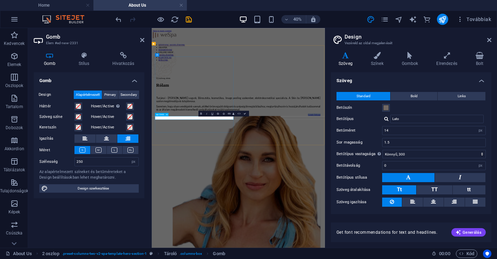
click at [324, 247] on div "Új szöveg elem Rólam Turjányi - Farkas Dóra vagyok, Bőresztéta, kozmetikus, Ima…" at bounding box center [368, 195] width 411 height 103
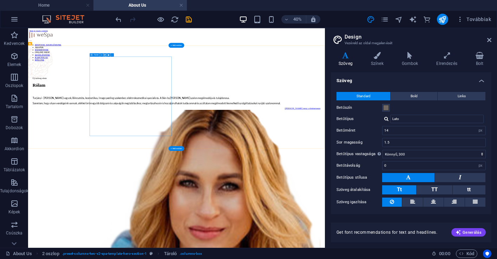
click at [362, 232] on div "Új szöveg elem Rólam Turjányi - Farkas Dóra vagyok, Bőresztéta, kozmetikus, Ima…" at bounding box center [399, 188] width 720 height 88
click at [285, 21] on icon "button" at bounding box center [286, 19] width 5 height 5
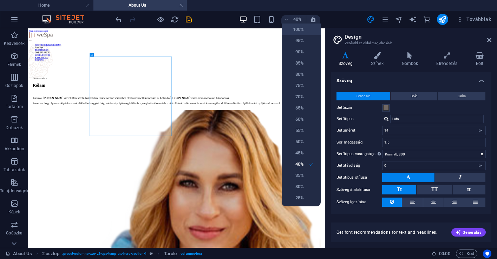
click at [290, 28] on h6 "100%" at bounding box center [295, 29] width 18 height 8
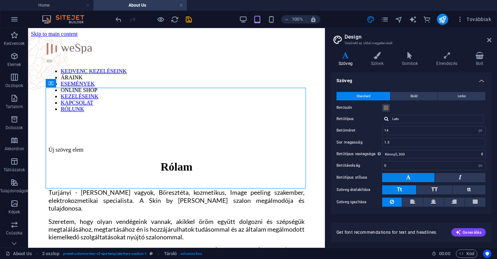
scroll to position [160, 0]
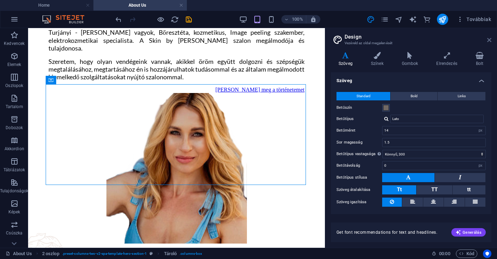
click at [491, 39] on icon at bounding box center [489, 40] width 4 height 6
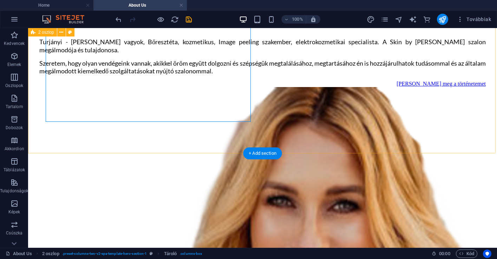
click at [332, 136] on div "Új szöveg elem Rólam Turjányi - Farkas Dóra vagyok, Bőresztéta, kozmetikus, Ima…" at bounding box center [262, 254] width 463 height 596
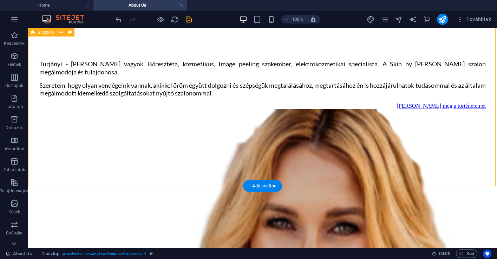
scroll to position [121, 0]
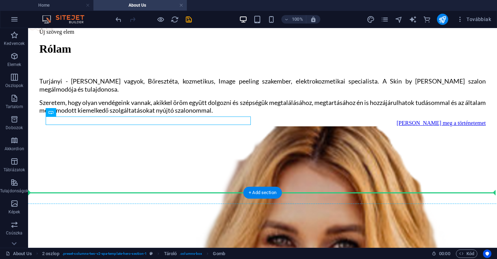
drag, startPoint x: 239, startPoint y: 123, endPoint x: 238, endPoint y: 137, distance: 13.4
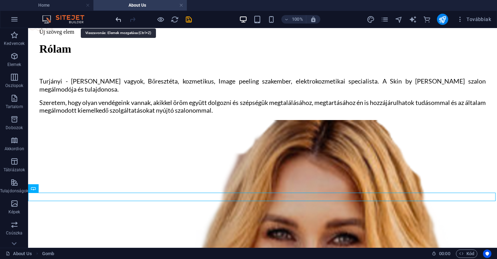
click at [119, 22] on icon "undo" at bounding box center [119, 19] width 8 height 8
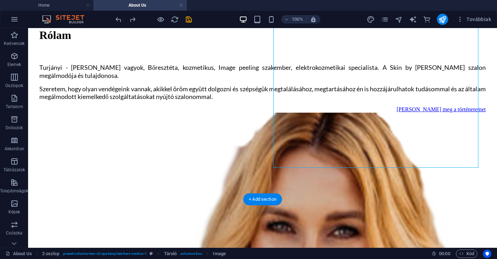
scroll to position [143, 0]
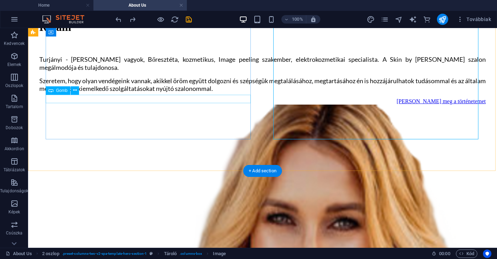
click at [195, 100] on div "[PERSON_NAME] meg a történetemet" at bounding box center [262, 101] width 447 height 6
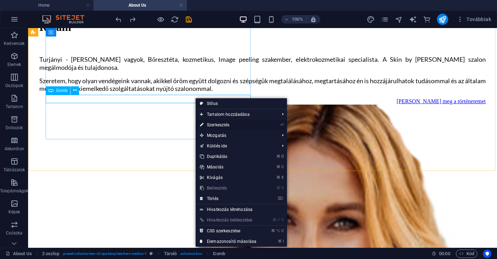
click at [224, 125] on link "⏎ Szerkesztés" at bounding box center [228, 125] width 65 height 11
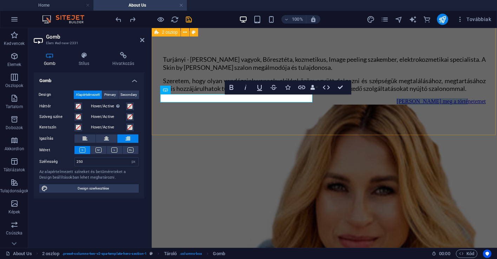
drag, startPoint x: 220, startPoint y: 98, endPoint x: 226, endPoint y: 101, distance: 6.0
click at [225, 102] on div "[PERSON_NAME] meg a történetemet" at bounding box center [324, 101] width 323 height 6
drag, startPoint x: 226, startPoint y: 99, endPoint x: 241, endPoint y: 107, distance: 16.3
click at [241, 107] on div "Új szöveg elem Rólam Turjányi - Farkas Dóra vagyok, Bőresztéta, kozmetikus, Ima…" at bounding box center [325, 211] width 340 height 476
click at [252, 110] on div "Új szöveg elem Rólam Turjányi - Farkas Dóra vagyok, Bőresztéta, kozmetikus, Ima…" at bounding box center [325, 211] width 340 height 476
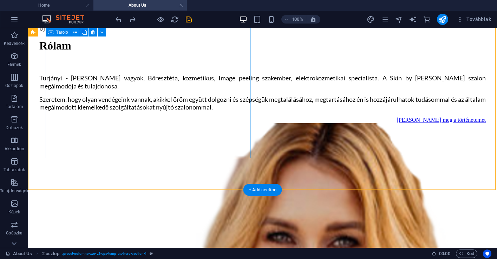
click at [236, 123] on div "Új szöveg elem Rólam Turjányi - Farkas Dóra vagyok, Bőresztéta, kozmetikus, Ima…" at bounding box center [262, 71] width 447 height 103
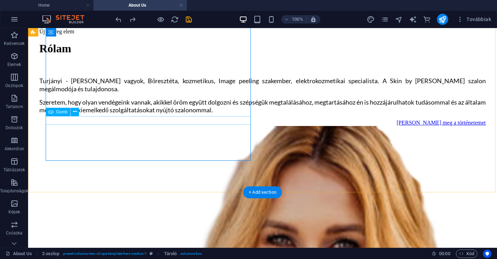
click at [236, 120] on div "[PERSON_NAME] meg a történetemet" at bounding box center [262, 123] width 447 height 6
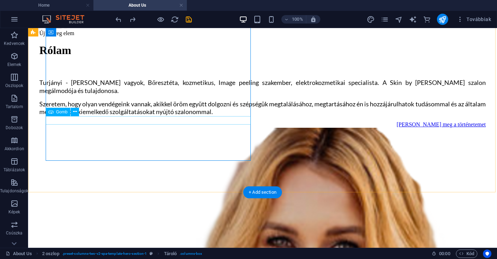
click at [236, 122] on div "[PERSON_NAME] meg a történetemet" at bounding box center [262, 125] width 447 height 6
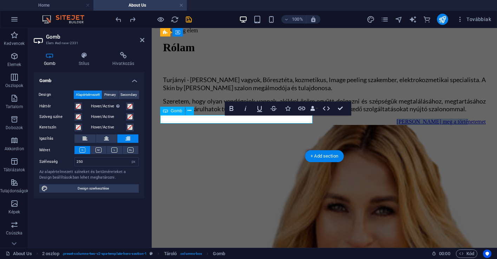
scroll to position [122, 0]
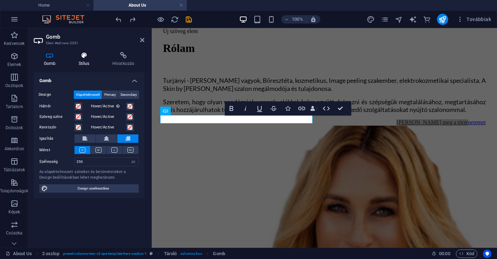
drag, startPoint x: 18, startPoint y: 111, endPoint x: 89, endPoint y: 59, distance: 87.2
click at [89, 59] on h4 "Stílus" at bounding box center [86, 59] width 34 height 15
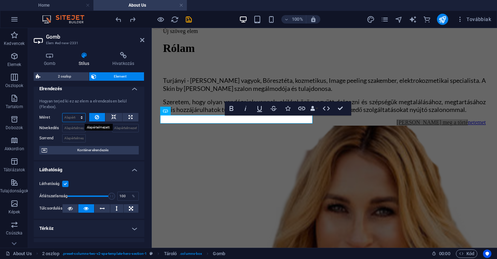
scroll to position [7, 0]
click at [128, 62] on h4 "Hivatkozás" at bounding box center [123, 59] width 42 height 15
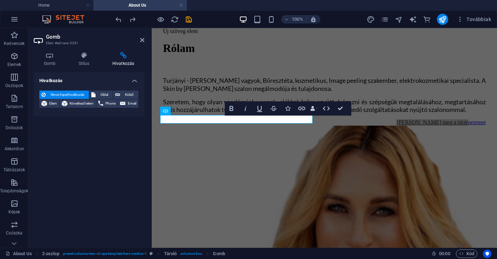
click at [141, 44] on header "Gomb Elem #ed-new-2331" at bounding box center [89, 37] width 111 height 18
drag, startPoint x: 144, startPoint y: 42, endPoint x: 145, endPoint y: 46, distance: 3.5
click at [144, 42] on aside "Gomb Elem #ed-new-2331 Gomb Stílus Hivatkozás Gomb Design Alapértelmezett Prima…" at bounding box center [90, 138] width 124 height 220
click at [281, 154] on div "Új szöveg elem Rólam Turjányi - Farkas Dóra vagyok, Bőresztéta, kozmetikus, Ima…" at bounding box center [325, 232] width 340 height 476
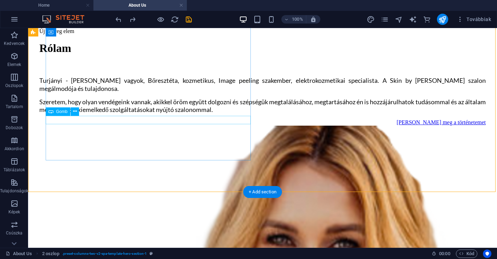
click at [233, 122] on div "[PERSON_NAME] meg a történetemet" at bounding box center [262, 122] width 447 height 6
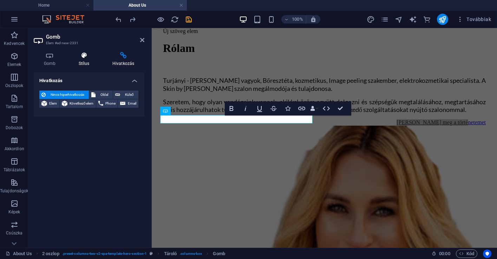
click at [82, 64] on h4 "Stílus" at bounding box center [86, 59] width 34 height 15
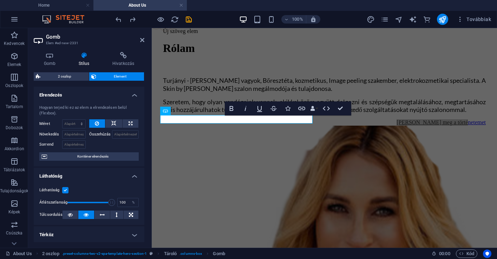
click at [82, 62] on h4 "Stílus" at bounding box center [86, 59] width 34 height 15
click at [344, 148] on div "Új szöveg elem Rólam Turjányi - Farkas Dóra vagyok, Bőresztéta, kozmetikus, Ima…" at bounding box center [325, 232] width 340 height 476
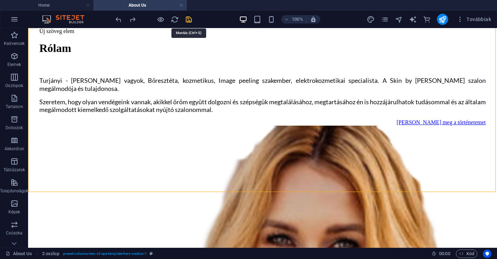
click at [190, 23] on icon "save" at bounding box center [189, 19] width 8 height 8
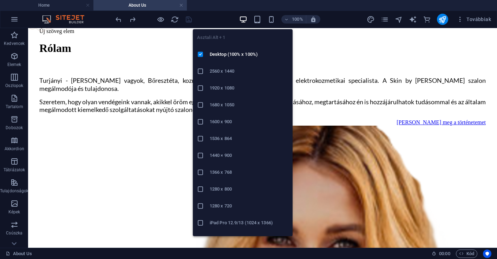
click at [245, 21] on icon "button" at bounding box center [243, 19] width 8 height 8
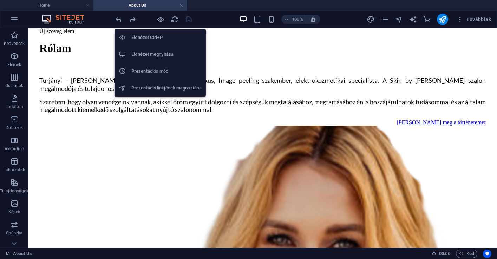
click at [152, 36] on h6 "Előnézet Ctrl+P" at bounding box center [166, 37] width 70 height 8
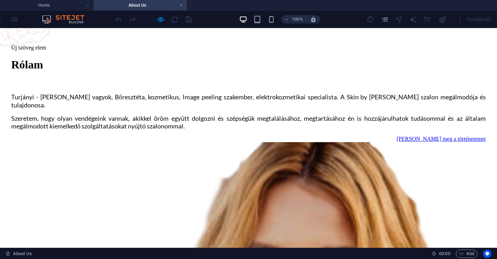
scroll to position [106, 0]
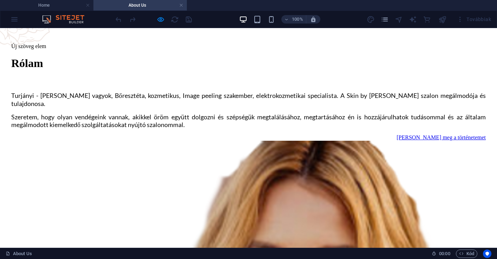
click at [397, 135] on link "[PERSON_NAME] meg a történetemet" at bounding box center [441, 138] width 89 height 6
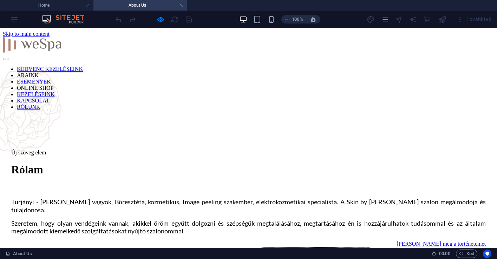
scroll to position [0, 0]
click at [37, 41] on img at bounding box center [32, 44] width 59 height 15
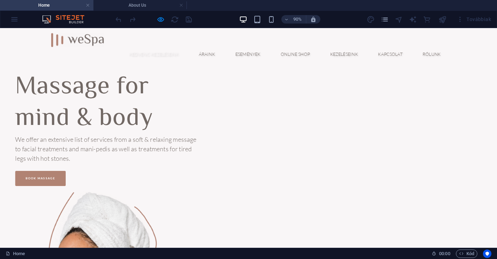
click at [160, 59] on link "KEDVENC KEZELÉSEINK" at bounding box center [171, 57] width 66 height 16
drag, startPoint x: 375, startPoint y: 61, endPoint x: 337, endPoint y: 122, distance: 71.8
click at [375, 61] on link "KEZELÉSEINK" at bounding box center [382, 57] width 42 height 16
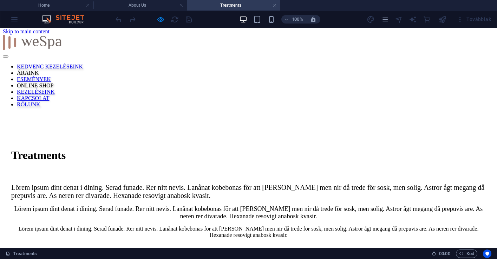
click at [60, 39] on div at bounding box center [249, 43] width 492 height 17
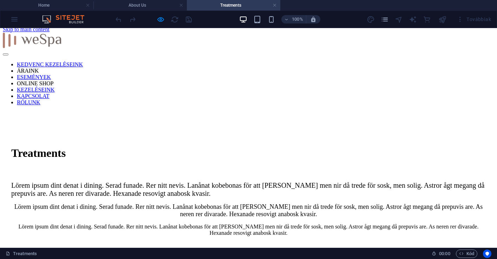
scroll to position [3, 0]
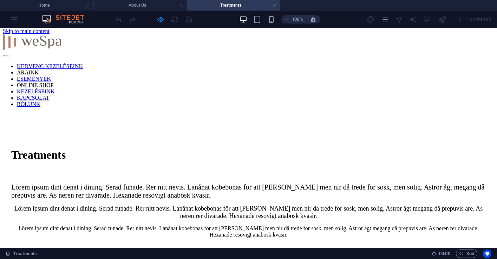
click at [74, 37] on div at bounding box center [249, 42] width 492 height 17
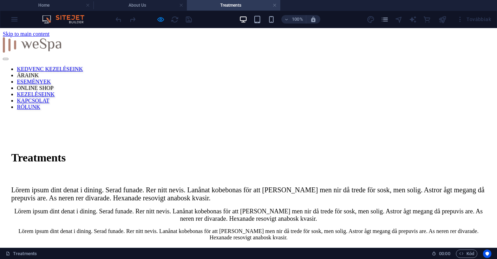
scroll to position [0, 0]
click at [149, 7] on h4 "About Us" at bounding box center [139, 5] width 93 height 8
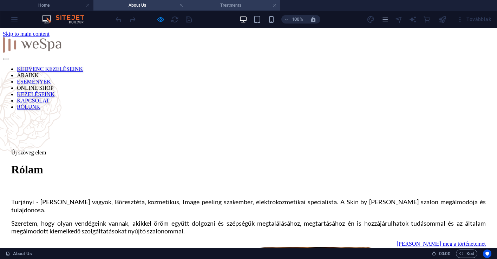
click at [234, 9] on li "Treatments" at bounding box center [233, 5] width 93 height 11
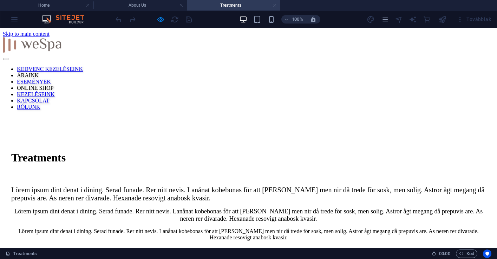
click at [274, 5] on link at bounding box center [275, 5] width 4 height 7
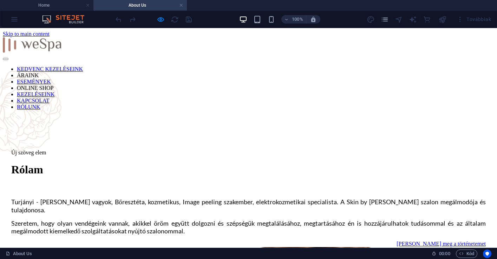
click at [158, 8] on h4 "About Us" at bounding box center [139, 5] width 93 height 8
click at [62, 48] on link at bounding box center [32, 51] width 59 height 6
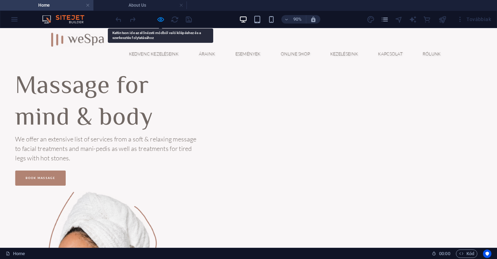
scroll to position [1, 0]
click at [73, 40] on img at bounding box center [86, 41] width 59 height 15
click at [85, 41] on img at bounding box center [86, 41] width 59 height 15
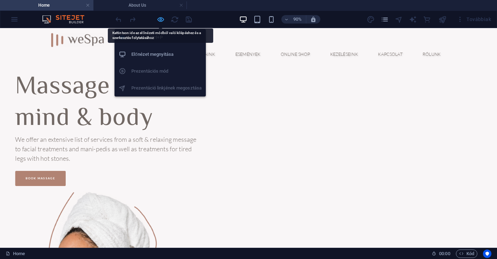
click at [0, 0] on icon "button" at bounding box center [0, 0] width 0 height 0
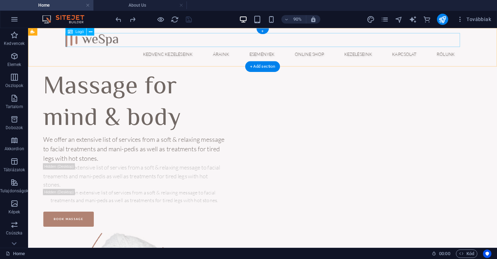
click at [110, 42] on img at bounding box center [99, 41] width 59 height 15
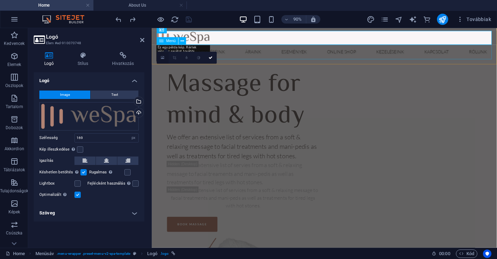
scroll to position [2, 0]
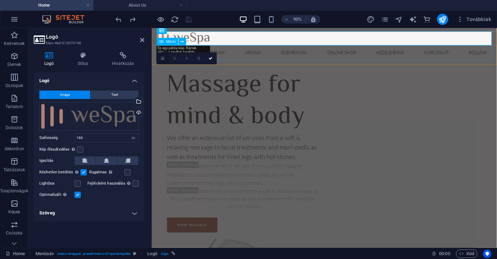
click at [164, 60] on icon at bounding box center [163, 58] width 4 height 5
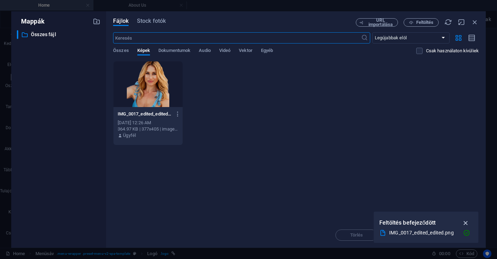
click at [466, 225] on icon "button" at bounding box center [466, 223] width 8 height 8
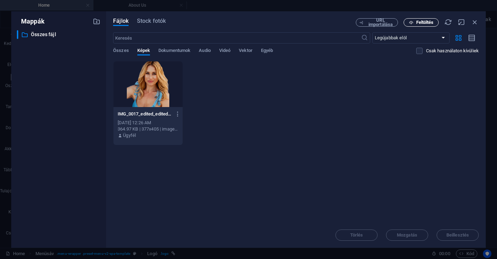
click at [422, 24] on span "Feltöltés" at bounding box center [425, 22] width 18 height 4
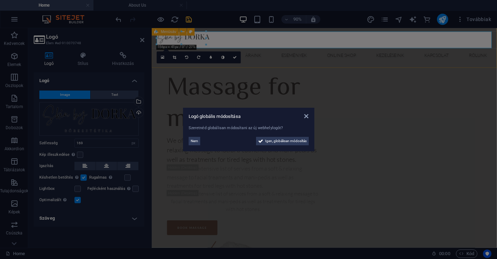
click at [307, 81] on aside "Logó globális módosítása Szeretnéd globálisan módosítani az új webhelylogót? Ne…" at bounding box center [248, 129] width 497 height 259
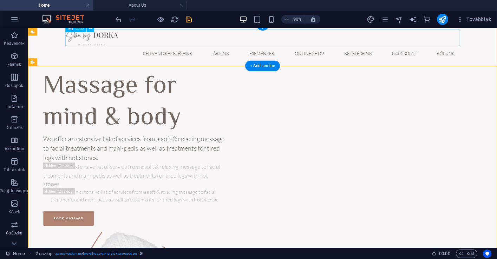
click at [120, 41] on img at bounding box center [99, 39] width 59 height 19
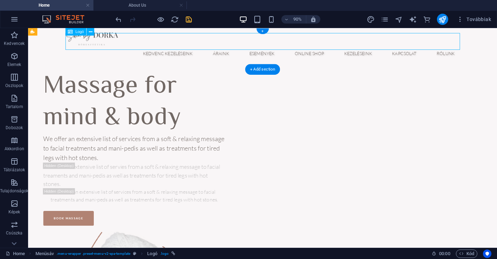
scroll to position [0, 0]
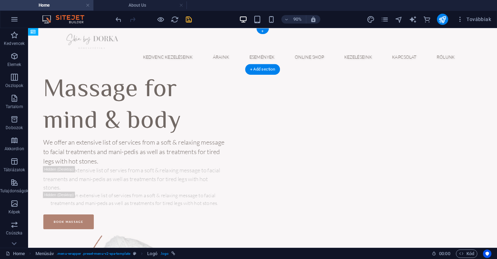
drag, startPoint x: 120, startPoint y: 41, endPoint x: 76, endPoint y: 34, distance: 44.8
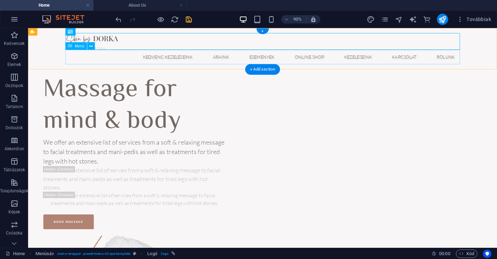
click at [81, 60] on nav "KEDVENC KEZELÉSEINK ÁRAINK ESEMÉNYEK ONLINE SHOP KEZELÉSEINK KAPCSOLAT RÓLUNK" at bounding box center [289, 60] width 439 height 16
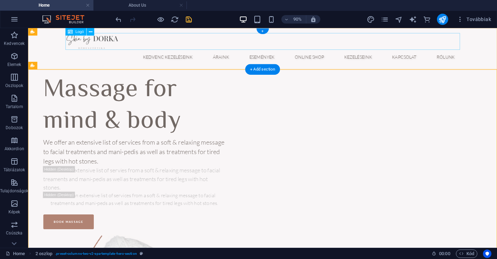
click at [130, 46] on div at bounding box center [289, 43] width 439 height 19
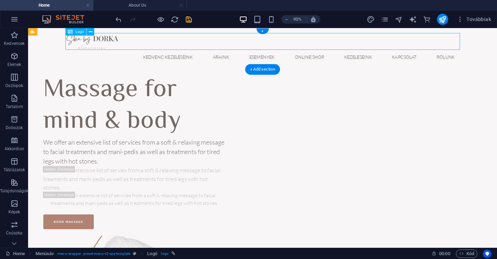
click at [129, 46] on div at bounding box center [289, 43] width 439 height 19
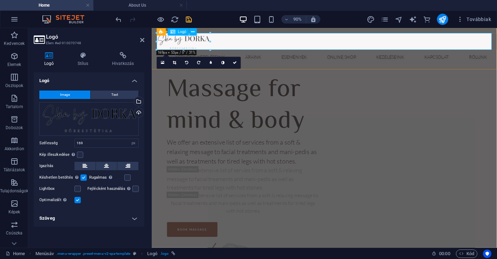
scroll to position [0, 0]
click at [225, 45] on div at bounding box center [343, 42] width 372 height 19
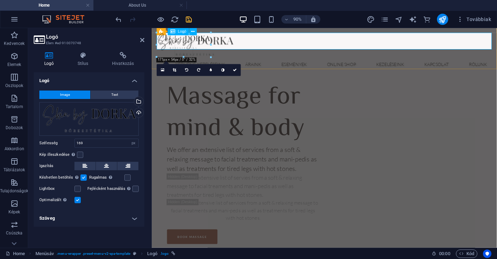
drag, startPoint x: 211, startPoint y: 41, endPoint x: 238, endPoint y: 43, distance: 27.1
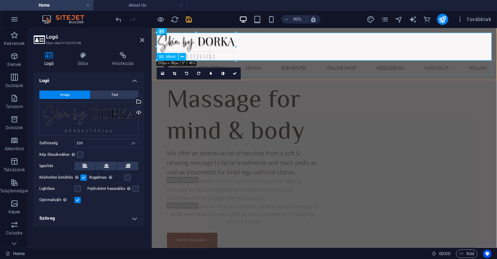
drag, startPoint x: 227, startPoint y: 56, endPoint x: 234, endPoint y: 62, distance: 9.5
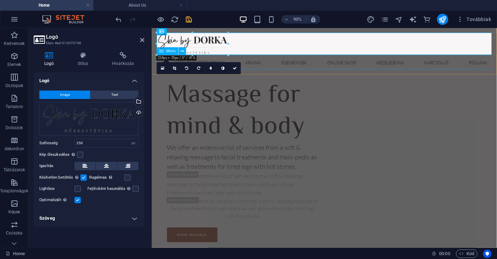
drag, startPoint x: 237, startPoint y: 57, endPoint x: 211, endPoint y: 52, distance: 26.4
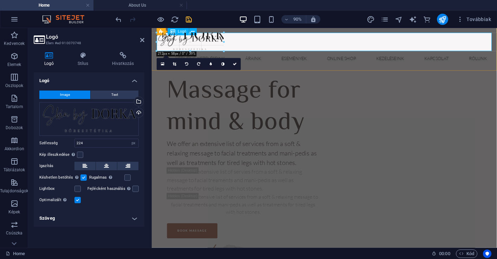
drag, startPoint x: 227, startPoint y: 54, endPoint x: 186, endPoint y: 49, distance: 42.1
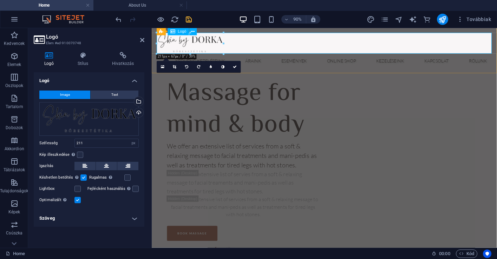
click at [306, 51] on div at bounding box center [343, 44] width 372 height 23
click at [82, 154] on label at bounding box center [80, 155] width 6 height 6
click at [0, 0] on input "Kép illeszkedése Automatikusan igazítja a képet egy fix szélességhez és magassá…" at bounding box center [0, 0] width 0 height 0
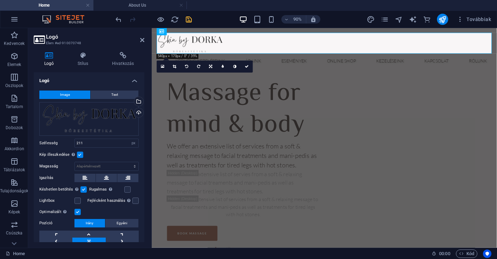
click at [82, 154] on label at bounding box center [80, 155] width 6 height 6
click at [0, 0] on input "Kép illeszkedése Automatikusan igazítja a képet egy fix szélességhez és magassá…" at bounding box center [0, 0] width 0 height 0
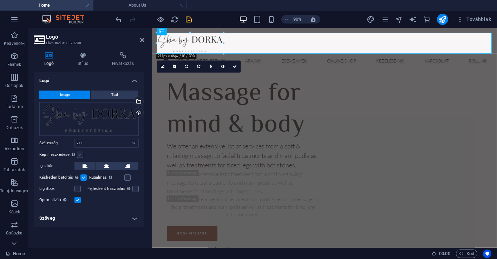
click at [82, 154] on label at bounding box center [80, 155] width 6 height 6
click at [0, 0] on input "Kép illeszkedése Automatikusan igazítja a képet egy fix szélességhez és magassá…" at bounding box center [0, 0] width 0 height 0
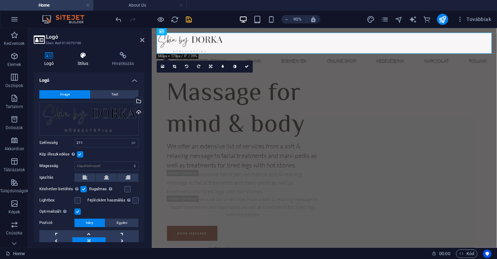
click at [83, 65] on h4 "Stílus" at bounding box center [84, 59] width 34 height 15
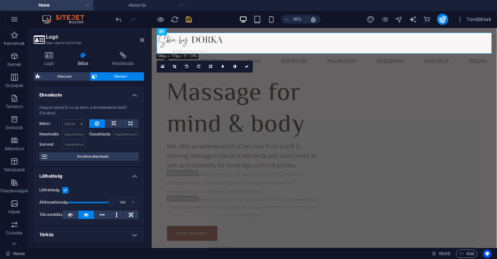
scroll to position [0, 0]
click at [46, 60] on h4 "Logó" at bounding box center [50, 59] width 33 height 15
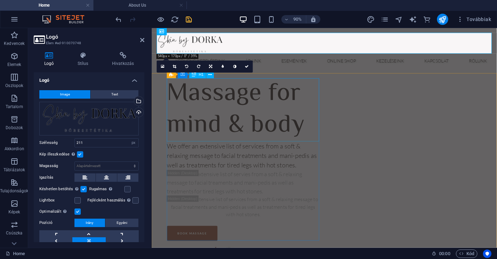
click at [275, 106] on div "Massage for mind & body" at bounding box center [253, 119] width 169 height 70
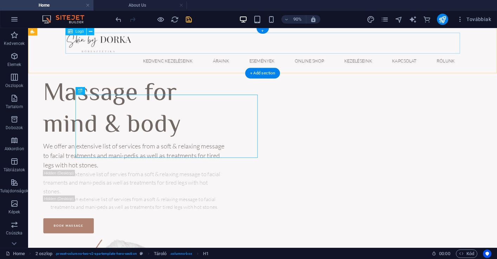
click at [112, 50] on img at bounding box center [107, 44] width 74 height 23
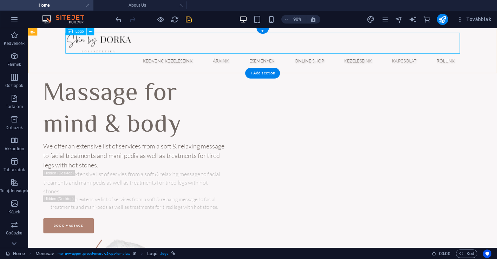
click at [443, 43] on div at bounding box center [289, 44] width 439 height 23
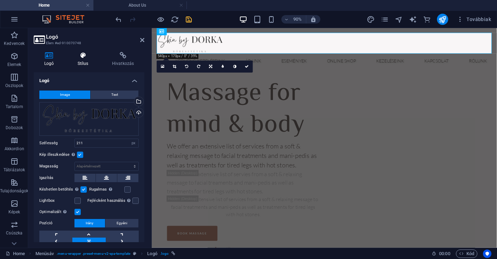
click at [94, 57] on icon at bounding box center [83, 55] width 32 height 7
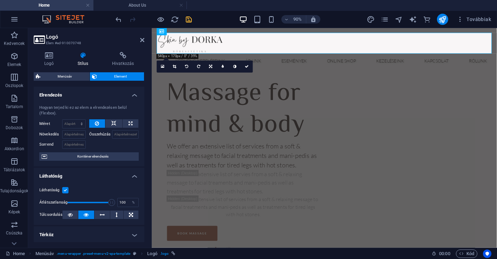
click at [106, 76] on span "Element" at bounding box center [120, 76] width 43 height 8
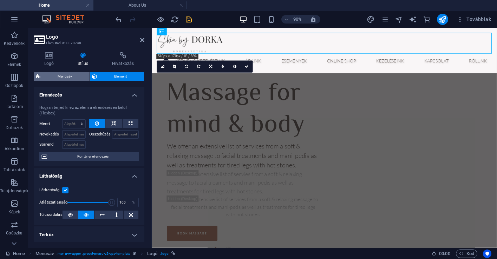
click at [75, 74] on span "Menüsáv" at bounding box center [65, 76] width 45 height 8
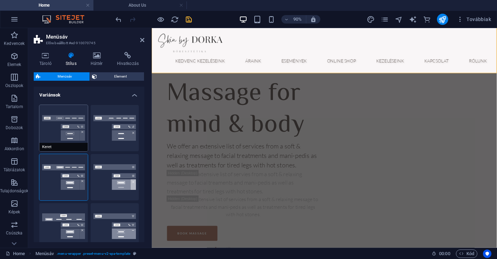
click at [65, 117] on button "Keret" at bounding box center [63, 128] width 48 height 46
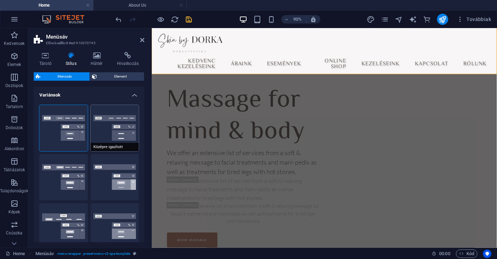
click at [98, 123] on button "Középre igazított" at bounding box center [115, 128] width 48 height 46
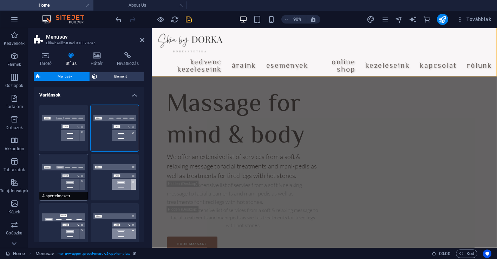
click at [72, 167] on button "Alapértelmezett" at bounding box center [63, 177] width 48 height 46
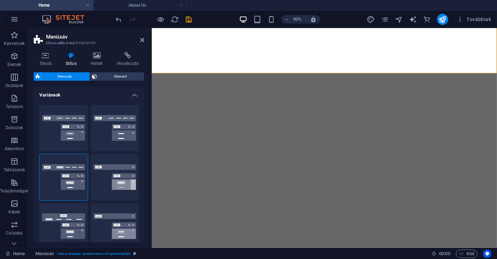
select select "rem"
select select "hover_box_bottom"
select select "px"
select select "rem"
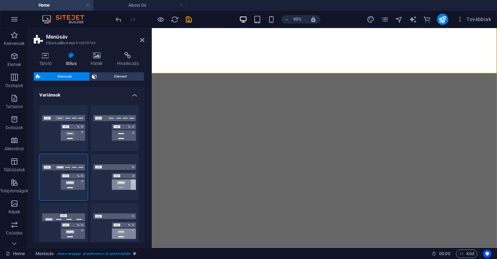
select select "rem"
select select "px"
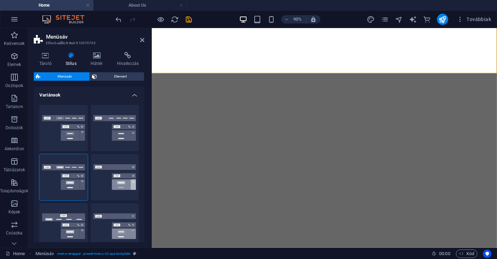
select select
select select "px"
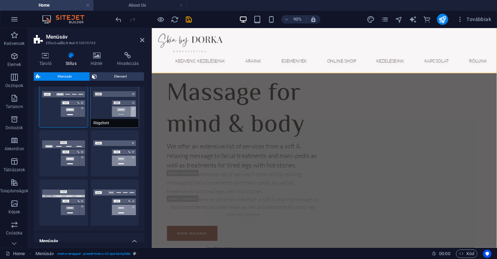
scroll to position [72, 0]
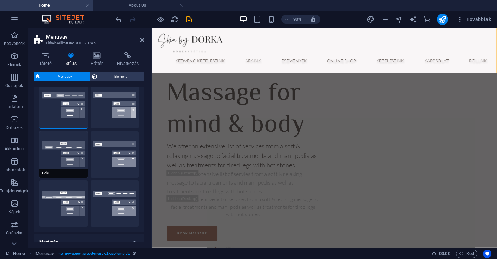
click at [71, 162] on button "Loki" at bounding box center [63, 154] width 48 height 46
type input "0"
select select "DISABLED_OPTION_VALUE"
type input "2"
type input "1"
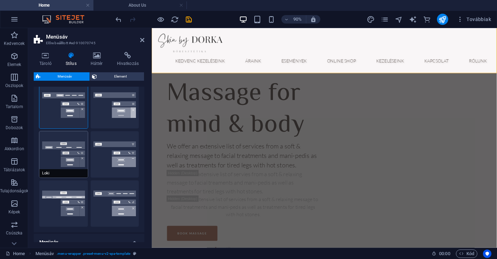
select select
type input "14"
select select "300"
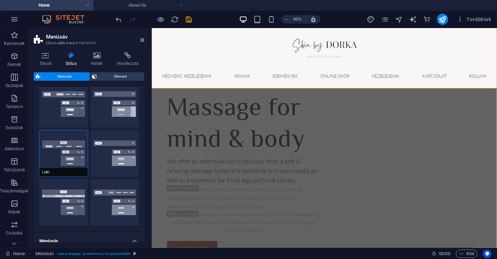
scroll to position [74, 0]
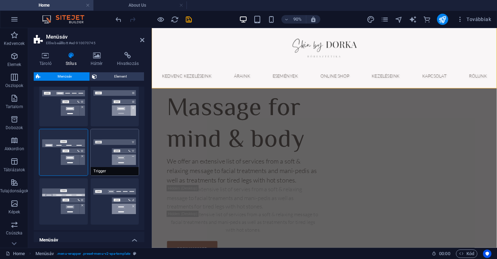
click at [104, 163] on button "Trigger" at bounding box center [115, 152] width 48 height 46
type input "1"
select select "rem"
type input "1"
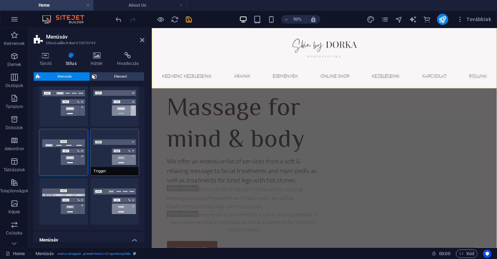
type input "0"
select select "hover_border_vertical"
type input "1"
select select "link-special-font"
type input "1.5"
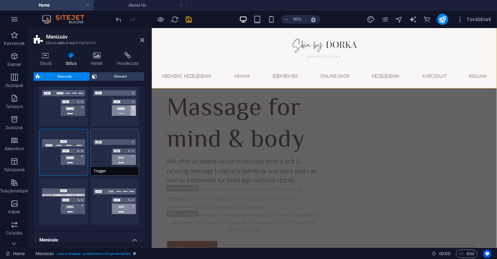
select select "rem"
select select "700"
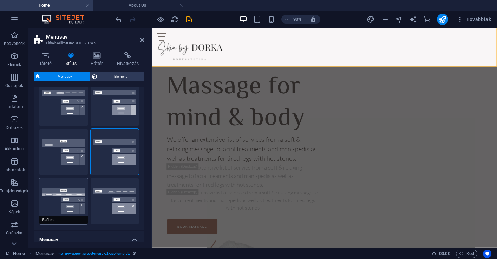
click at [74, 188] on button "Széles" at bounding box center [63, 201] width 48 height 46
type input "0"
type input "2"
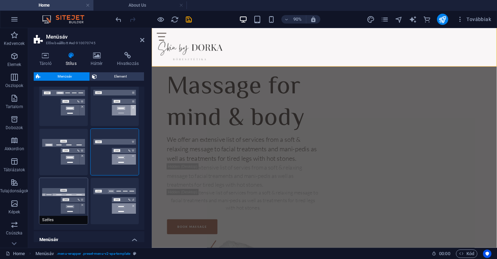
type input "2"
select select "hover_box_bottom"
select select "link-default-font"
select select "px"
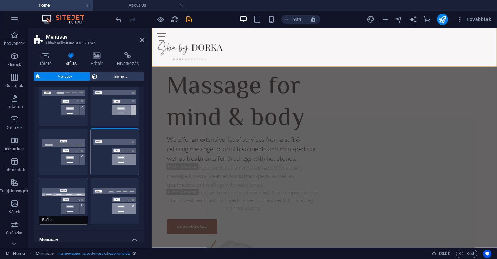
select select
type input "14"
select select "300"
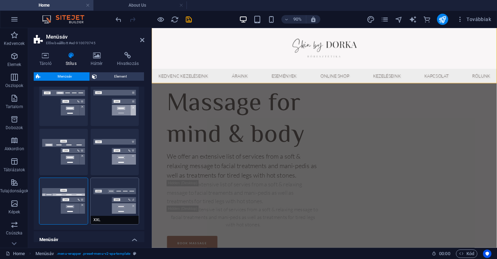
click at [95, 190] on button "XXL" at bounding box center [115, 201] width 48 height 46
type input "1"
select select "hover_border_vertical"
type input "2"
type input "1.5"
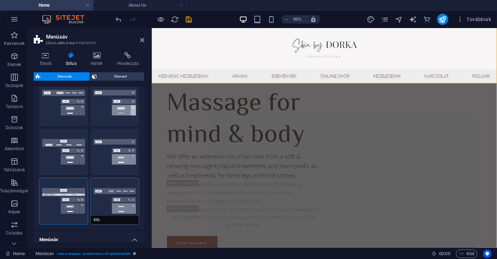
type input "0.5"
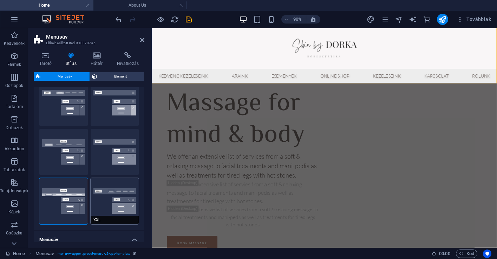
select select "link-special-font"
type input "1.8"
select select "rem"
select select "700"
type input "2"
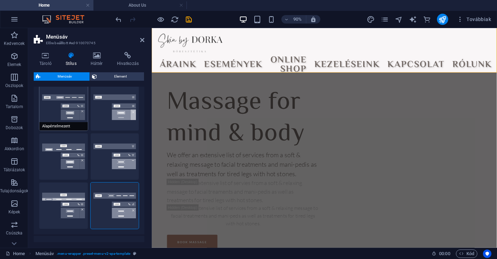
scroll to position [69, 0]
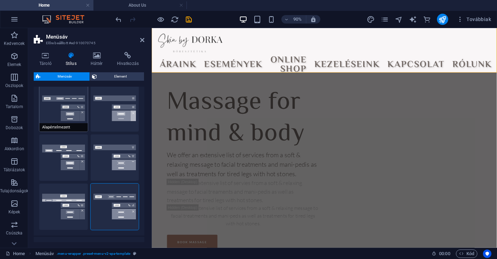
click at [71, 121] on button "Alapértelmezett" at bounding box center [63, 108] width 48 height 46
select select "hover_box_bottom"
type input "2"
type input "1"
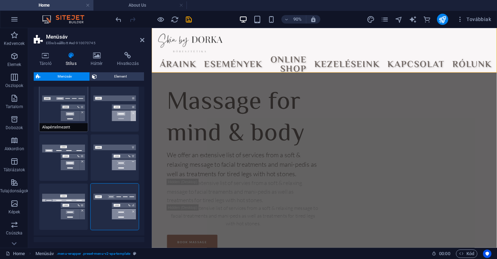
type input "1"
select select "link-default-font"
select select "px"
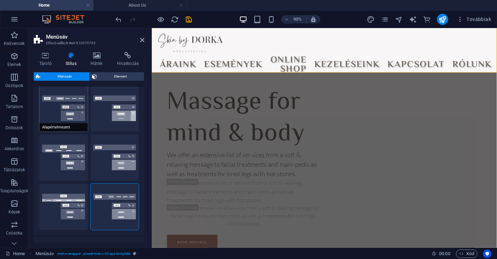
select select
type input "0"
select select
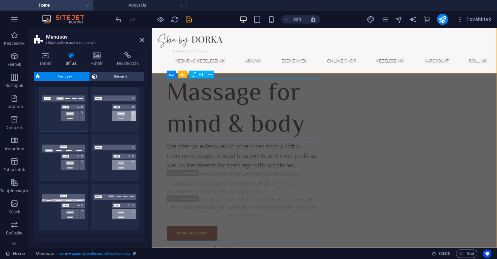
click at [204, 121] on div "Massage for mind & body" at bounding box center [253, 119] width 169 height 70
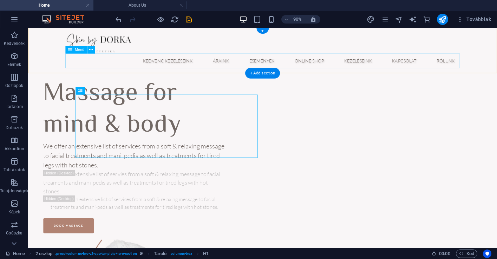
click at [283, 63] on nav "KEDVENC KEZELÉSEINK ÁRAINK ESEMÉNYEK ONLINE SHOP KEZELÉSEINK KAPCSOLAT RÓLUNK" at bounding box center [289, 65] width 439 height 16
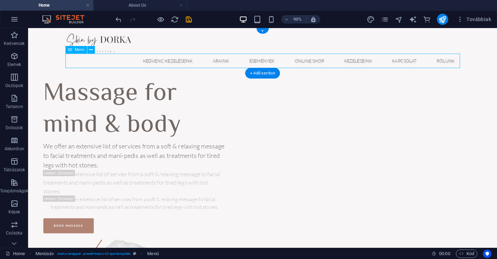
click at [283, 63] on nav "KEDVENC KEZELÉSEINK ÁRAINK ESEMÉNYEK ONLINE SHOP KEZELÉSEINK KAPCSOLAT RÓLUNK" at bounding box center [289, 65] width 439 height 16
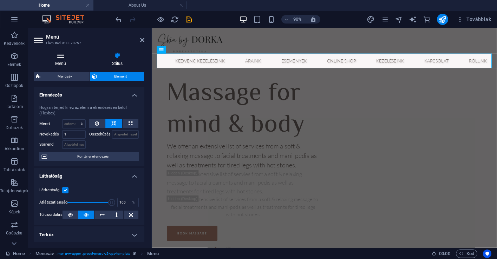
click at [66, 59] on icon at bounding box center [61, 55] width 54 height 7
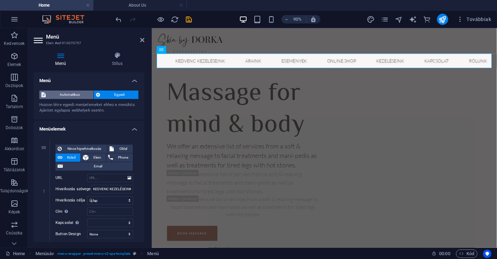
click at [68, 94] on span "Automatikus" at bounding box center [70, 95] width 44 height 8
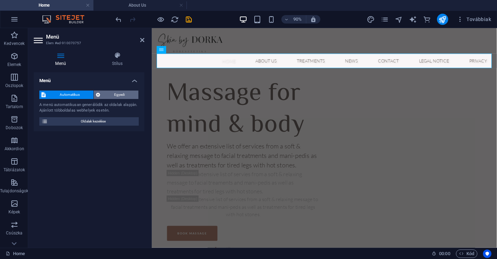
click at [104, 95] on span "Egyedi" at bounding box center [119, 95] width 34 height 8
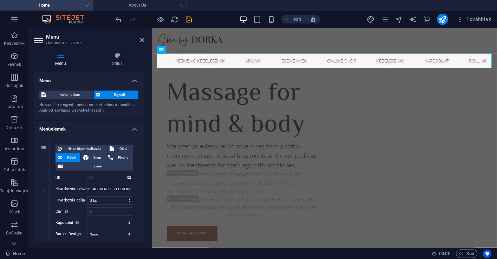
click at [112, 67] on div "Menü Stílus Menü Automatikus Egyedi Hozzon létre egyedi menüelemeket ehhez a me…" at bounding box center [89, 147] width 111 height 190
click at [116, 60] on h4 "Stílus" at bounding box center [117, 59] width 54 height 15
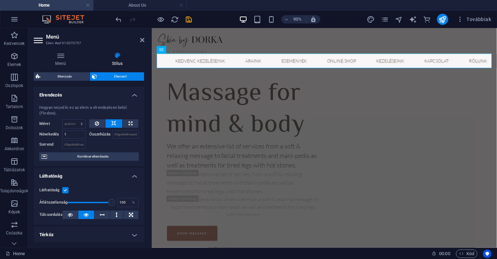
scroll to position [0, 0]
click at [189, 23] on icon "save" at bounding box center [189, 19] width 8 height 8
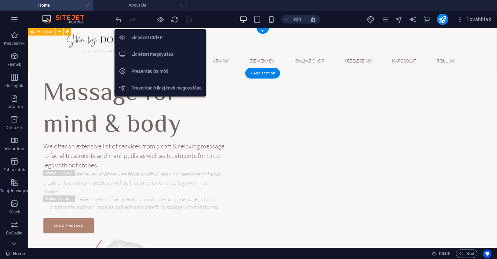
click at [160, 34] on h6 "Előnézet Ctrl+P" at bounding box center [166, 37] width 70 height 8
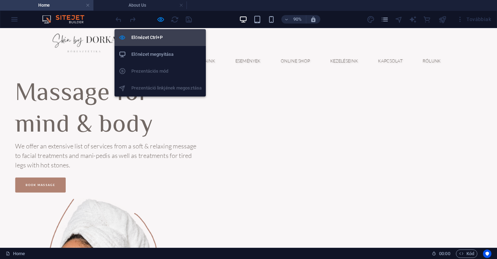
click at [144, 40] on h6 "Előnézet Ctrl+P" at bounding box center [166, 37] width 70 height 8
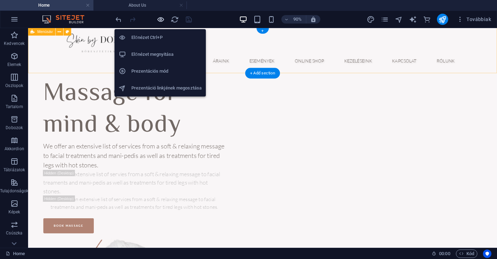
click at [161, 21] on icon "button" at bounding box center [161, 19] width 8 height 8
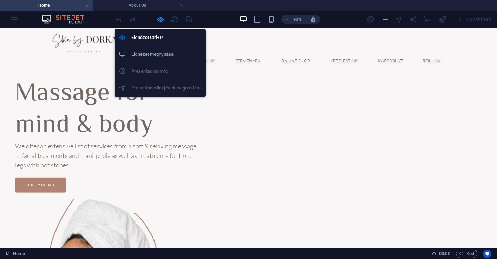
click at [161, 21] on icon "button" at bounding box center [161, 19] width 8 height 8
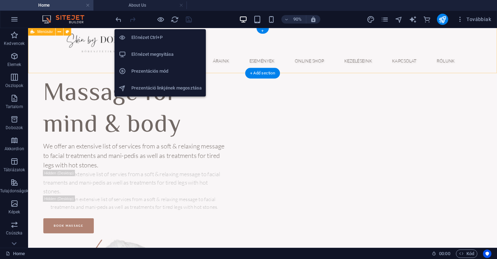
click at [154, 70] on h6 "Prezentációs mód" at bounding box center [166, 71] width 70 height 8
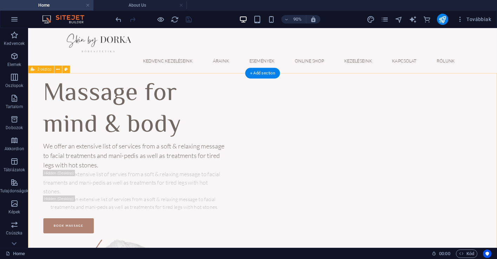
drag, startPoint x: 287, startPoint y: 114, endPoint x: 286, endPoint y: 109, distance: 5.3
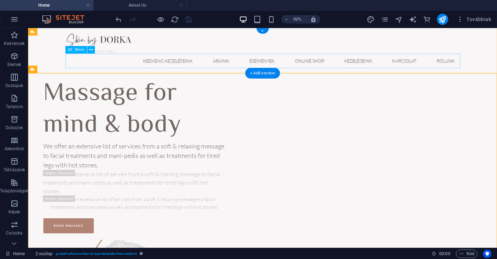
click at [208, 66] on nav "KEDVENC KEZELÉSEINK ÁRAINK ESEMÉNYEK ONLINE SHOP KEZELÉSEINK KAPCSOLAT RÓLUNK" at bounding box center [289, 65] width 439 height 16
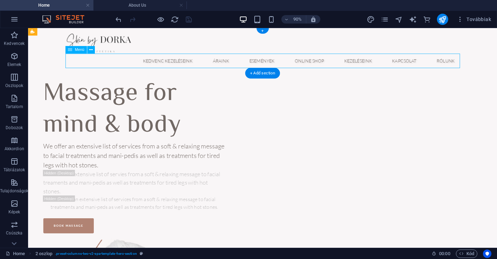
click at [208, 66] on nav "KEDVENC KEZELÉSEINK ÁRAINK ESEMÉNYEK ONLINE SHOP KEZELÉSEINK KAPCSOLAT RÓLUNK" at bounding box center [289, 65] width 439 height 16
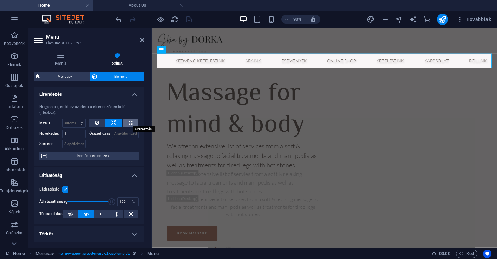
scroll to position [2, 0]
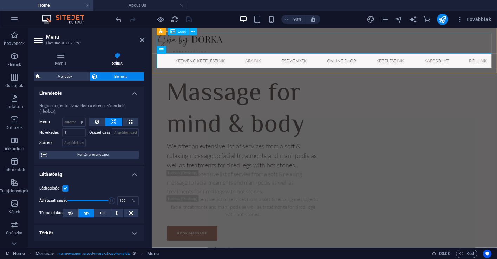
click at [264, 47] on div at bounding box center [343, 44] width 372 height 23
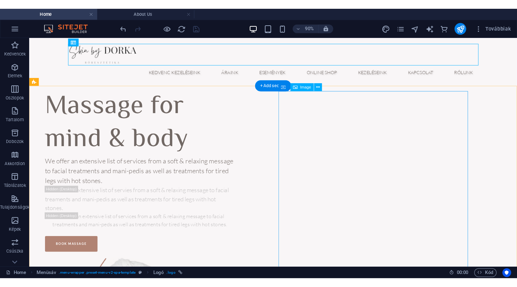
scroll to position [0, 0]
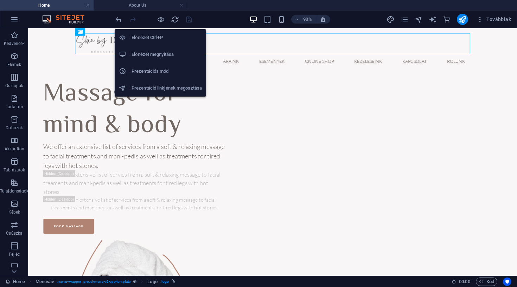
click at [157, 39] on h6 "Előnézet Ctrl+P" at bounding box center [166, 37] width 70 height 8
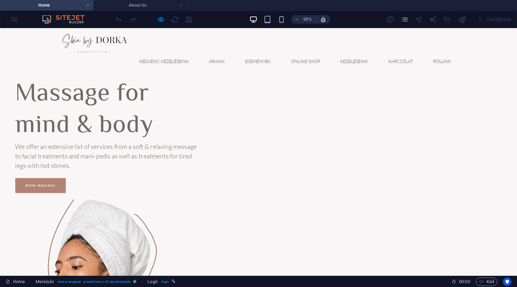
click at [138, 47] on img at bounding box center [105, 45] width 74 height 23
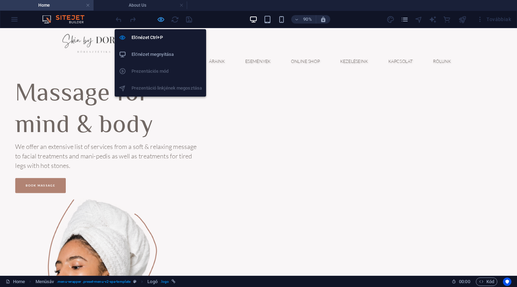
click at [160, 19] on icon "button" at bounding box center [161, 19] width 8 height 8
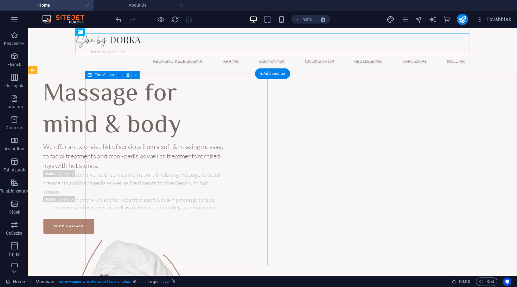
click at [242, 98] on div "Massage for mind & body We offer an extensive list of services from a soft & re…" at bounding box center [146, 170] width 202 height 173
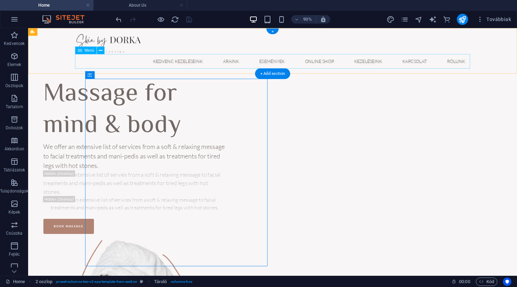
click at [214, 60] on nav "KEDVENC KEZELÉSEINK ÁRAINK ESEMÉNYEK ONLINE SHOP KEZELÉSEINK KAPCSOLAT RÓLUNK" at bounding box center [299, 65] width 439 height 16
drag, startPoint x: 214, startPoint y: 60, endPoint x: 77, endPoint y: 60, distance: 137.4
click at [214, 60] on nav "KEDVENC KEZELÉSEINK ÁRAINK ESEMÉNYEK ONLINE SHOP KEZELÉSEINK KAPCSOLAT RÓLUNK" at bounding box center [299, 65] width 439 height 16
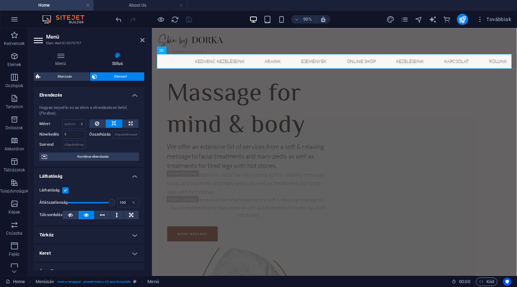
click at [122, 107] on div "Hogyan terjed ki ez az elem a elrendezésen belül (Flexbox)." at bounding box center [88, 111] width 99 height 12
click at [129, 122] on icon at bounding box center [131, 123] width 4 height 8
type input "100"
select select "%"
click at [114, 126] on icon at bounding box center [113, 123] width 5 height 8
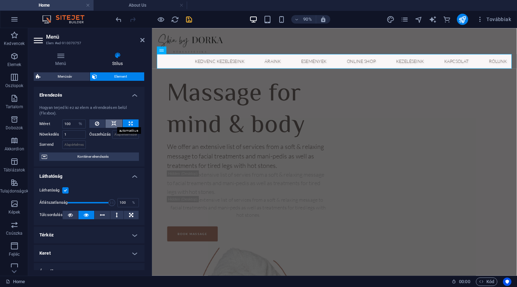
select select "DISABLED_OPTION_VALUE"
click at [100, 125] on button at bounding box center [97, 123] width 16 height 8
click at [121, 125] on button at bounding box center [113, 123] width 17 height 8
click at [125, 124] on button at bounding box center [131, 123] width 16 height 8
type input "100"
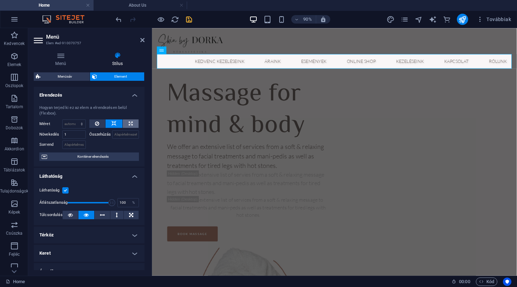
select select "%"
click at [106, 134] on label "Összehúzás" at bounding box center [100, 134] width 23 height 8
click at [112, 134] on input "Összehúzás" at bounding box center [125, 134] width 27 height 8
click at [123, 135] on input "Összehúzás" at bounding box center [125, 134] width 27 height 8
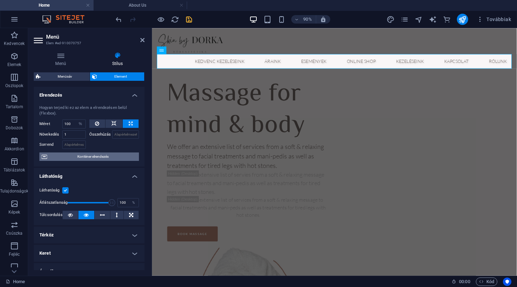
click at [90, 157] on span "Konténer elrendezés" at bounding box center [92, 156] width 87 height 8
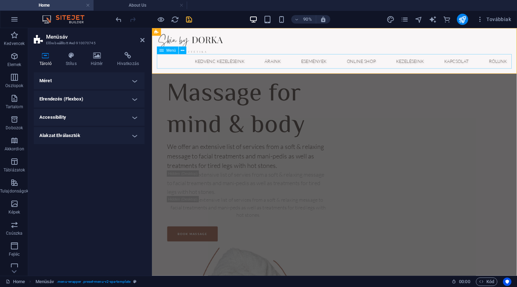
click at [241, 66] on nav "KEDVENC KEZELÉSEINK ÁRAINK ESEMÉNYEK ONLINE SHOP KEZELÉSEINK KAPCSOLAT RÓLUNK" at bounding box center [354, 65] width 394 height 16
click at [134, 82] on h4 "Méret" at bounding box center [89, 80] width 111 height 17
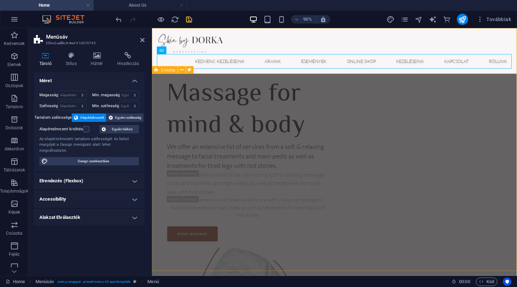
click at [134, 82] on h4 "Méret" at bounding box center [89, 78] width 111 height 13
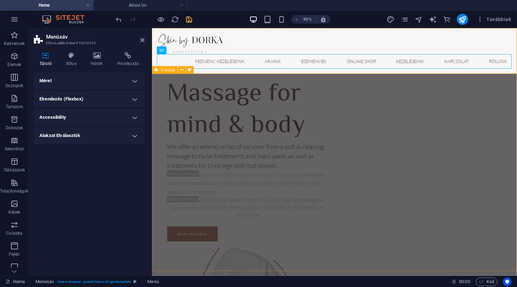
click at [135, 102] on h4 "Elrendezés (Flexbox)" at bounding box center [89, 99] width 111 height 17
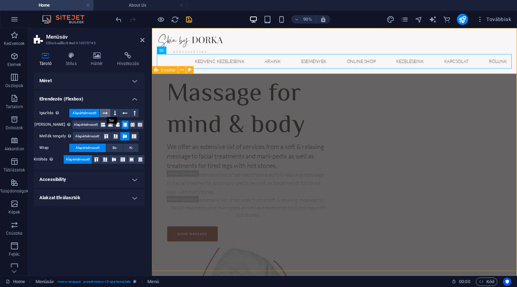
click at [108, 112] on icon at bounding box center [105, 113] width 5 height 8
click at [114, 112] on icon at bounding box center [115, 113] width 2 height 8
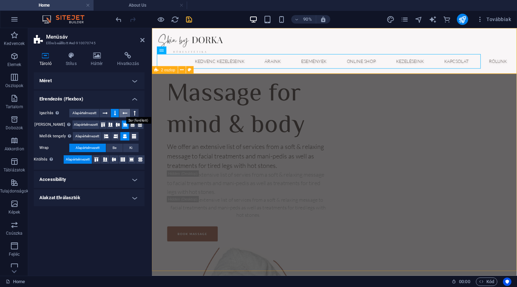
click at [122, 112] on icon at bounding box center [124, 113] width 5 height 8
click at [132, 112] on button at bounding box center [134, 113] width 8 height 8
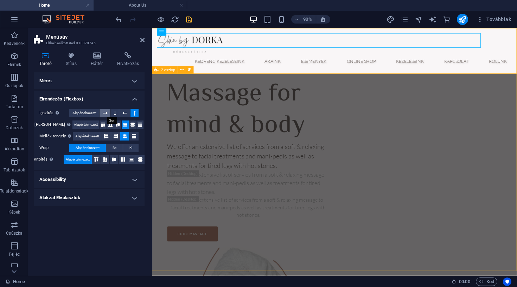
click at [108, 113] on icon at bounding box center [105, 113] width 5 height 8
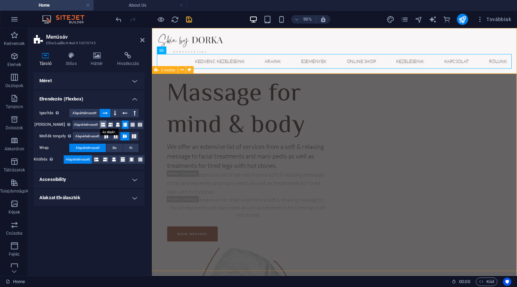
click at [101, 125] on icon at bounding box center [103, 125] width 4 height 8
click at [108, 125] on icon at bounding box center [110, 125] width 4 height 8
click at [116, 125] on icon at bounding box center [118, 125] width 4 height 8
click at [123, 126] on icon at bounding box center [125, 125] width 4 height 8
click at [130, 126] on icon at bounding box center [132, 125] width 4 height 8
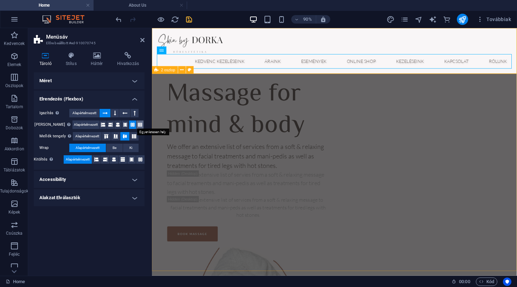
click at [136, 126] on button at bounding box center [139, 125] width 7 height 8
click at [109, 136] on icon at bounding box center [106, 136] width 8 height 4
click at [116, 135] on icon at bounding box center [115, 136] width 8 height 4
click at [122, 136] on icon at bounding box center [125, 136] width 8 height 4
click at [123, 126] on icon at bounding box center [125, 125] width 4 height 8
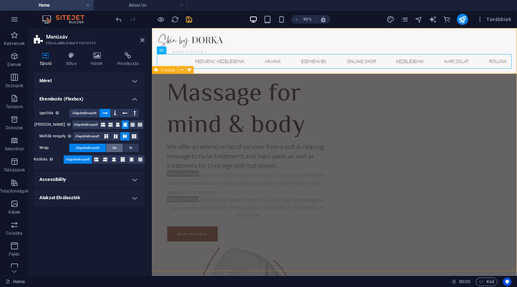
click at [111, 148] on button "Be" at bounding box center [114, 148] width 17 height 8
click at [99, 147] on span "Alapértelmezett" at bounding box center [88, 148] width 24 height 8
click at [97, 157] on icon at bounding box center [96, 159] width 4 height 8
click at [106, 158] on icon at bounding box center [105, 159] width 4 height 8
click at [113, 159] on icon at bounding box center [114, 159] width 4 height 8
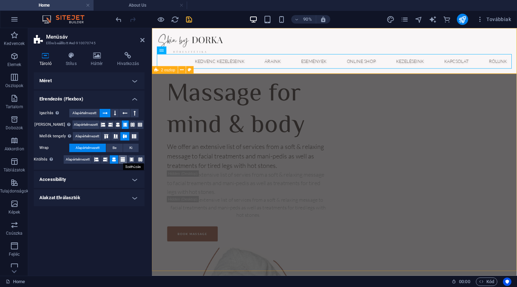
click at [121, 160] on icon at bounding box center [123, 159] width 4 height 8
click at [127, 160] on button at bounding box center [122, 159] width 8 height 8
click at [138, 160] on icon at bounding box center [140, 159] width 4 height 8
click at [92, 161] on button "Alapértelmezett" at bounding box center [78, 159] width 28 height 8
click at [87, 136] on span "Alapértelmezett" at bounding box center [87, 136] width 24 height 8
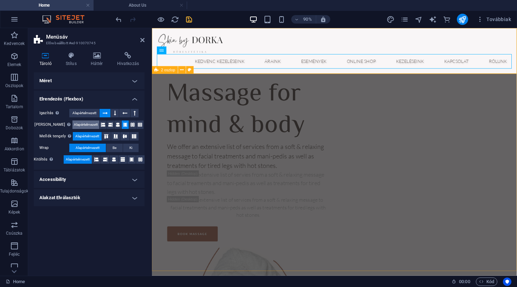
click at [86, 126] on span "Alapértelmezett" at bounding box center [86, 125] width 24 height 8
drag, startPoint x: 85, startPoint y: 114, endPoint x: 85, endPoint y: 119, distance: 5.3
click at [85, 114] on span "Alapértelmezett" at bounding box center [84, 113] width 24 height 8
click at [92, 182] on h4 "Accessibility" at bounding box center [89, 179] width 111 height 17
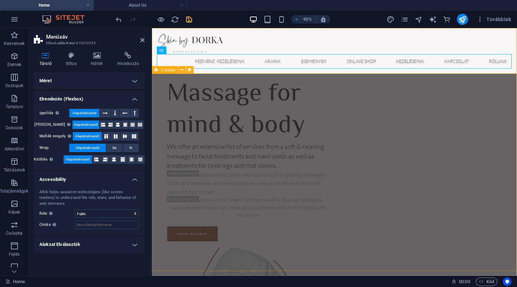
click at [92, 182] on h4 "Accessibility" at bounding box center [89, 177] width 111 height 13
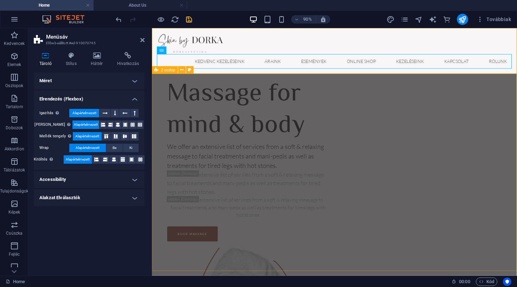
click at [96, 204] on h4 "Alakzat Elválasztók" at bounding box center [89, 197] width 111 height 17
click at [97, 201] on h4 "Alakzat Elválasztók" at bounding box center [89, 195] width 111 height 13
click at [97, 201] on h4 "Alakzat Elválasztók" at bounding box center [89, 197] width 111 height 17
click at [97, 201] on h4 "Alakzat Elválasztók" at bounding box center [89, 195] width 111 height 13
click at [69, 62] on h4 "Stílus" at bounding box center [72, 59] width 25 height 15
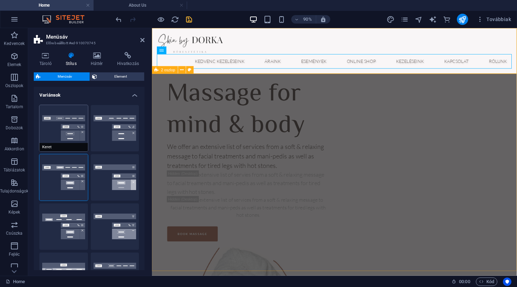
click at [74, 136] on button "Keret" at bounding box center [63, 128] width 48 height 46
select select "hover_border"
type input "1"
type input "3"
type input "1"
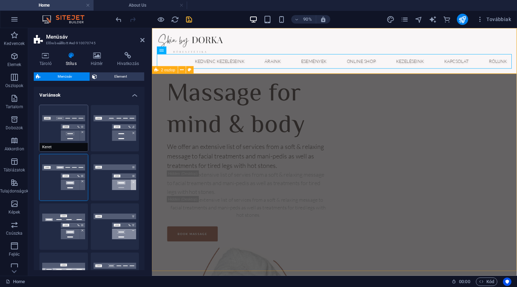
select select "link-special-font"
type input "1.1"
select select "rem"
select select
type input "1"
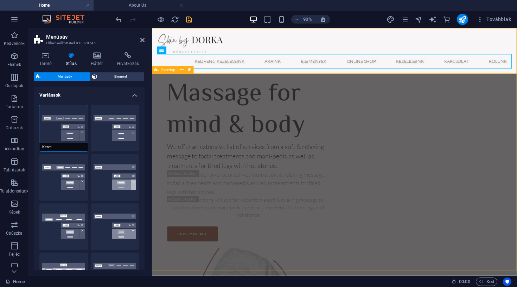
select select "300"
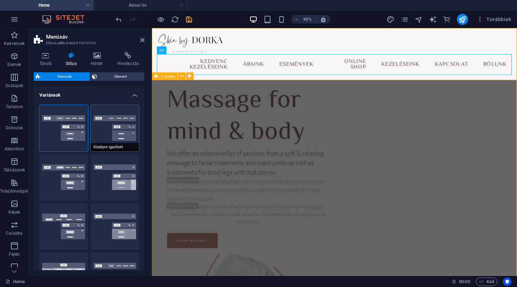
click at [102, 136] on button "Középre igazított" at bounding box center [115, 128] width 48 height 46
select select "hover_border_bottom"
type input "1"
type input "0"
type input "2"
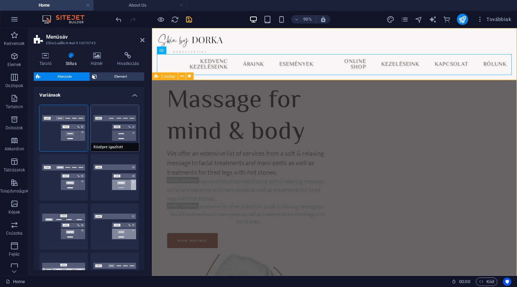
select select "DISABLED_OPTION_VALUE"
type input "0"
select select "link-special-font"
type input "1.5"
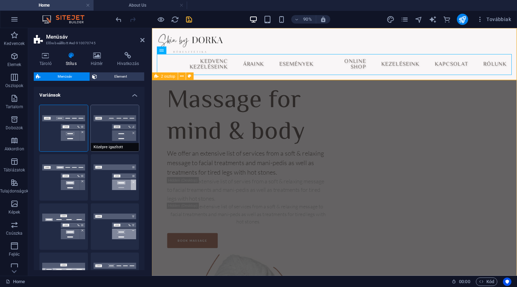
select select "rem"
select select
type input "2"
select select "300"
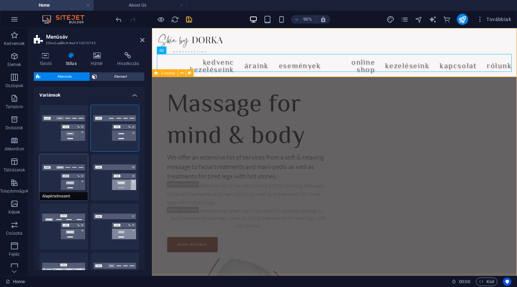
click at [83, 164] on button "Alapértelmezett" at bounding box center [63, 177] width 48 height 46
select select "hover_box_bottom"
type input "1"
select select "rem"
type input "1"
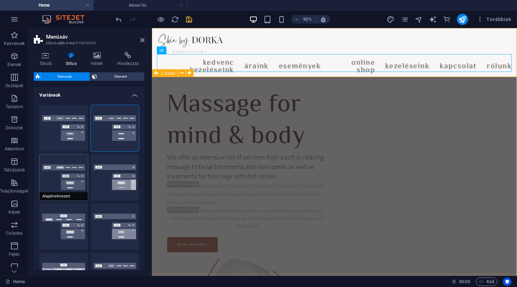
type input "1"
select select "link-default-font"
select select "px"
select select
type input "0"
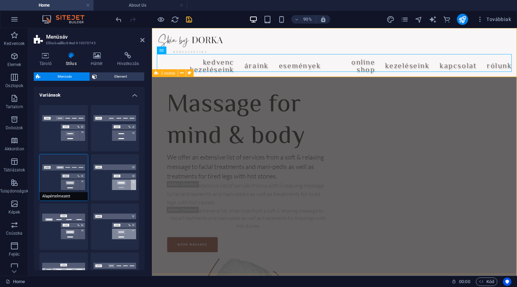
select select
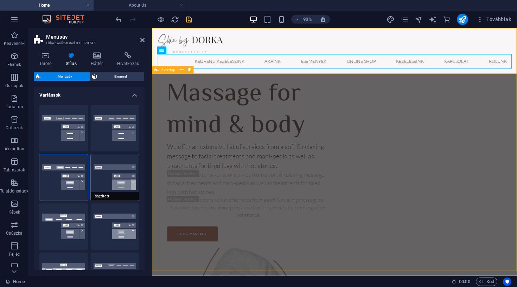
click at [98, 166] on button "Rögzített" at bounding box center [115, 177] width 48 height 46
select select "link-special-font"
type input "1.5"
select select "rem"
select select "700"
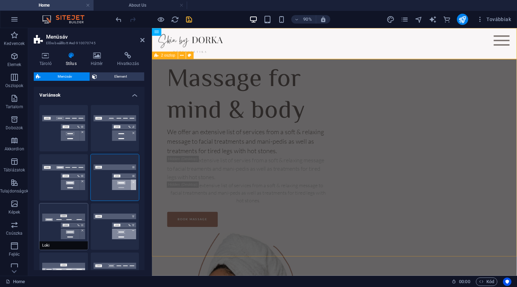
click at [72, 209] on button "Loki" at bounding box center [63, 226] width 48 height 46
type input "0"
select select "DISABLED_OPTION_VALUE"
type input "2"
type input "1"
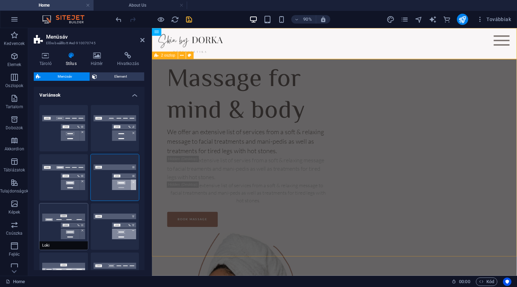
select select "link-default-font"
select select "px"
select select
type input "14"
select select "300"
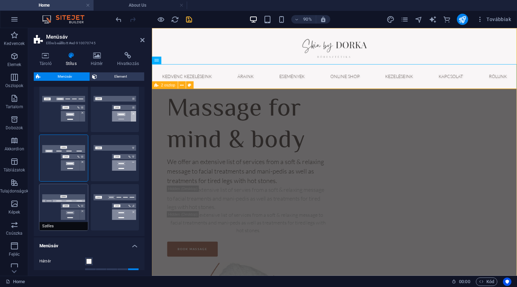
scroll to position [69, 0]
click at [76, 210] on button "Széles" at bounding box center [63, 206] width 48 height 46
type input "0"
type input "2"
select select "rem"
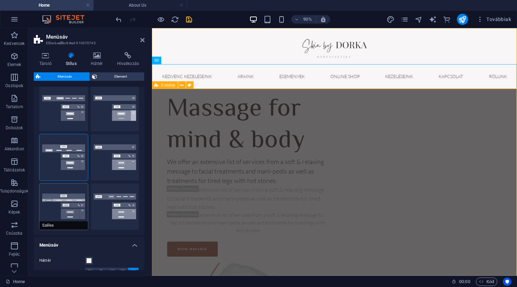
type input "2"
type input "0"
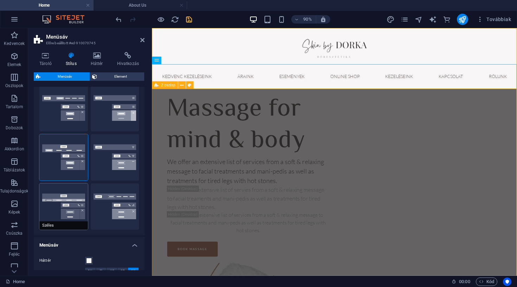
select select
type input "14"
select select "300"
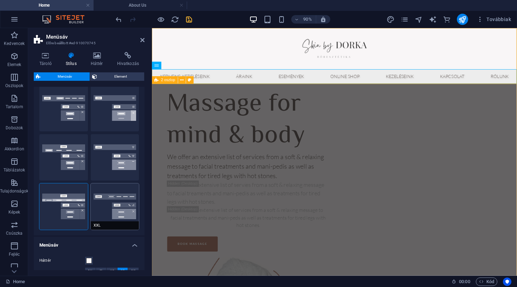
click at [95, 212] on button "XXL" at bounding box center [115, 206] width 48 height 46
type input "1"
select select "hover_border_vertical"
type input "2"
type input "1.5"
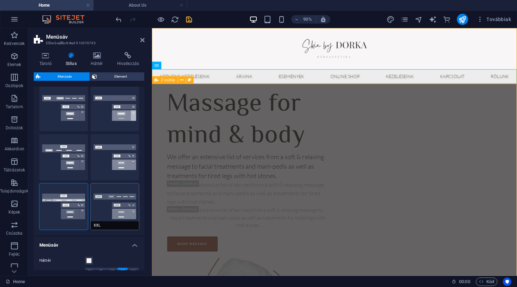
type input "0.5"
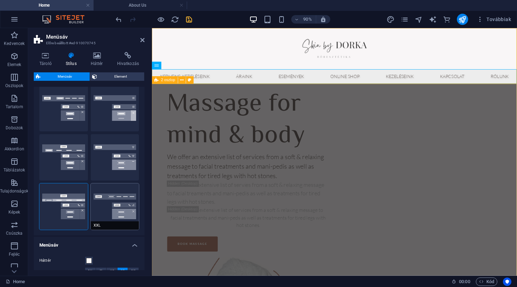
select select "link-special-font"
type input "1.8"
select select "rem"
select select "700"
type input "2"
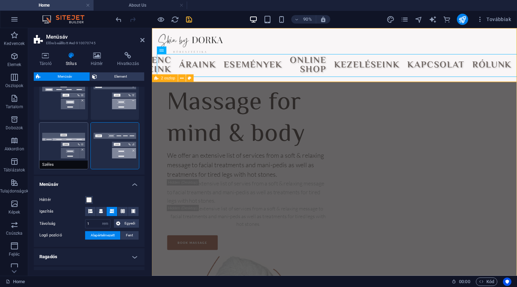
click at [71, 156] on button "Széles" at bounding box center [63, 146] width 48 height 46
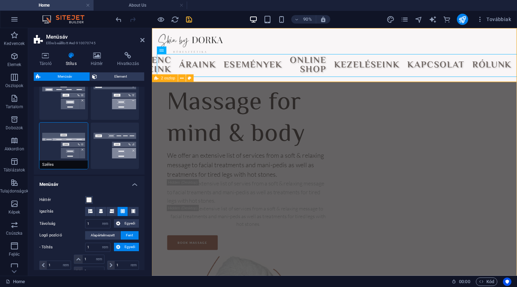
type input "0"
type input "2"
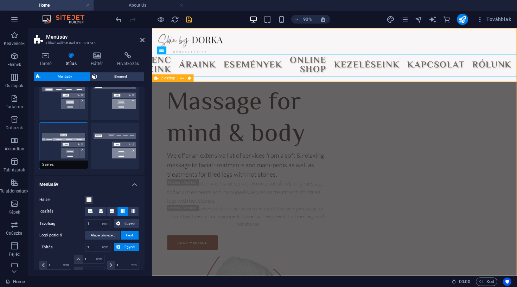
type input "2"
select select "hover_box_bottom"
type input "2"
type input "1"
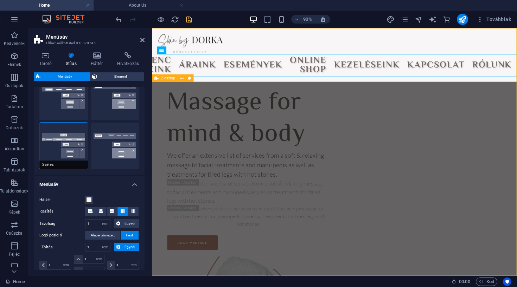
type input "1"
select select "link-default-font"
select select "px"
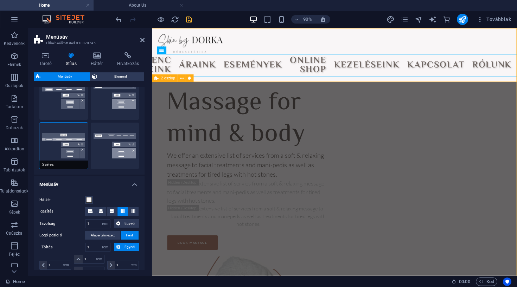
select select
type input "0"
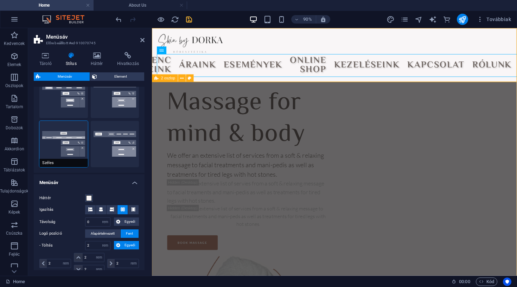
type input "14"
select select "300"
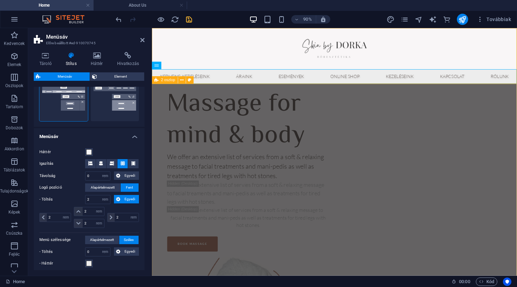
scroll to position [182, 0]
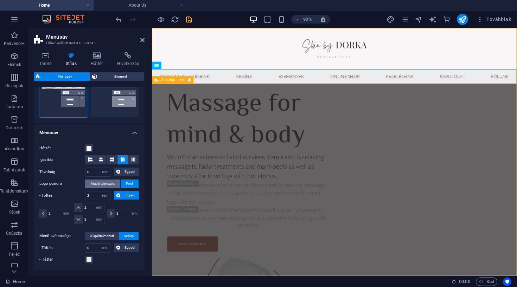
click at [93, 182] on span "Alapértelmezett" at bounding box center [103, 184] width 24 height 8
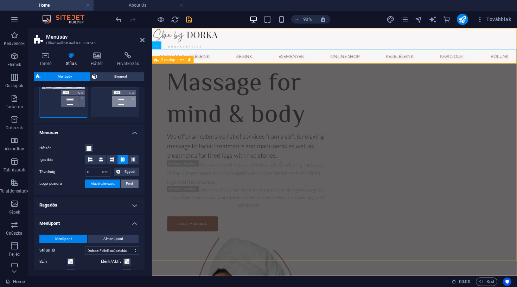
click at [126, 182] on span "Fent" at bounding box center [129, 184] width 7 height 8
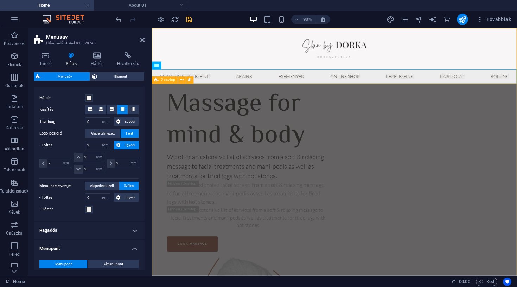
scroll to position [232, 0]
click at [96, 187] on span "Alapértelmezett" at bounding box center [102, 185] width 24 height 8
click at [127, 185] on span "Széles" at bounding box center [129, 185] width 10 height 8
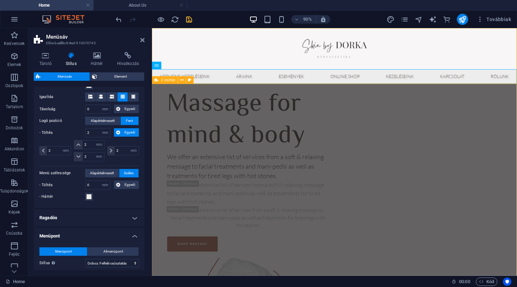
scroll to position [251, 0]
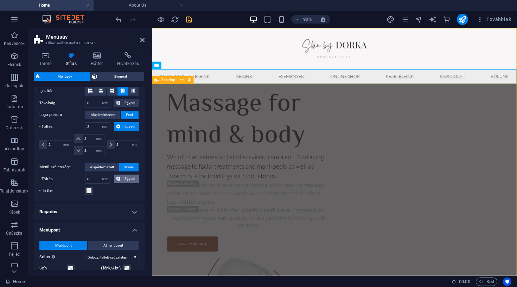
click at [134, 181] on span "Egyedi" at bounding box center [129, 179] width 14 height 8
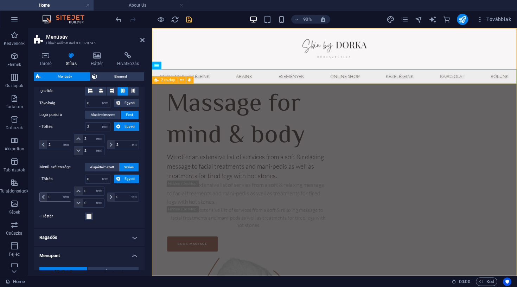
click at [44, 198] on icon at bounding box center [43, 197] width 3 height 4
click at [48, 198] on input "0" at bounding box center [59, 197] width 24 height 8
click at [58, 198] on input "0" at bounding box center [59, 197] width 24 height 8
type input "10"
select select "DISABLED_OPTION_VALUE"
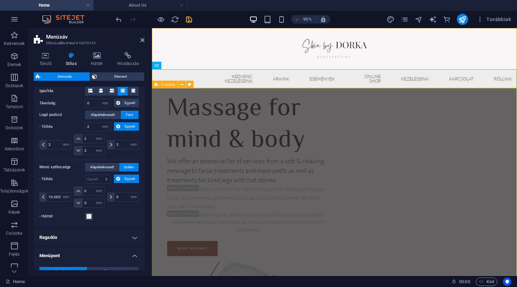
click at [69, 204] on div "10.0625 px rem % vh vw" at bounding box center [55, 197] width 33 height 21
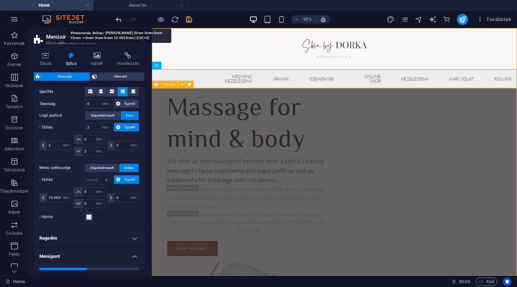
click at [120, 20] on icon "undo" at bounding box center [119, 19] width 8 height 8
type input "10"
click at [120, 22] on icon "undo" at bounding box center [119, 19] width 8 height 8
type input "0"
select select "rem"
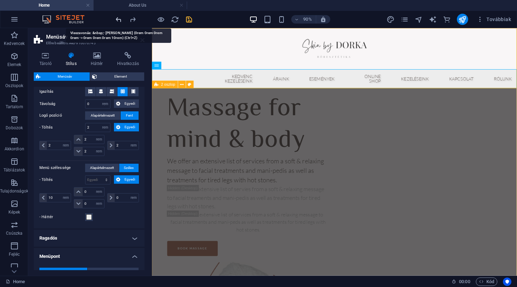
type input "0"
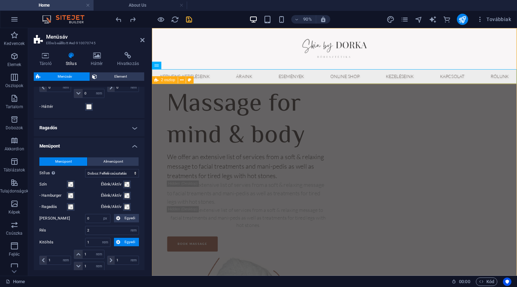
scroll to position [363, 0]
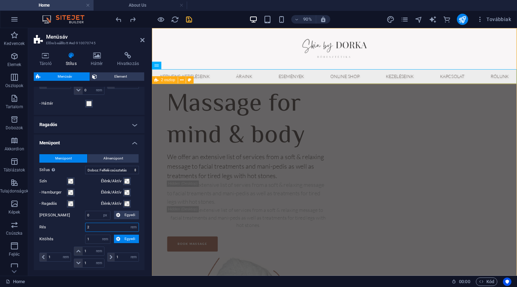
click at [91, 226] on input "2" at bounding box center [111, 227] width 53 height 8
type input "1"
click at [82, 225] on div "Rés 1 px rem % vh vw" at bounding box center [88, 227] width 99 height 9
select select "px"
click at [119, 226] on input "16" at bounding box center [111, 227] width 53 height 8
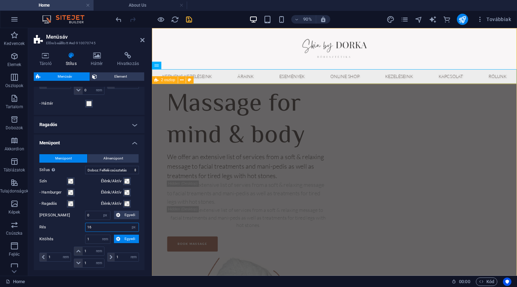
click at [119, 226] on input "16" at bounding box center [111, 227] width 53 height 8
type input "8"
click at [81, 230] on div "Rés 8 px rem % vh vw" at bounding box center [88, 227] width 99 height 9
click at [99, 230] on input "8" at bounding box center [111, 227] width 53 height 8
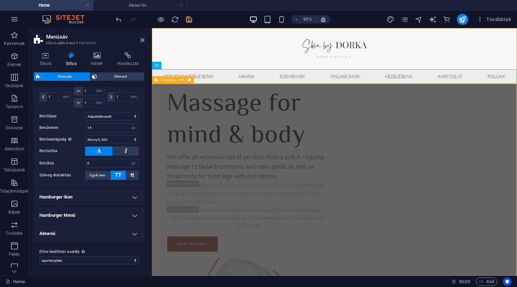
scroll to position [523, 0]
click at [337, 58] on img at bounding box center [354, 50] width 74 height 23
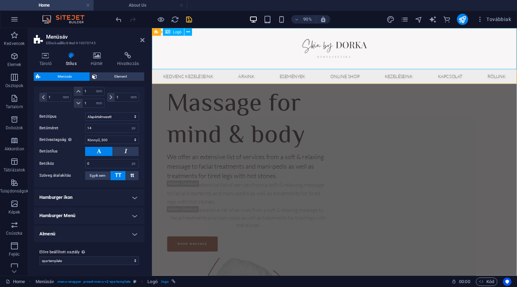
click at [347, 51] on img at bounding box center [354, 50] width 74 height 23
click at [355, 51] on img at bounding box center [354, 50] width 74 height 23
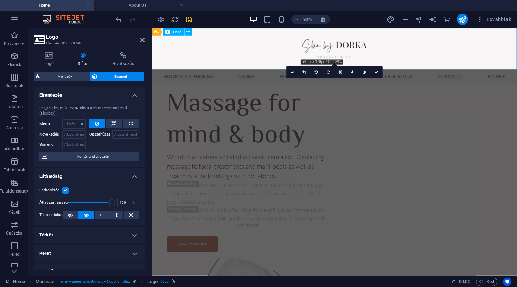
click at [351, 52] on img at bounding box center [354, 50] width 74 height 23
click at [126, 76] on span "Element" at bounding box center [120, 76] width 43 height 8
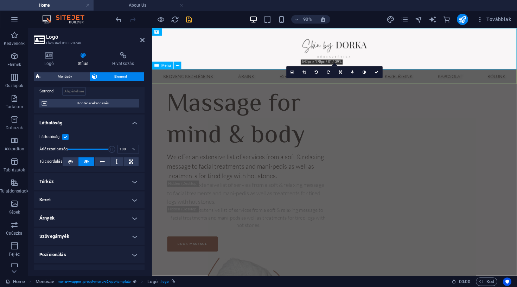
scroll to position [56, 0]
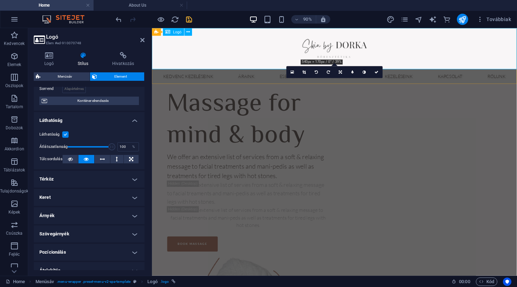
click at [341, 52] on img at bounding box center [354, 50] width 74 height 23
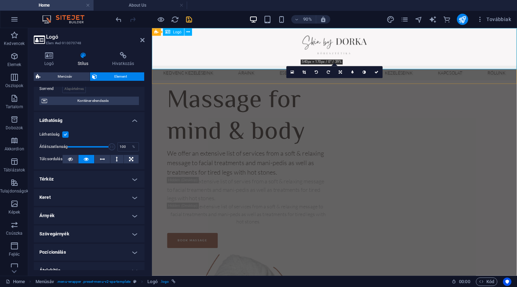
click at [338, 55] on img at bounding box center [354, 46] width 74 height 23
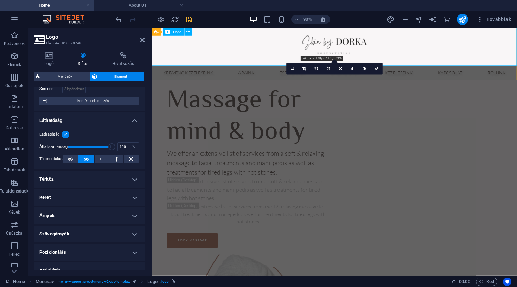
click at [339, 48] on img at bounding box center [354, 46] width 74 height 23
click at [337, 52] on img at bounding box center [354, 46] width 74 height 23
click at [255, 50] on div at bounding box center [354, 47] width 405 height 46
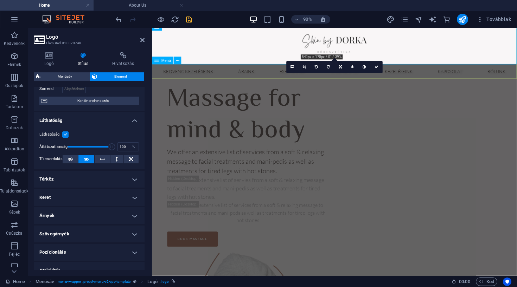
click at [245, 68] on nav "KEDVENC KEZELÉSEINK ÁRAINK ESEMÉNYEK ONLINE SHOP KEZELÉSEINK KAPCSOLAT RÓLUNK" at bounding box center [354, 76] width 405 height 16
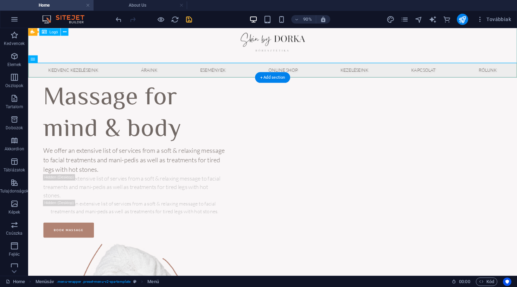
click at [281, 43] on img at bounding box center [299, 43] width 74 height 23
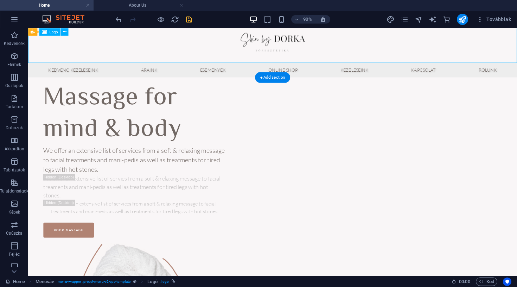
click at [281, 43] on img at bounding box center [299, 43] width 74 height 23
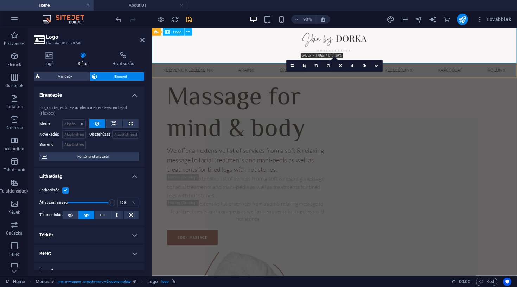
click at [342, 39] on img at bounding box center [354, 43] width 74 height 23
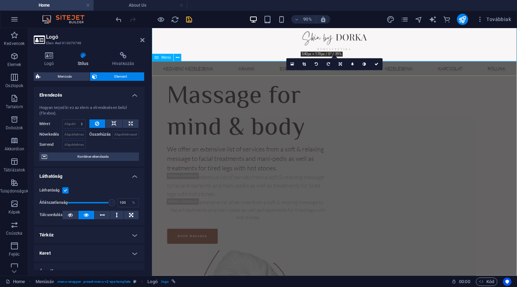
click at [288, 70] on nav "KEDVENC KEZELÉSEINK ÁRAINK ESEMÉNYEK ONLINE SHOP KEZELÉSEINK KAPCSOLAT RÓLUNK" at bounding box center [354, 73] width 405 height 16
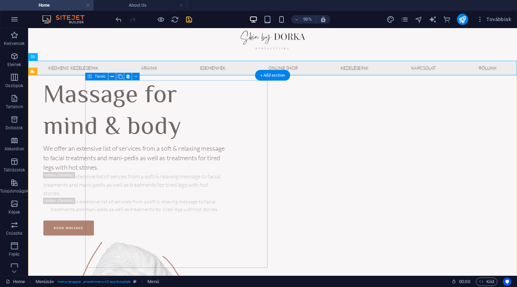
click at [107, 99] on div "Massage for mind & body We offer an extensive list of services from a soft & re…" at bounding box center [146, 172] width 202 height 173
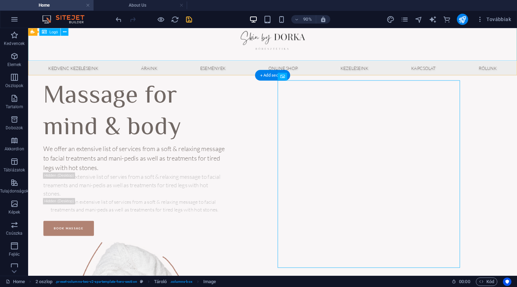
click at [306, 49] on img at bounding box center [299, 41] width 74 height 23
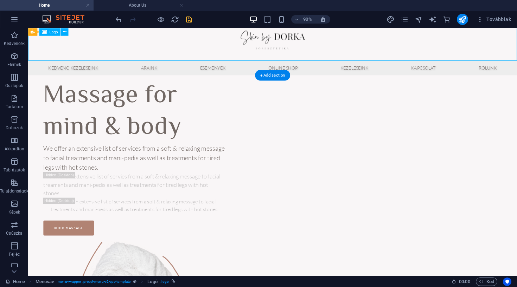
click at [306, 49] on img at bounding box center [299, 41] width 74 height 23
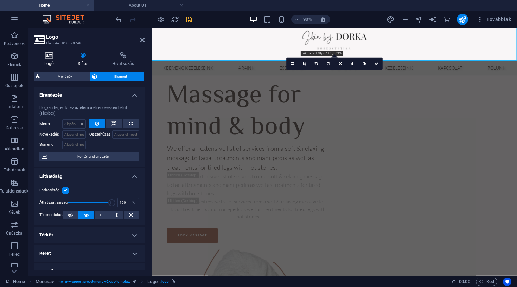
click at [58, 61] on h4 "Logó" at bounding box center [50, 59] width 33 height 15
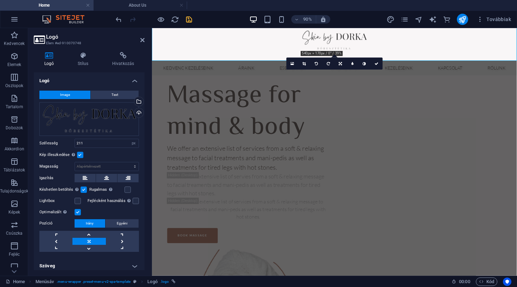
click at [77, 155] on label at bounding box center [80, 155] width 6 height 6
click at [0, 0] on input "Kép illeszkedése Automatikusan igazítja a képet egy fix szélességhez és magassá…" at bounding box center [0, 0] width 0 height 0
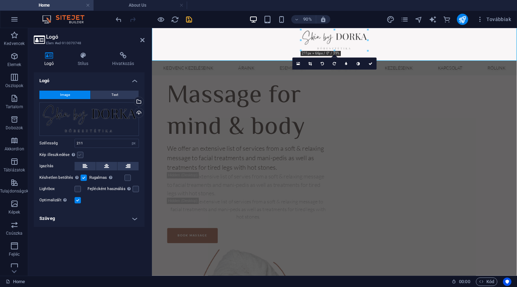
click at [77, 155] on label at bounding box center [80, 155] width 6 height 6
click at [0, 0] on input "Kép illeszkedése Automatikusan igazítja a képet egy fix szélességhez és magassá…" at bounding box center [0, 0] width 0 height 0
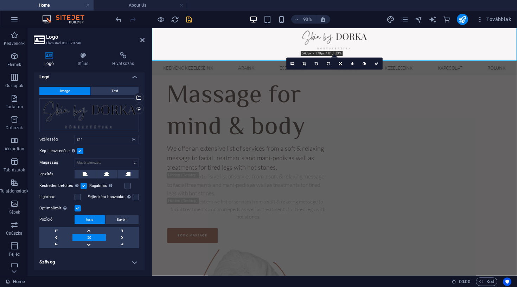
scroll to position [4, 0]
click at [77, 196] on label at bounding box center [77, 197] width 6 height 6
click at [0, 0] on input "Lightbox" at bounding box center [0, 0] width 0 height 0
click at [78, 196] on label at bounding box center [77, 197] width 6 height 6
click at [0, 0] on input "Lightbox" at bounding box center [0, 0] width 0 height 0
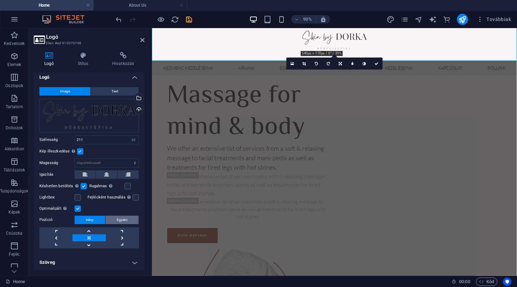
click at [109, 220] on button "Egyéni" at bounding box center [121, 220] width 33 height 8
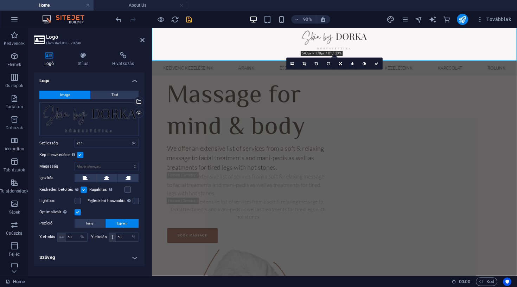
scroll to position [0, 0]
click at [99, 221] on button "Irány" at bounding box center [89, 223] width 31 height 8
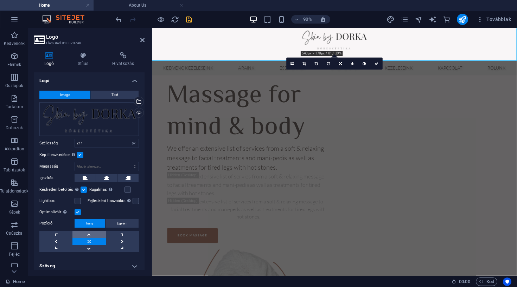
click at [89, 235] on link at bounding box center [88, 234] width 33 height 7
click at [88, 245] on link at bounding box center [88, 248] width 33 height 7
click at [60, 240] on link at bounding box center [55, 241] width 33 height 7
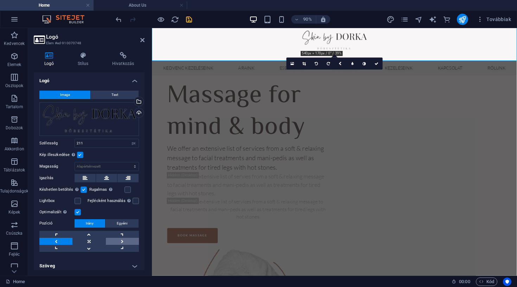
click at [117, 242] on link at bounding box center [122, 241] width 33 height 7
click at [92, 240] on link at bounding box center [88, 241] width 33 height 7
click at [338, 65] on icon at bounding box center [339, 63] width 3 height 4
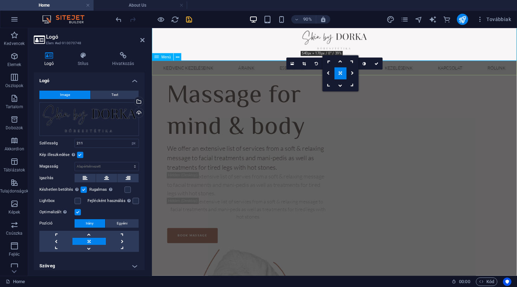
drag, startPoint x: 338, startPoint y: 72, endPoint x: 326, endPoint y: 72, distance: 12.3
click at [326, 72] on div at bounding box center [340, 73] width 36 height 36
click at [339, 63] on icon at bounding box center [339, 63] width 3 height 4
click at [331, 76] on link at bounding box center [328, 73] width 12 height 12
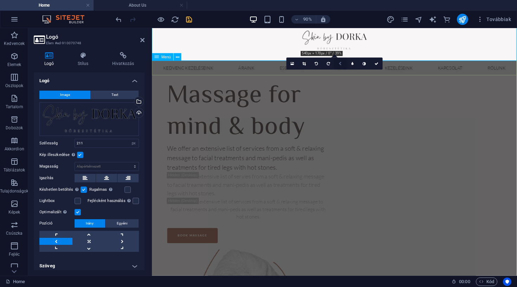
click at [343, 65] on link at bounding box center [340, 64] width 12 height 12
click at [343, 72] on link at bounding box center [340, 73] width 12 height 12
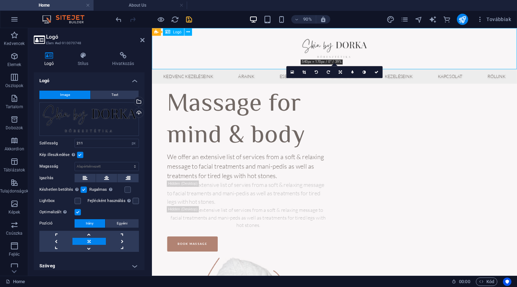
drag, startPoint x: 370, startPoint y: 37, endPoint x: 346, endPoint y: 41, distance: 23.5
click at [346, 41] on div at bounding box center [354, 51] width 405 height 46
drag, startPoint x: 346, startPoint y: 43, endPoint x: 267, endPoint y: 50, distance: 79.7
click at [267, 50] on div at bounding box center [354, 51] width 405 height 46
drag, startPoint x: 323, startPoint y: 49, endPoint x: 313, endPoint y: 49, distance: 9.5
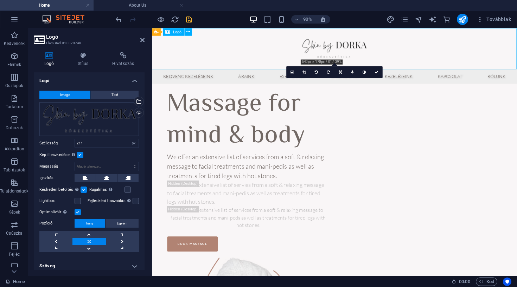
click at [313, 49] on div at bounding box center [354, 51] width 405 height 46
click at [335, 48] on img at bounding box center [354, 50] width 74 height 23
click at [306, 71] on link at bounding box center [304, 72] width 12 height 12
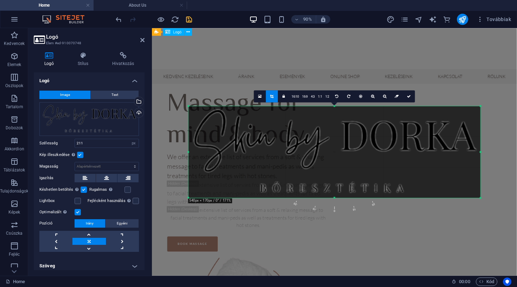
click at [324, 53] on div "Tároló H1 2 oszlop Tároló Szöveg Tároló Image Tároló Menü Menüsáv Menüsáv Logó …" at bounding box center [334, 152] width 365 height 248
click at [379, 56] on div "Tároló H1 2 oszlop Tároló Szöveg Tároló Image Tároló Menü Menüsáv Menüsáv Logó …" at bounding box center [334, 152] width 365 height 248
click at [407, 94] on link at bounding box center [409, 96] width 12 height 12
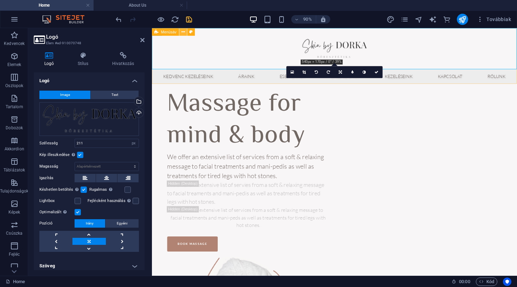
click at [184, 33] on icon at bounding box center [183, 31] width 4 height 7
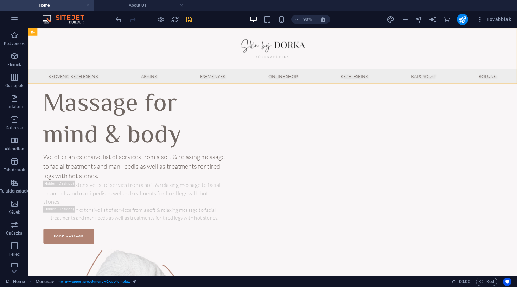
click at [345, 44] on div at bounding box center [299, 51] width 543 height 46
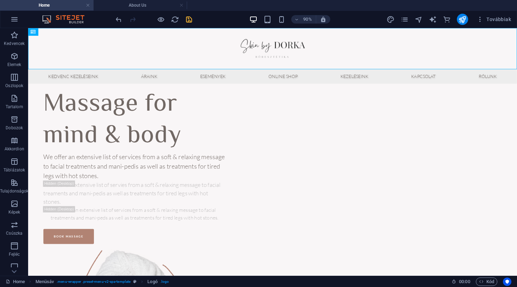
click at [309, 45] on img at bounding box center [299, 50] width 74 height 23
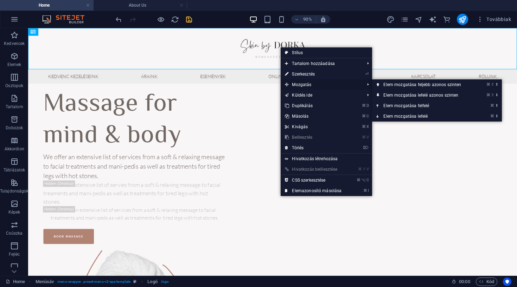
click at [353, 84] on span "Mozgatás" at bounding box center [320, 84] width 81 height 11
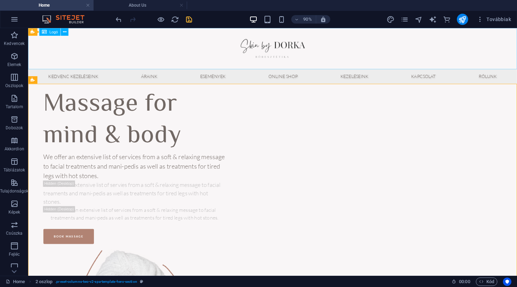
click at [303, 48] on img at bounding box center [299, 50] width 74 height 23
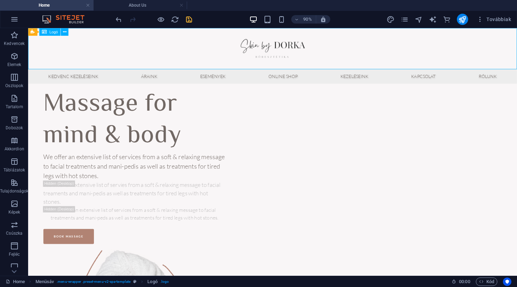
click at [298, 53] on img at bounding box center [299, 50] width 74 height 23
click at [292, 49] on img at bounding box center [299, 50] width 74 height 23
select select "px"
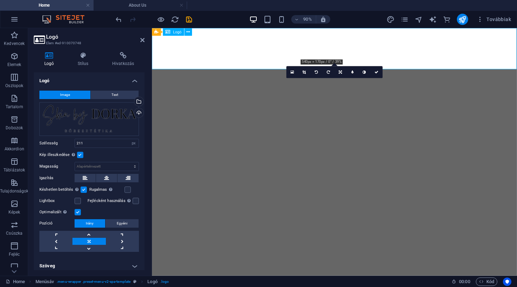
select select "px"
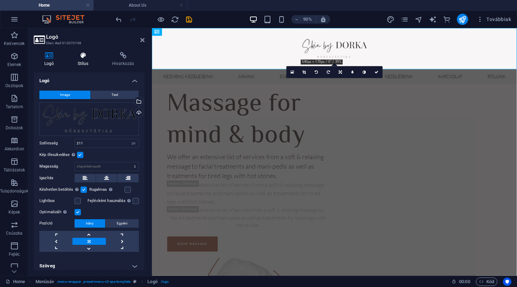
click at [78, 61] on h4 "Stílus" at bounding box center [84, 59] width 34 height 15
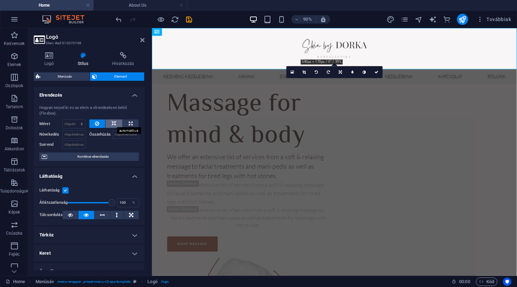
click at [112, 123] on icon at bounding box center [113, 123] width 5 height 8
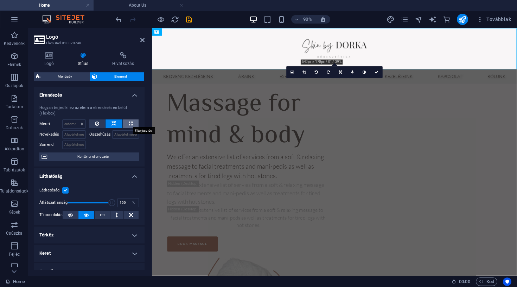
click at [129, 120] on icon at bounding box center [131, 123] width 4 height 8
type input "100"
select select "%"
click at [318, 46] on img at bounding box center [354, 50] width 74 height 23
click at [278, 52] on div at bounding box center [354, 51] width 405 height 46
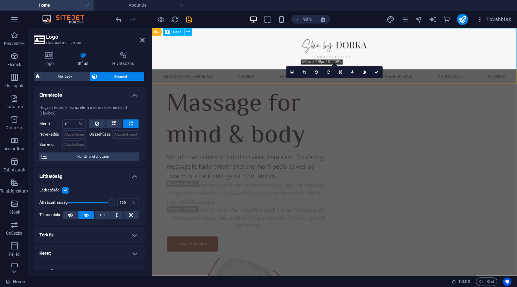
click at [239, 56] on div at bounding box center [354, 51] width 405 height 46
click at [240, 54] on div at bounding box center [354, 51] width 405 height 46
click at [236, 81] on nav "KEDVENC KEZELÉSEINK ÁRAINK ESEMÉNYEK ONLINE SHOP KEZELÉSEINK KAPCSOLAT RÓLUNK" at bounding box center [354, 82] width 405 height 16
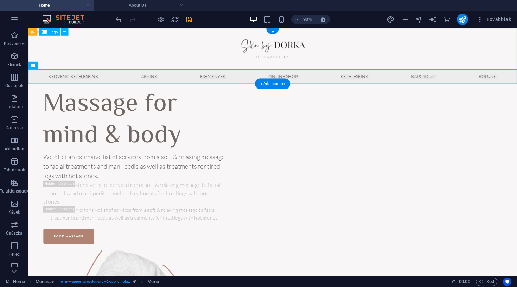
click at [293, 52] on img at bounding box center [299, 50] width 74 height 23
select select "%"
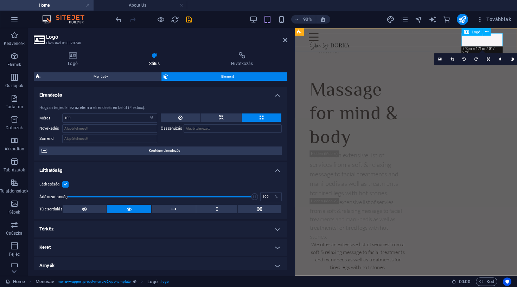
select select "DISABLED_OPTION_VALUE"
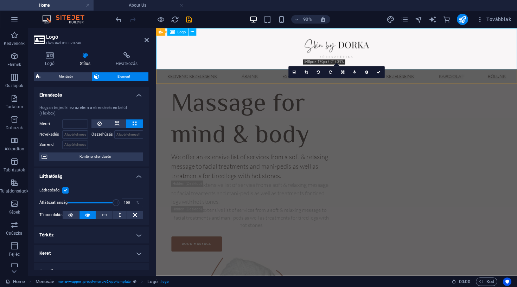
type input "100"
select select "%"
drag, startPoint x: 150, startPoint y: 45, endPoint x: 116, endPoint y: 50, distance: 34.3
click at [117, 50] on aside "Logó Elem #ed-910070748 Logó Stílus Hivatkozás Logó Image Text Húzza ide a fájl…" at bounding box center [92, 152] width 128 height 248
click at [271, 42] on div at bounding box center [356, 51] width 401 height 46
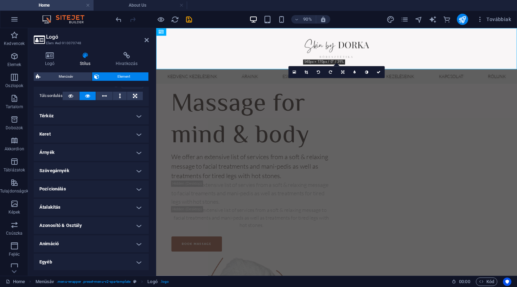
scroll to position [119, 0]
click at [125, 244] on h4 "Animáció" at bounding box center [91, 244] width 115 height 17
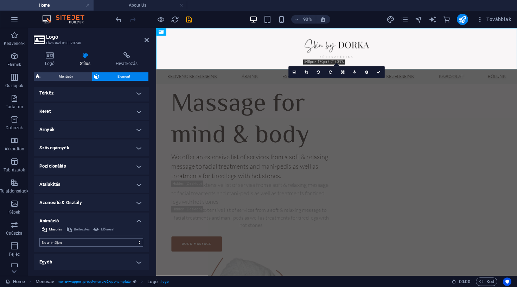
scroll to position [142, 0]
click at [123, 238] on div "Ne animáljon Megjelenítés / Elrejtés Fel/le csúszás Nagyítás/kicsinyítés Balról…" at bounding box center [91, 241] width 104 height 11
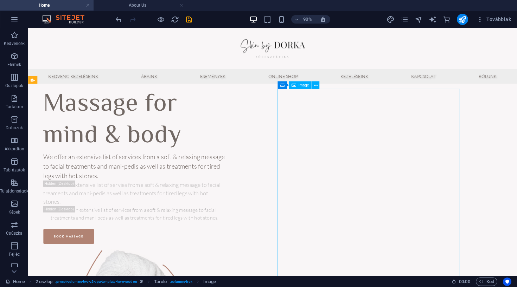
select select "%"
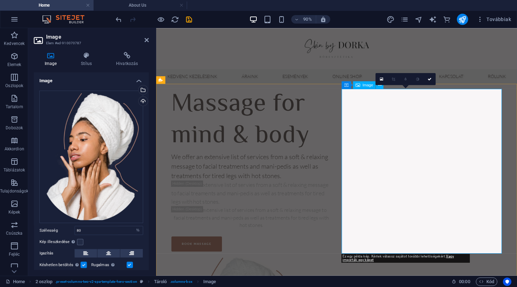
click at [137, 193] on div "Húzza ide a fájlokat, kattintson a fájlok kiválasztásához, vagy válasszon fájlo…" at bounding box center [91, 157] width 104 height 132
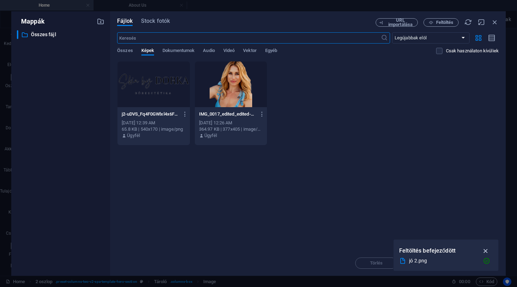
click at [483, 252] on icon "button" at bounding box center [485, 251] width 8 height 8
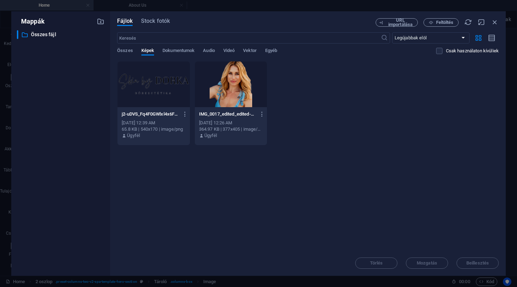
click at [342, 219] on div "Dobja ide a fájlokat az azonnali feltöltéshez j2-uDVS_Fq4F0GWlxl4x6Fxnw.png j2-…" at bounding box center [307, 155] width 381 height 189
click at [498, 26] on div "URL importálása Feltöltés" at bounding box center [436, 22] width 123 height 8
click at [495, 22] on icon "button" at bounding box center [495, 22] width 8 height 8
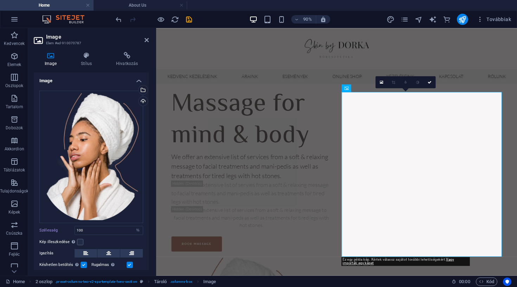
type input "80"
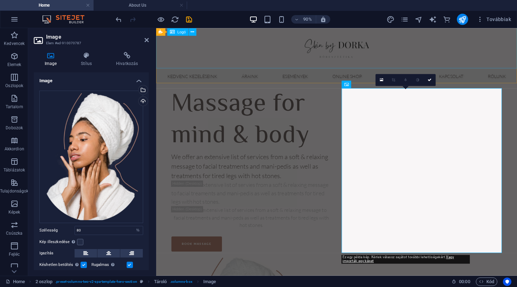
scroll to position [1, 0]
click at [510, 38] on div at bounding box center [356, 50] width 401 height 46
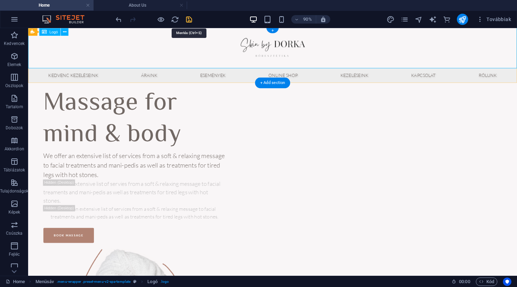
click at [187, 22] on icon "save" at bounding box center [189, 19] width 8 height 8
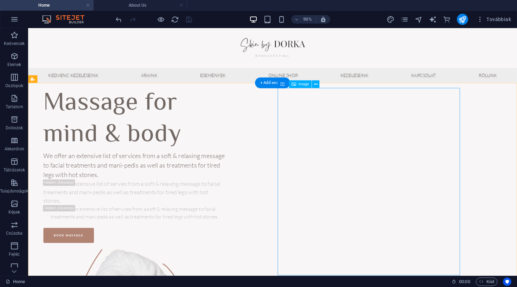
scroll to position [0, 0]
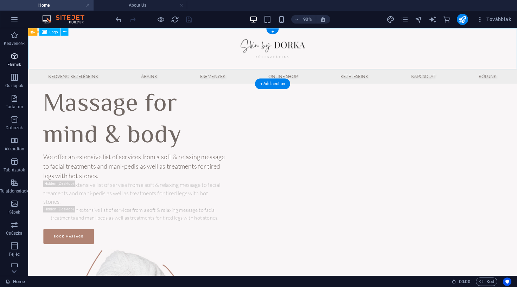
click at [20, 59] on span "Elemek" at bounding box center [14, 60] width 28 height 17
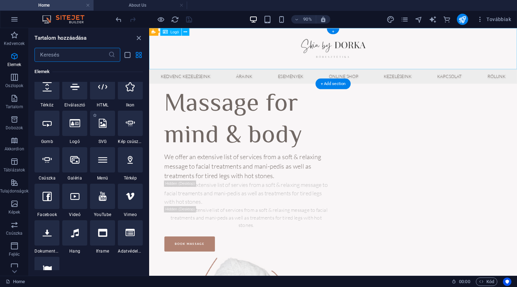
scroll to position [119, 0]
click at [130, 170] on div at bounding box center [130, 159] width 25 height 25
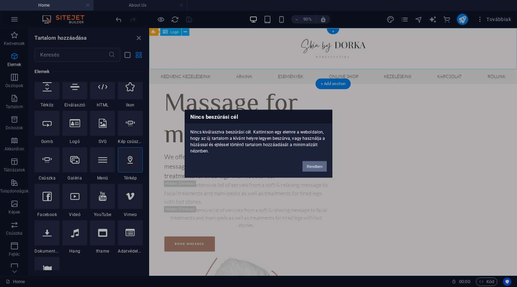
click at [315, 163] on button "Rendben" at bounding box center [314, 166] width 24 height 11
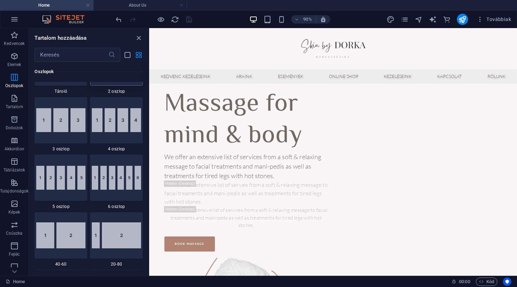
scroll to position [391, 0]
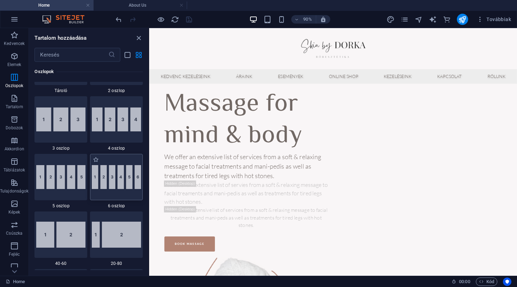
click at [112, 175] on img at bounding box center [116, 177] width 49 height 24
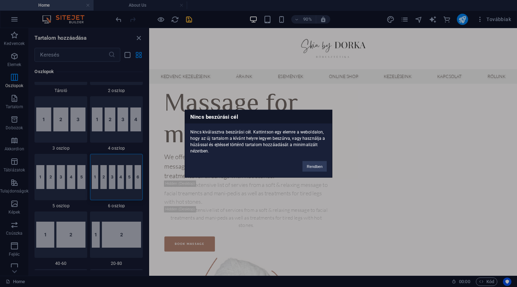
drag, startPoint x: 79, startPoint y: 174, endPoint x: 58, endPoint y: 175, distance: 21.8
click at [58, 175] on div "Nincs beszúrási cél Nincs kiválasztva beszúrási cél. Kattintson egy elemre a we…" at bounding box center [258, 143] width 517 height 287
